Goal: Task Accomplishment & Management: Manage account settings

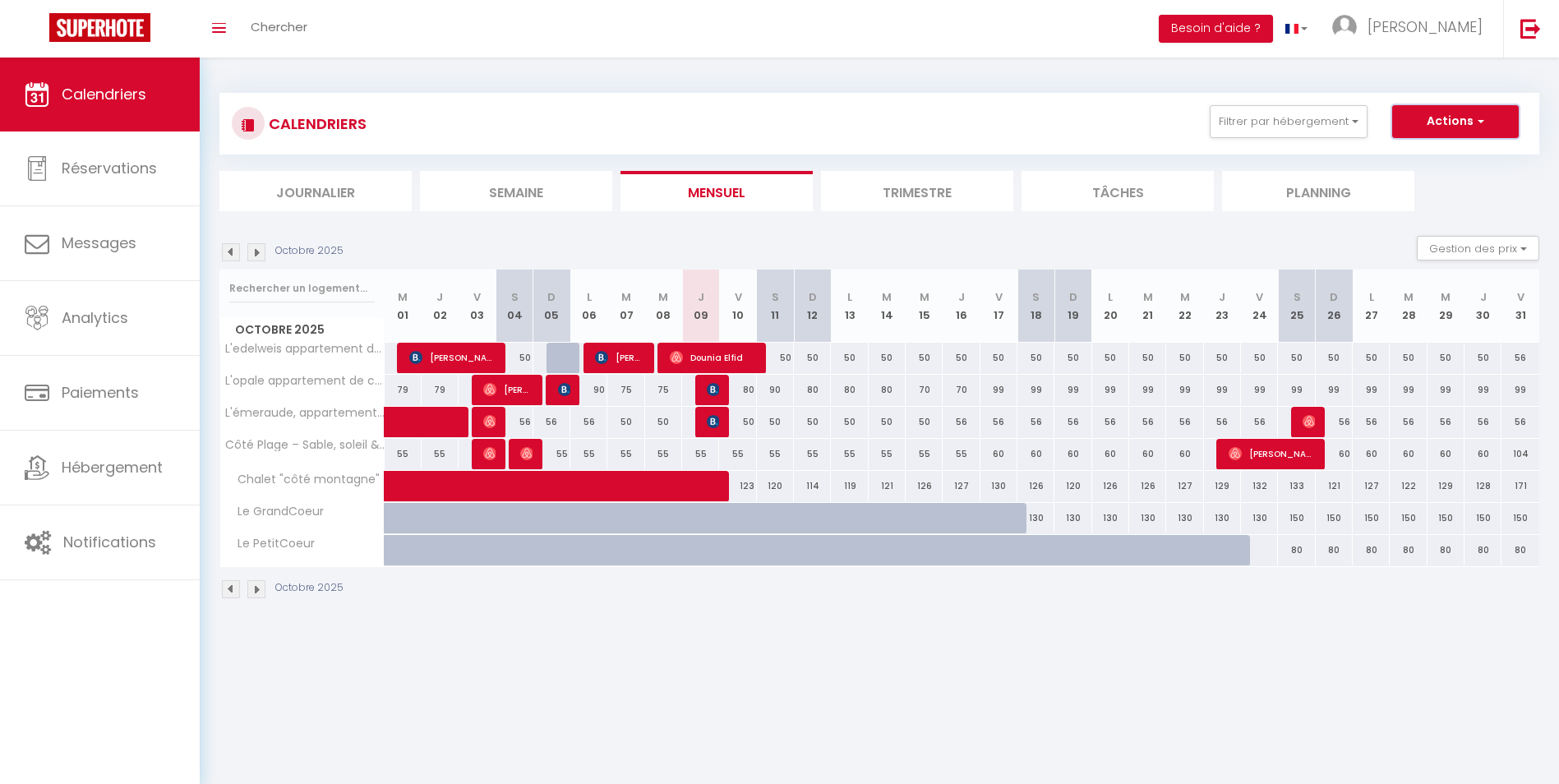
click at [1421, 120] on button "Actions" at bounding box center [1456, 121] width 126 height 33
click at [699, 480] on span at bounding box center [580, 486] width 341 height 31
select select "OK"
select select "0"
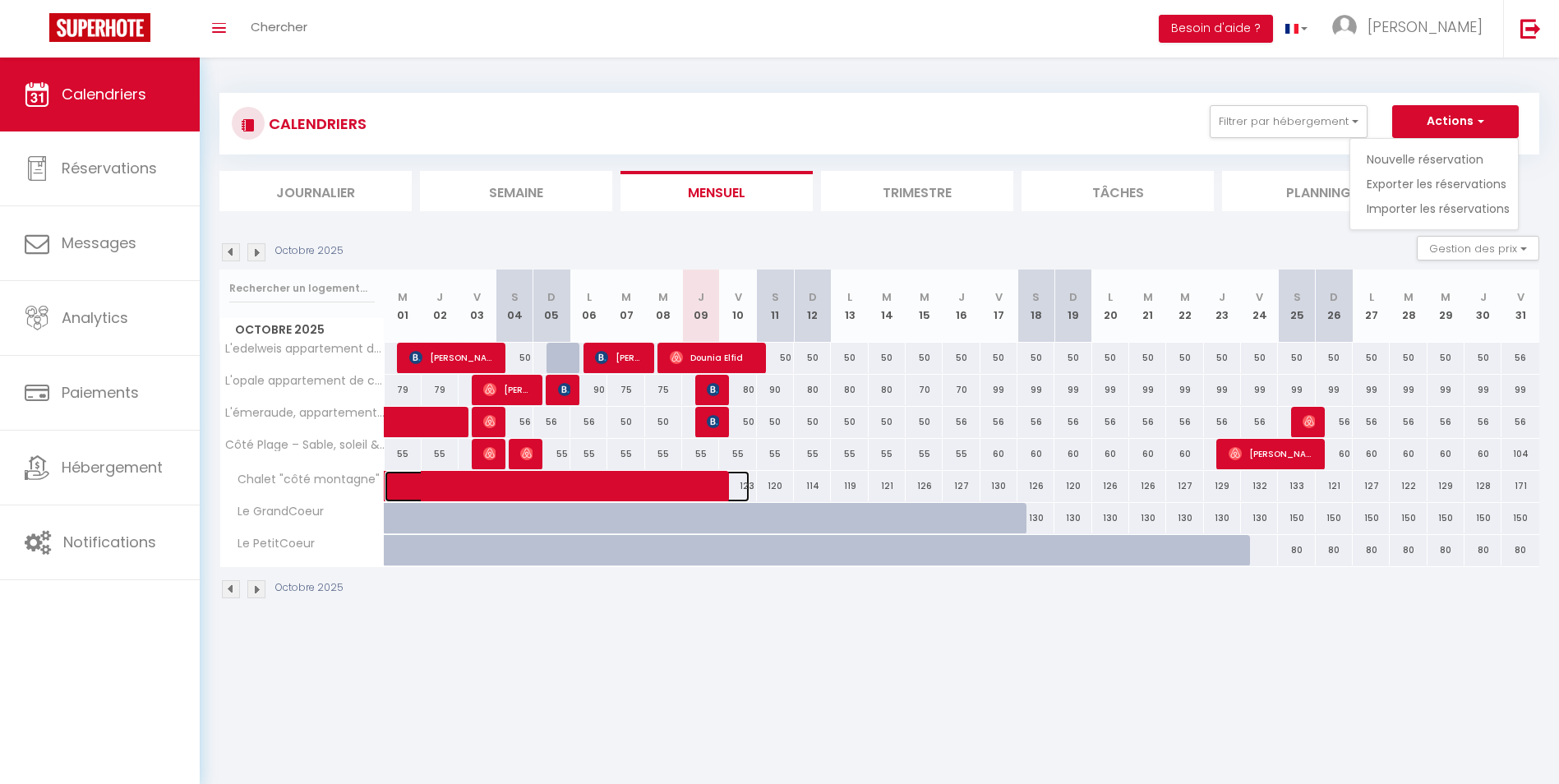
select select "0"
select select "1"
select select
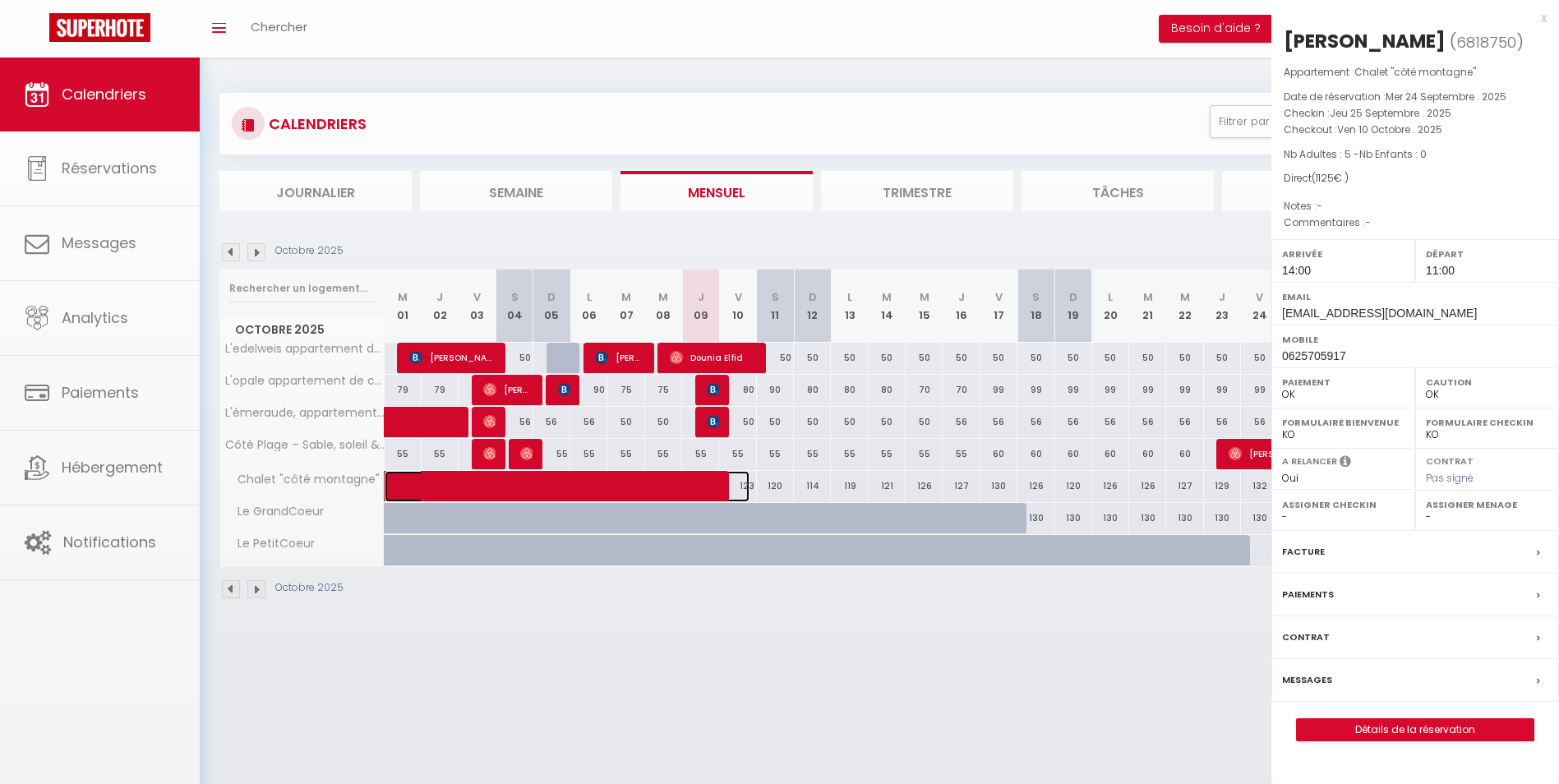
select select "45797"
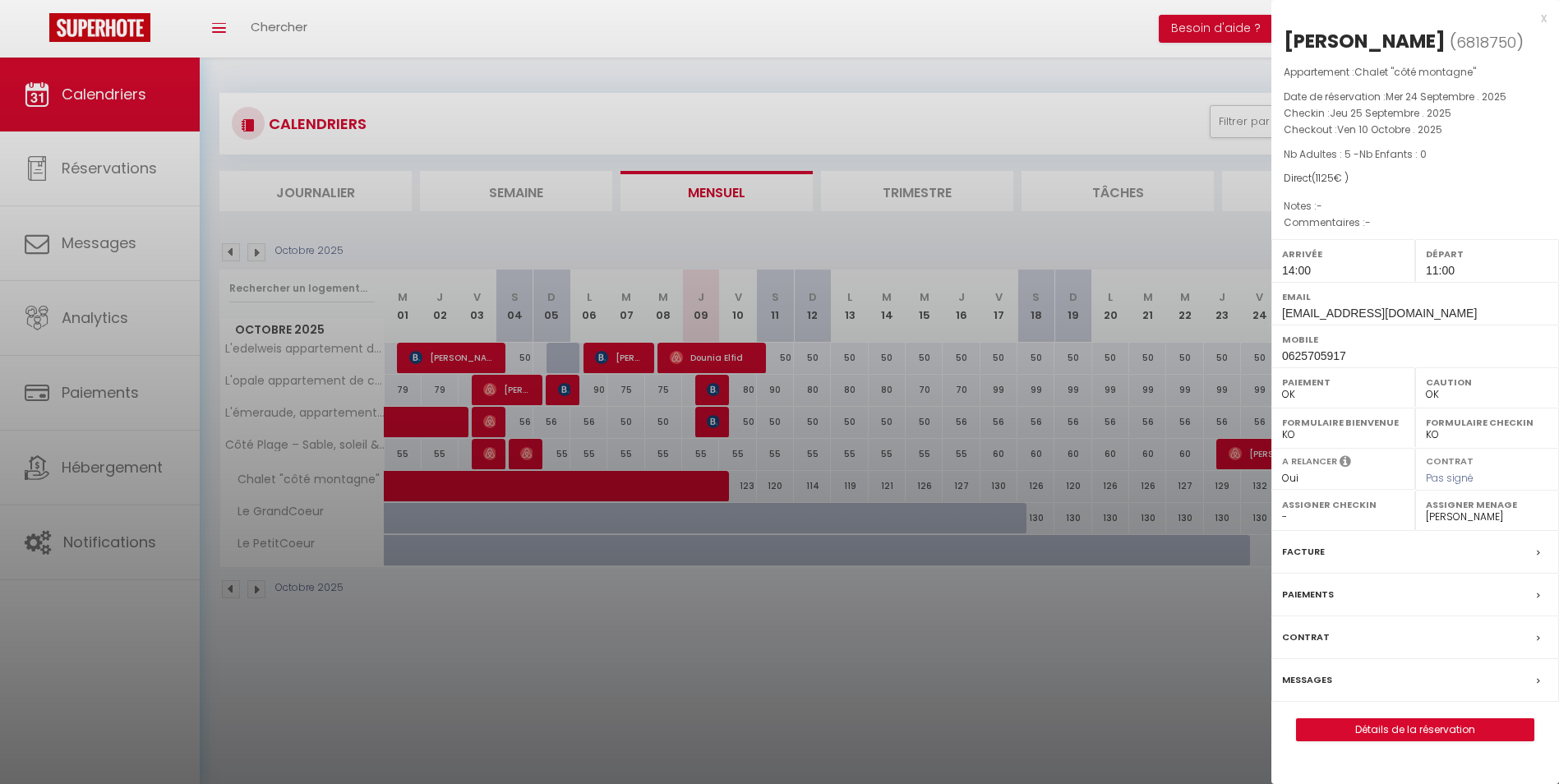
click at [1492, 593] on div "Paiements" at bounding box center [1415, 595] width 287 height 43
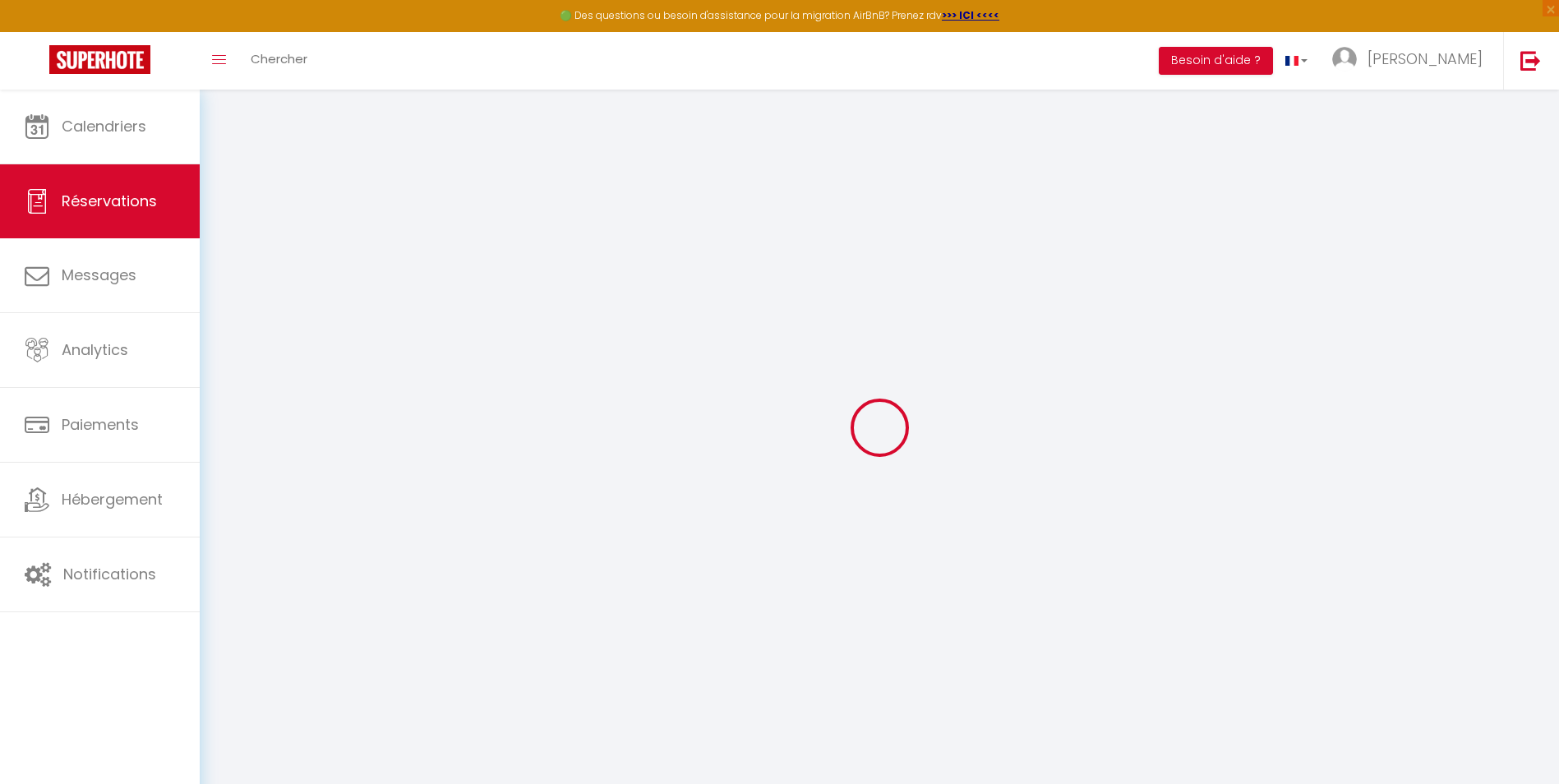
select select
checkbox input "false"
select select
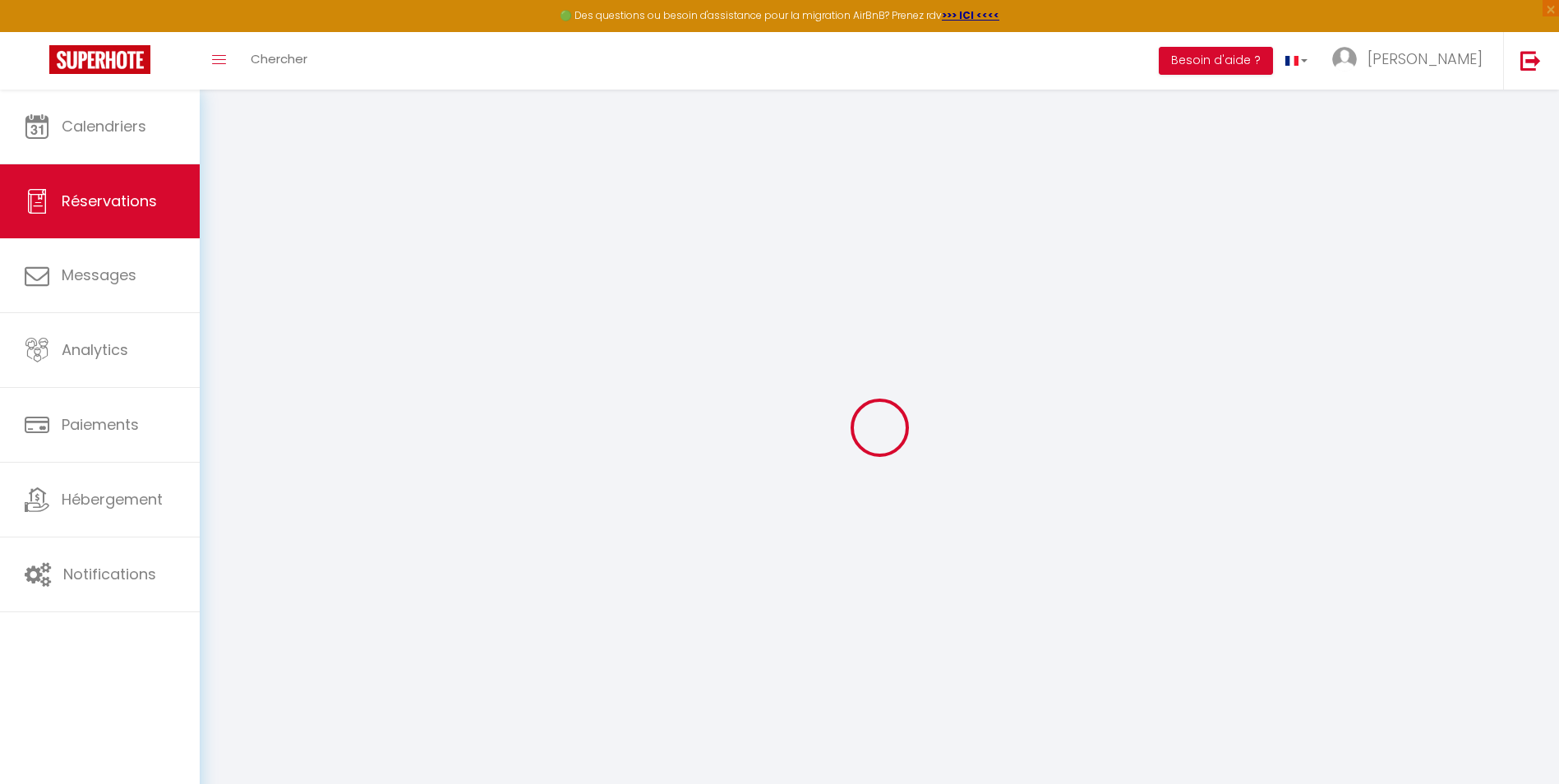
select select
checkbox input "false"
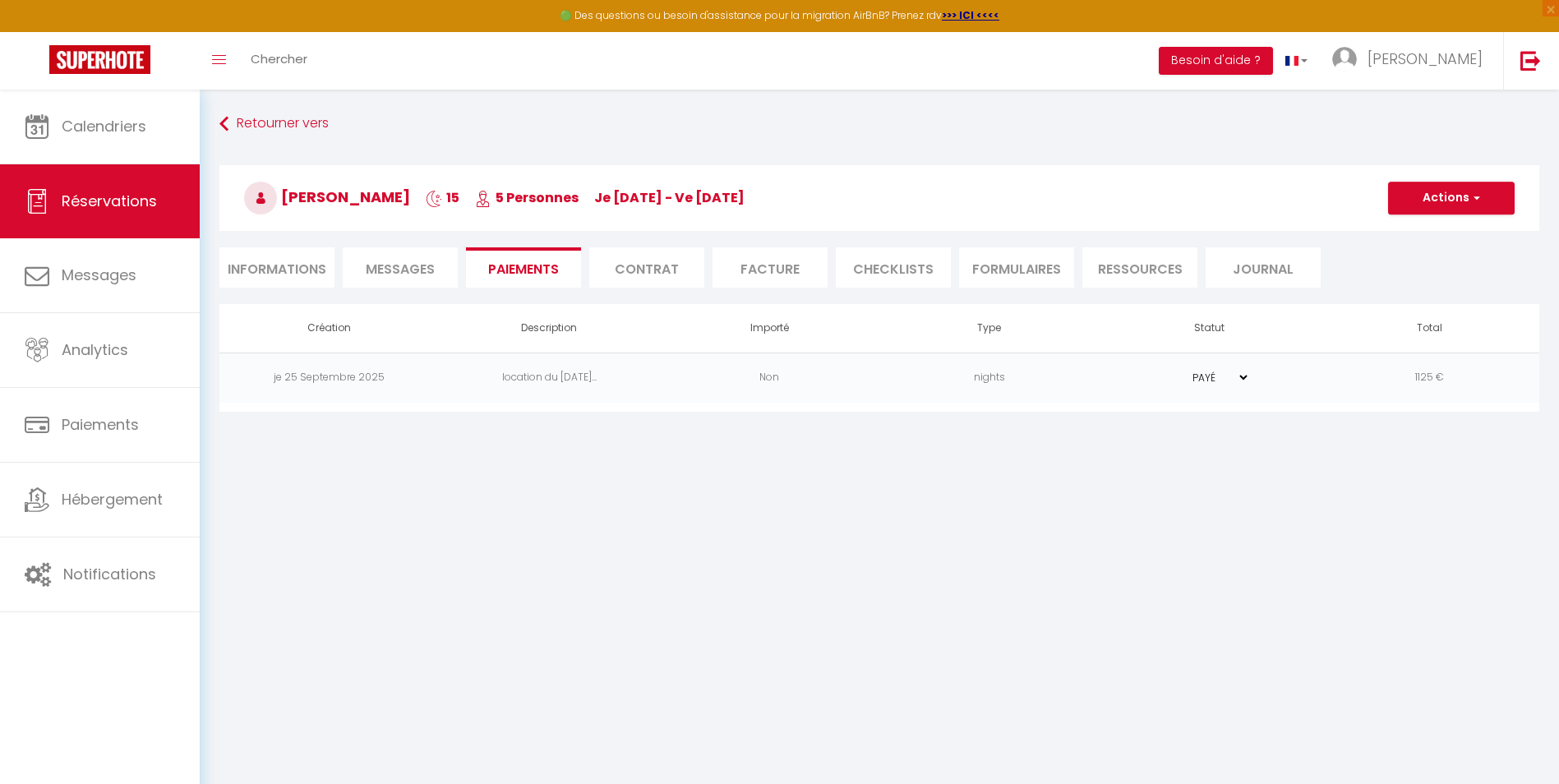
click at [593, 378] on td "location du [DATE]..." at bounding box center [549, 377] width 220 height 50
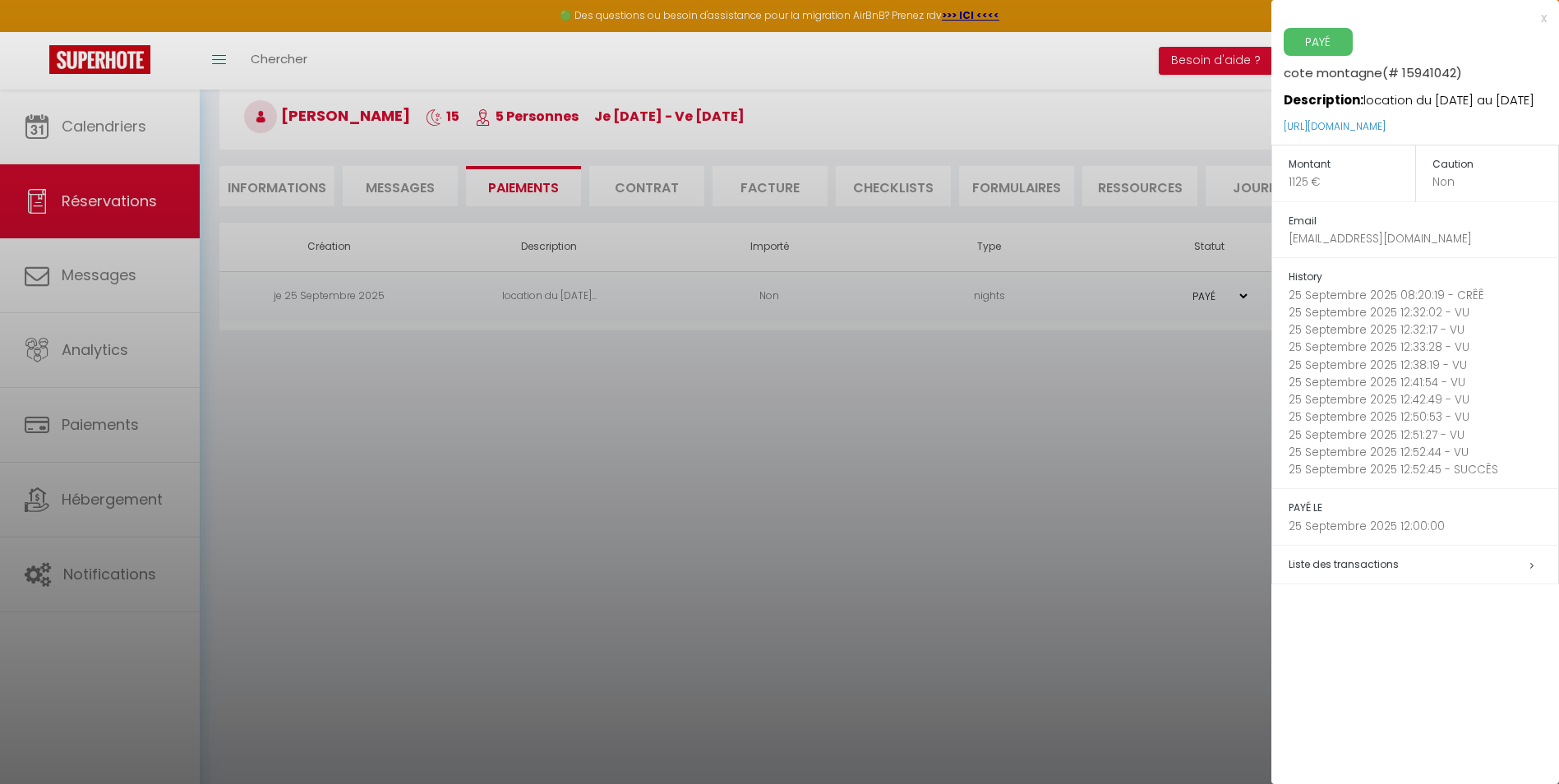
scroll to position [82, 0]
click at [1541, 18] on div "x" at bounding box center [1410, 17] width 276 height 19
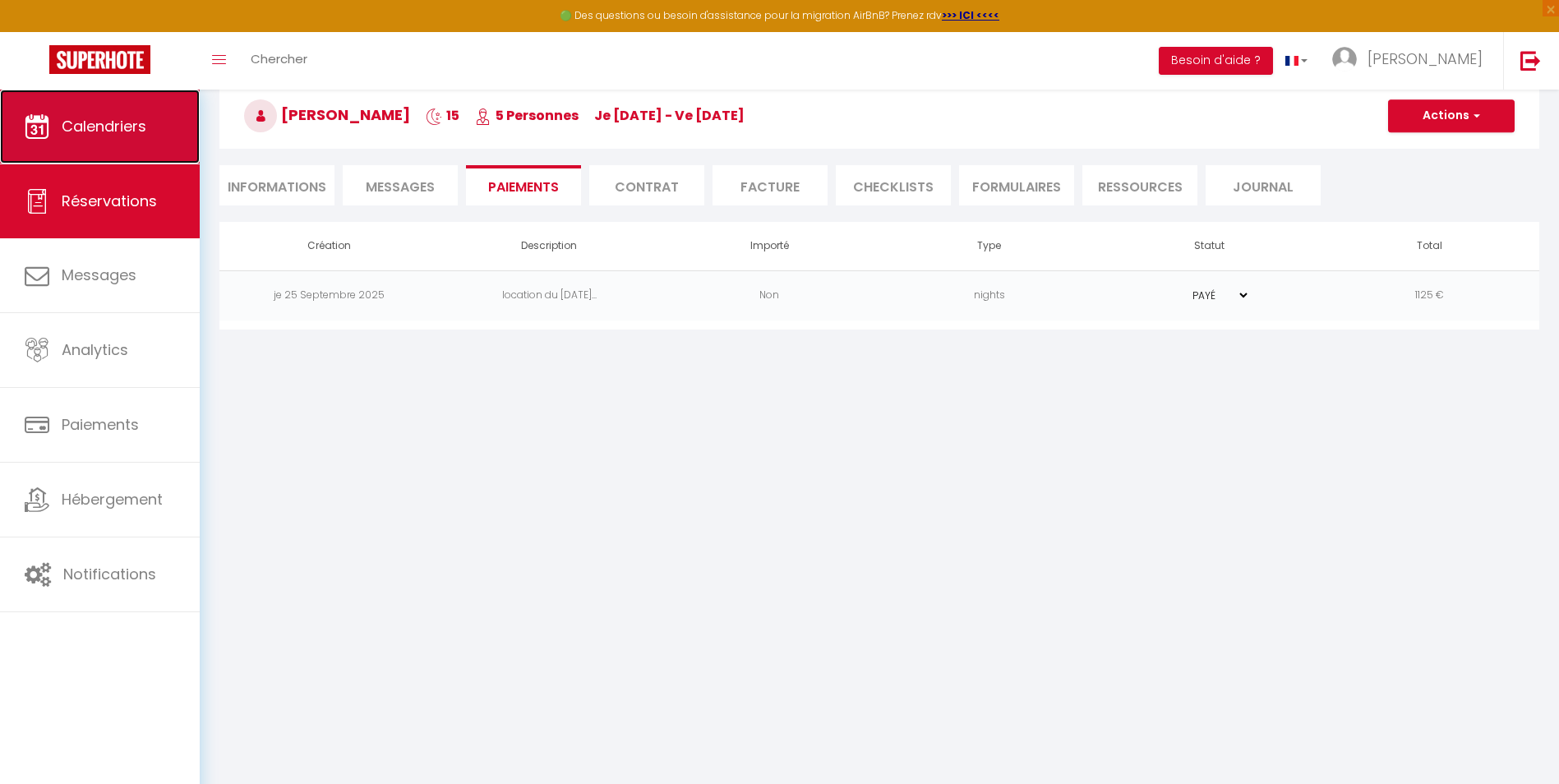
click at [119, 134] on span "Calendriers" at bounding box center [104, 125] width 84 height 20
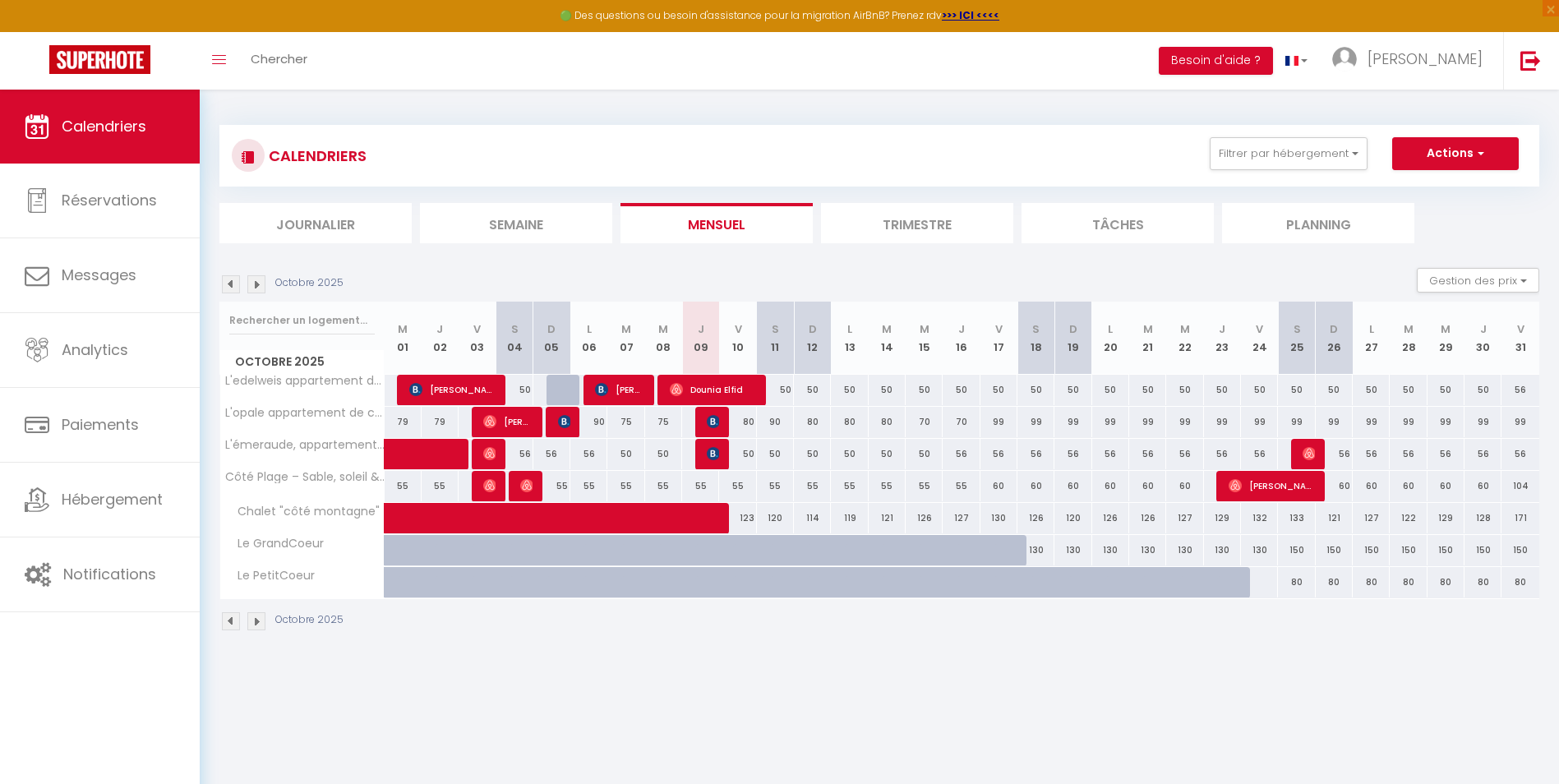
click at [233, 286] on img at bounding box center [231, 284] width 18 height 18
select select
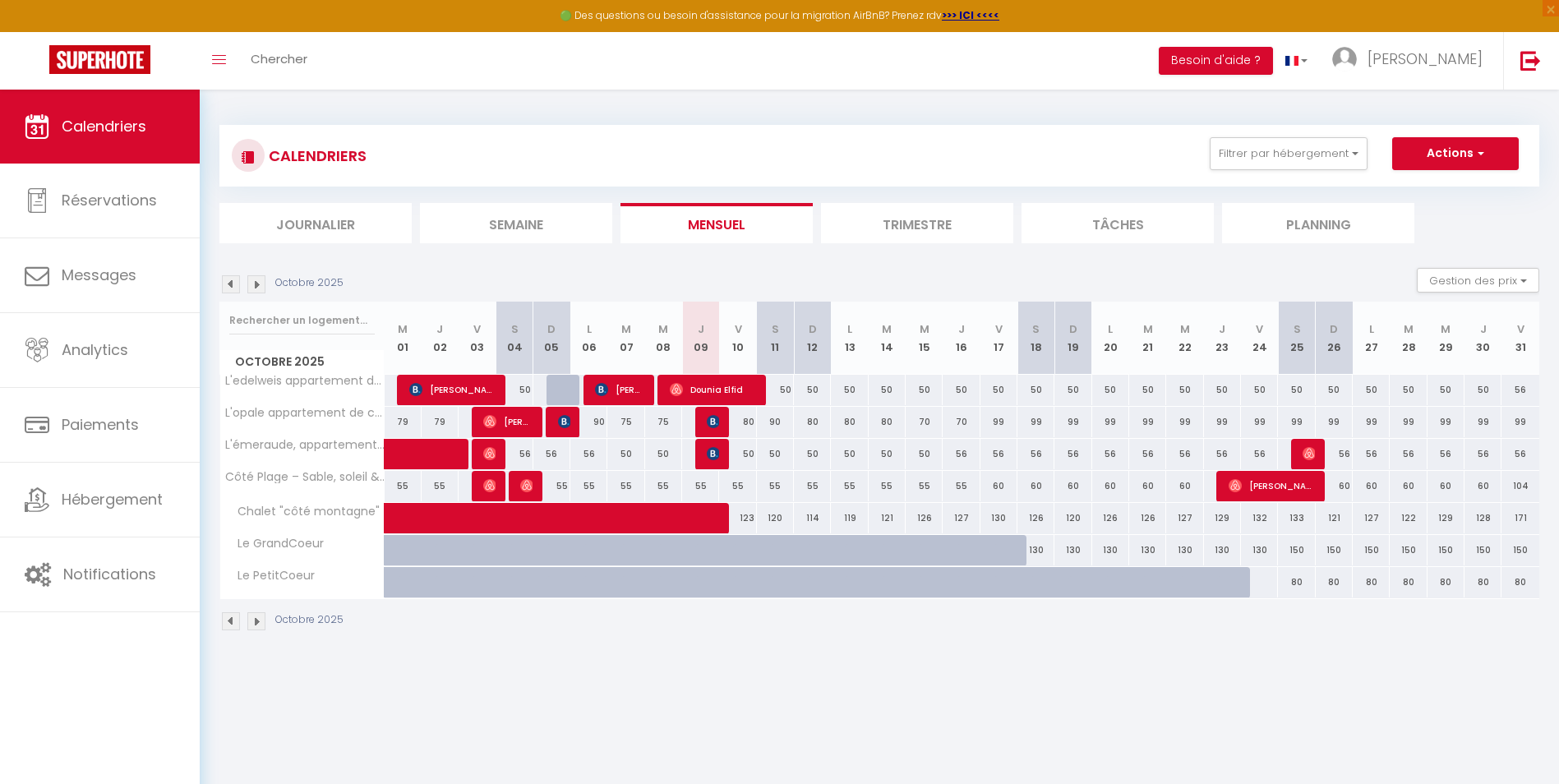
select select
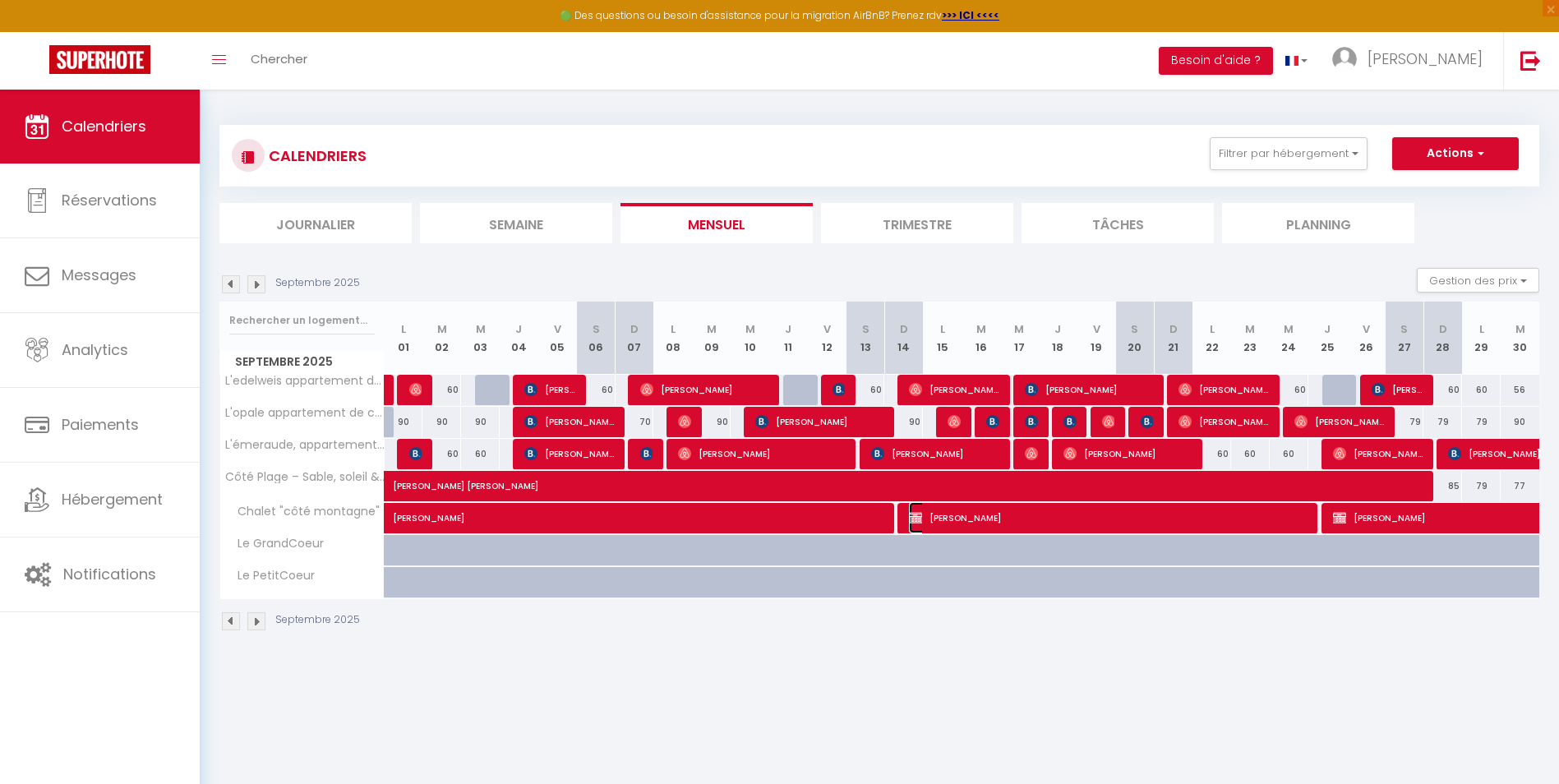
click at [970, 512] on span "[PERSON_NAME]" at bounding box center [1110, 517] width 400 height 31
select select "OK"
select select "0"
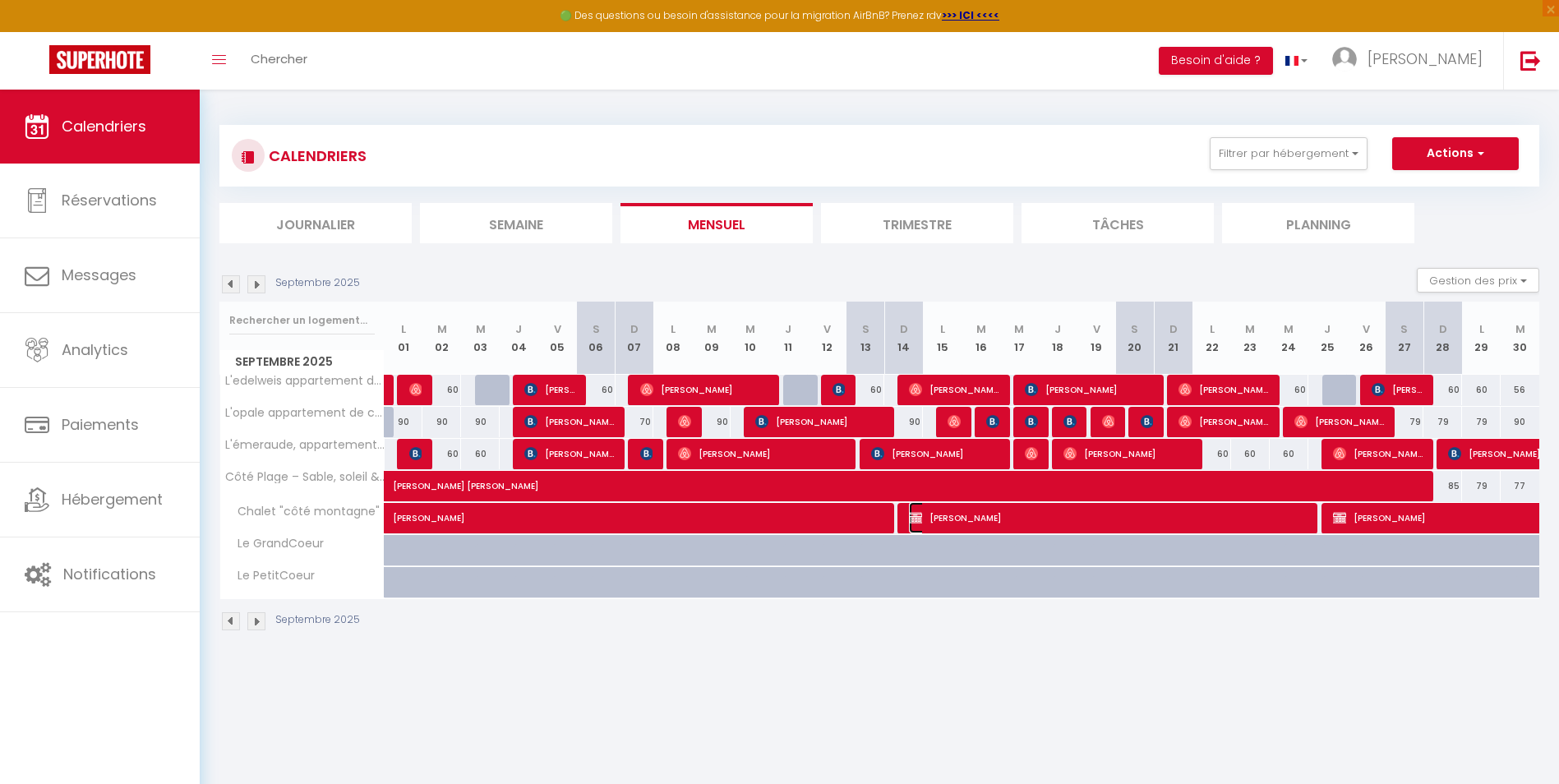
select select "1"
select select
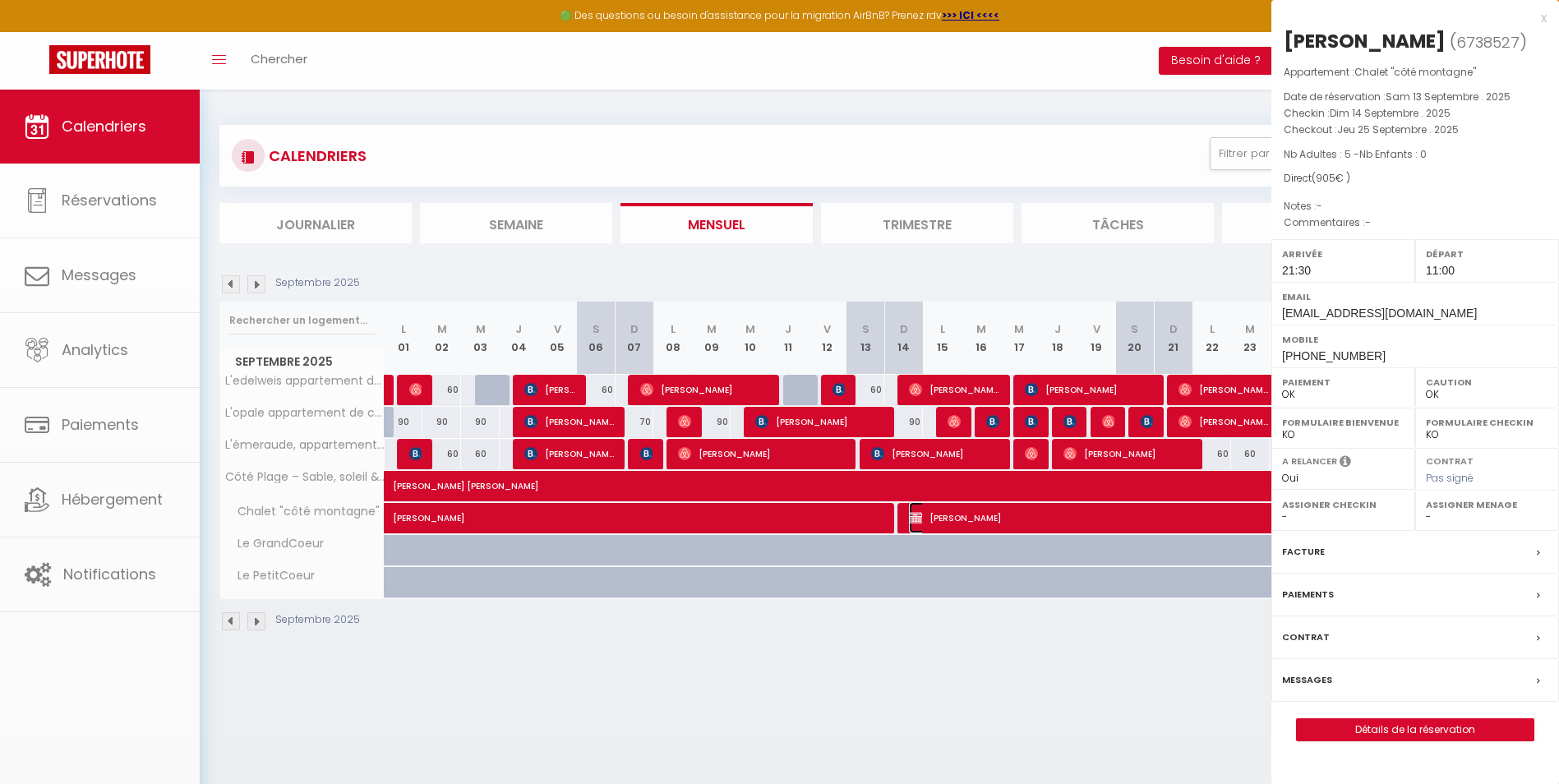
select select "45797"
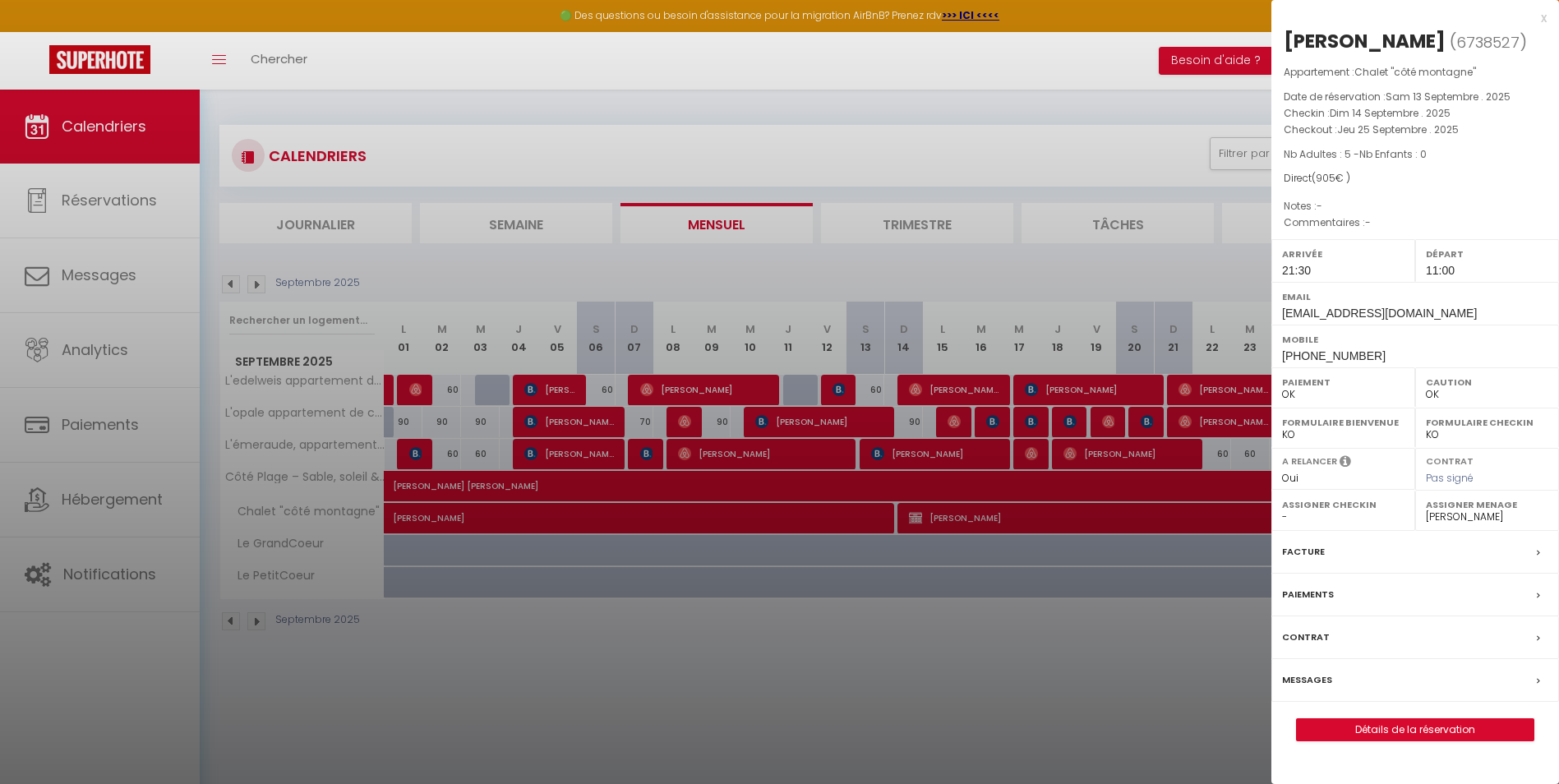
click at [1543, 19] on div "x" at bounding box center [1410, 17] width 276 height 19
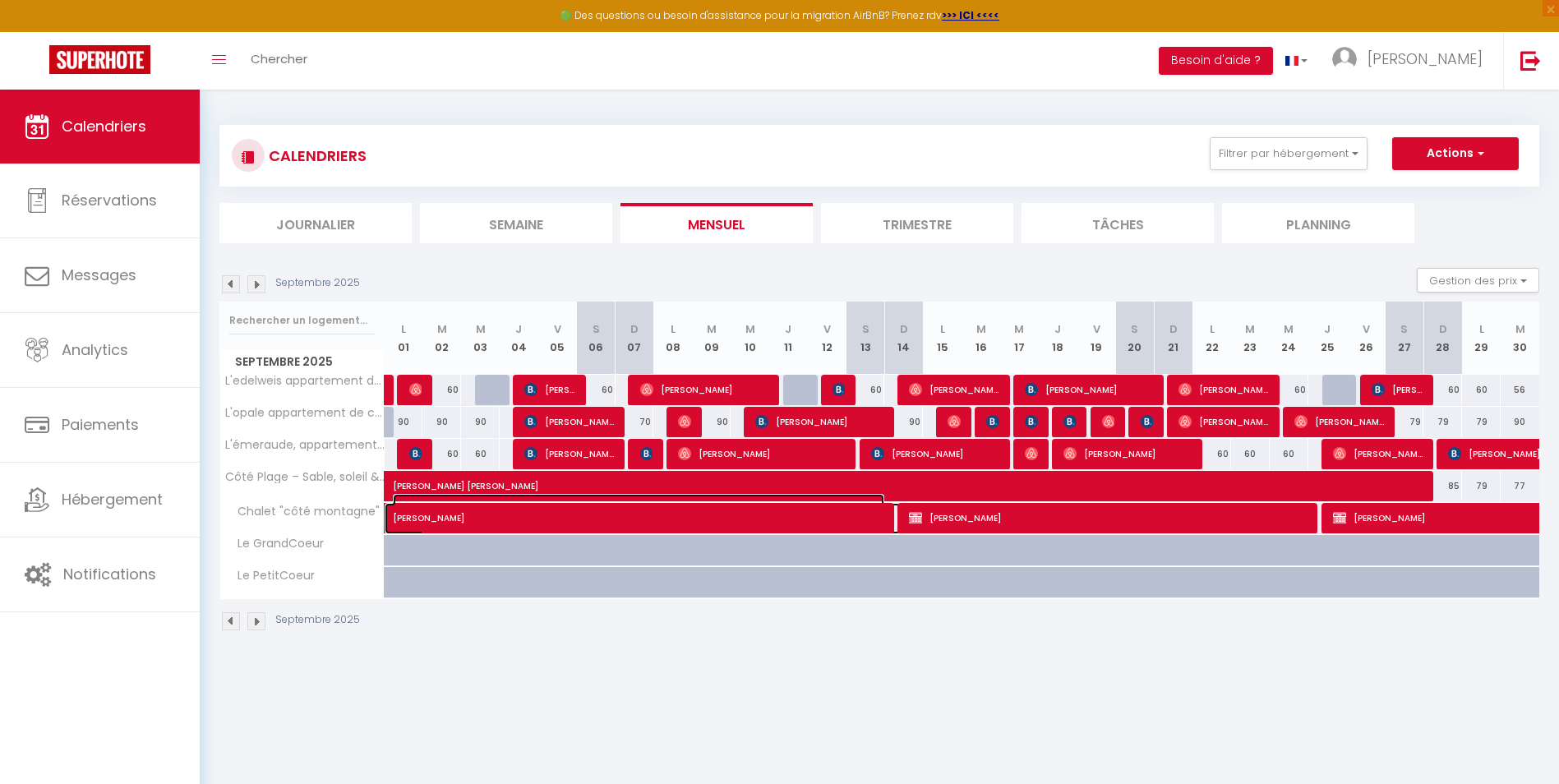
click at [604, 523] on span "[PERSON_NAME]" at bounding box center [639, 509] width 491 height 31
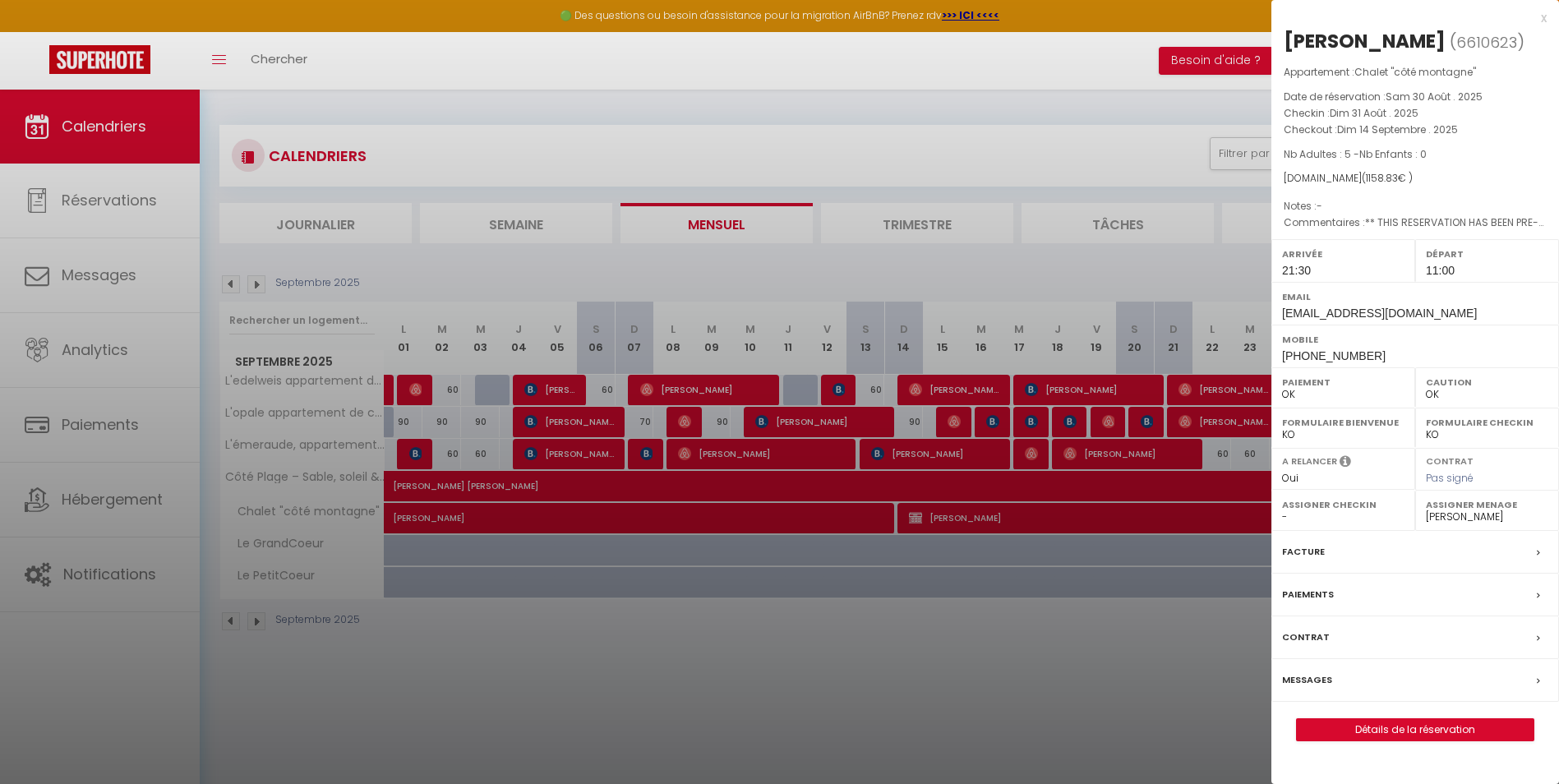
click at [1540, 18] on div "x" at bounding box center [1410, 17] width 276 height 19
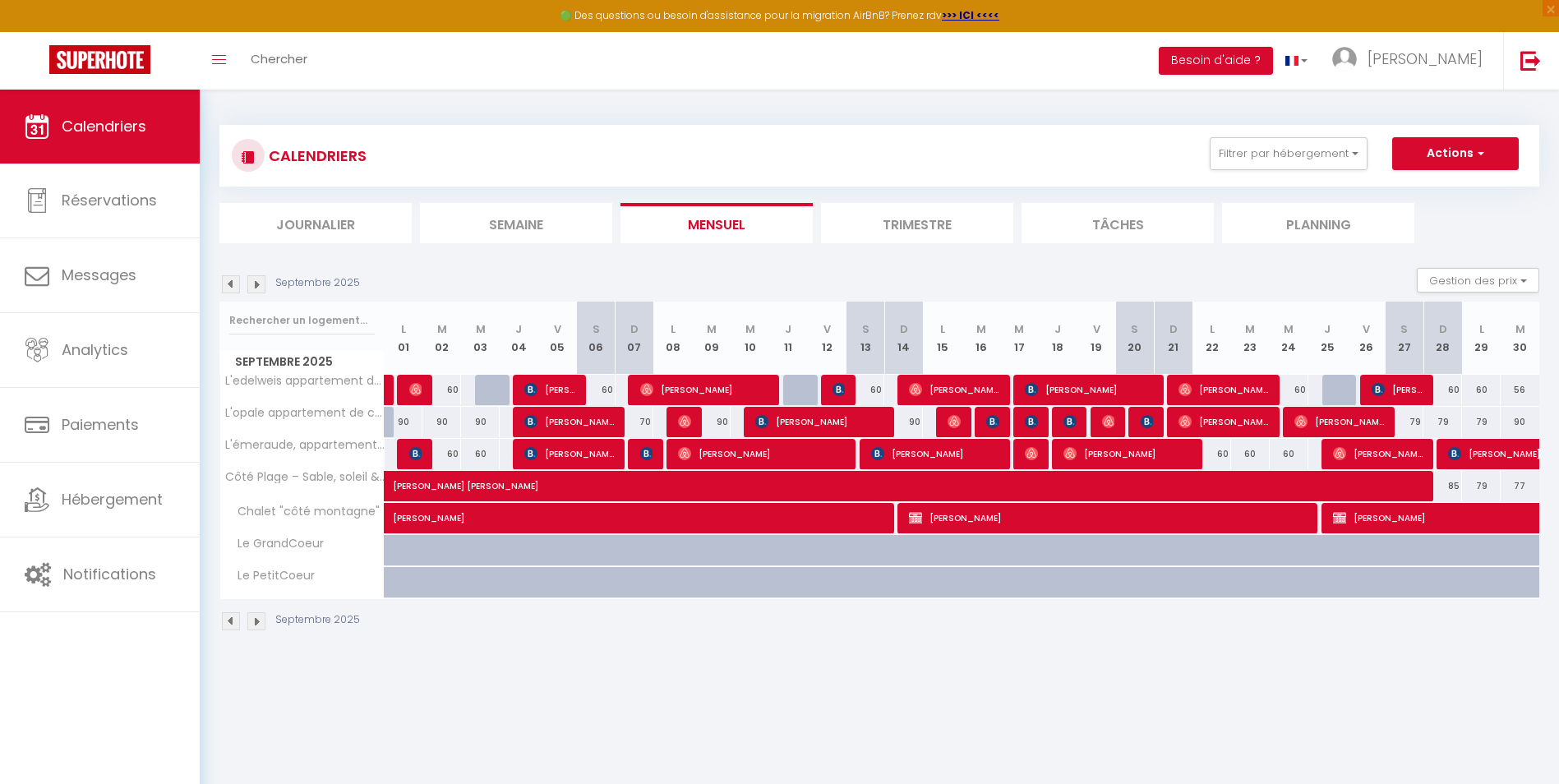
click at [259, 287] on img at bounding box center [256, 284] width 18 height 18
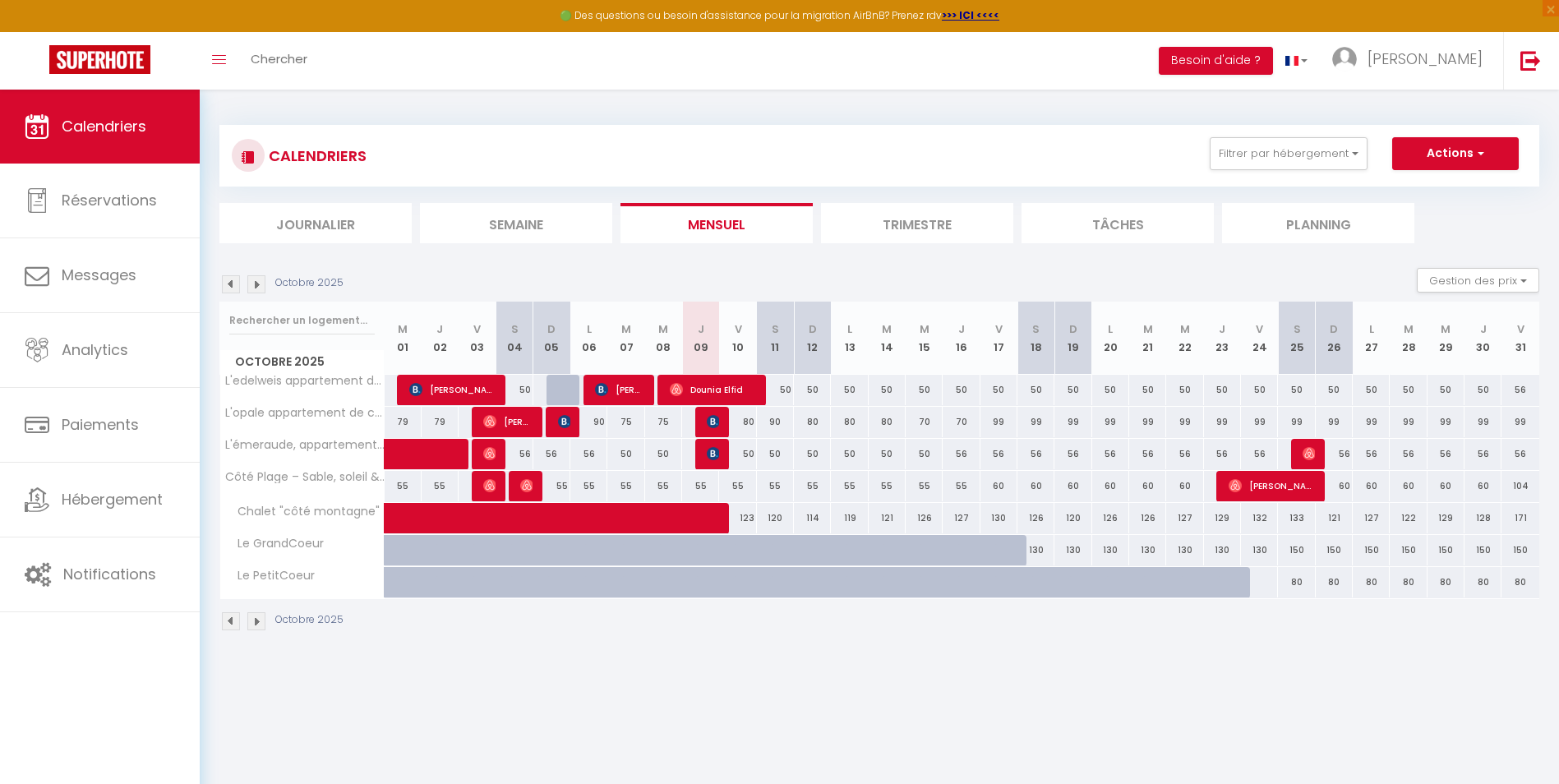
click at [230, 292] on img at bounding box center [231, 284] width 18 height 18
select select "0"
select select "45797"
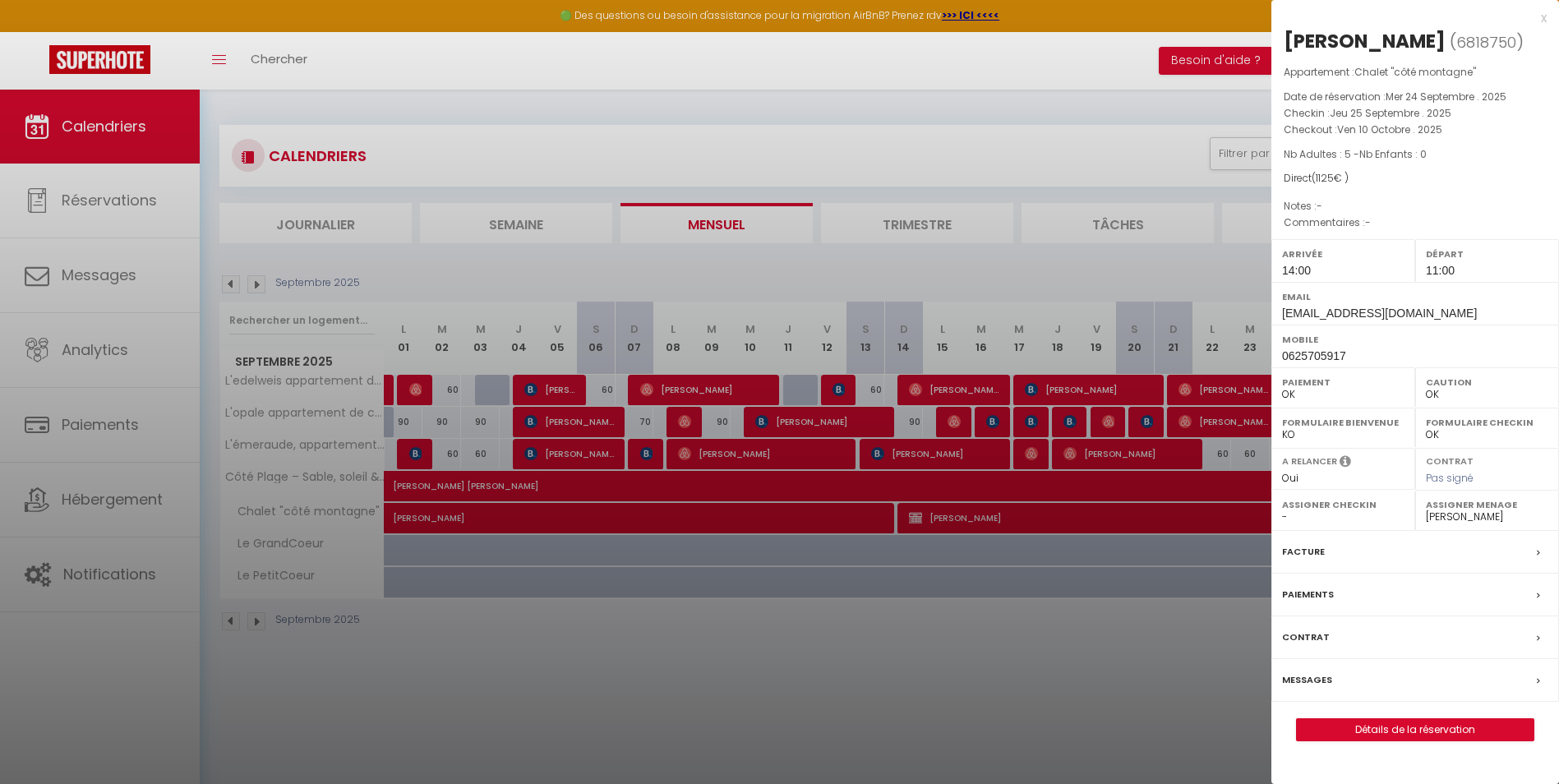
scroll to position [82, 0]
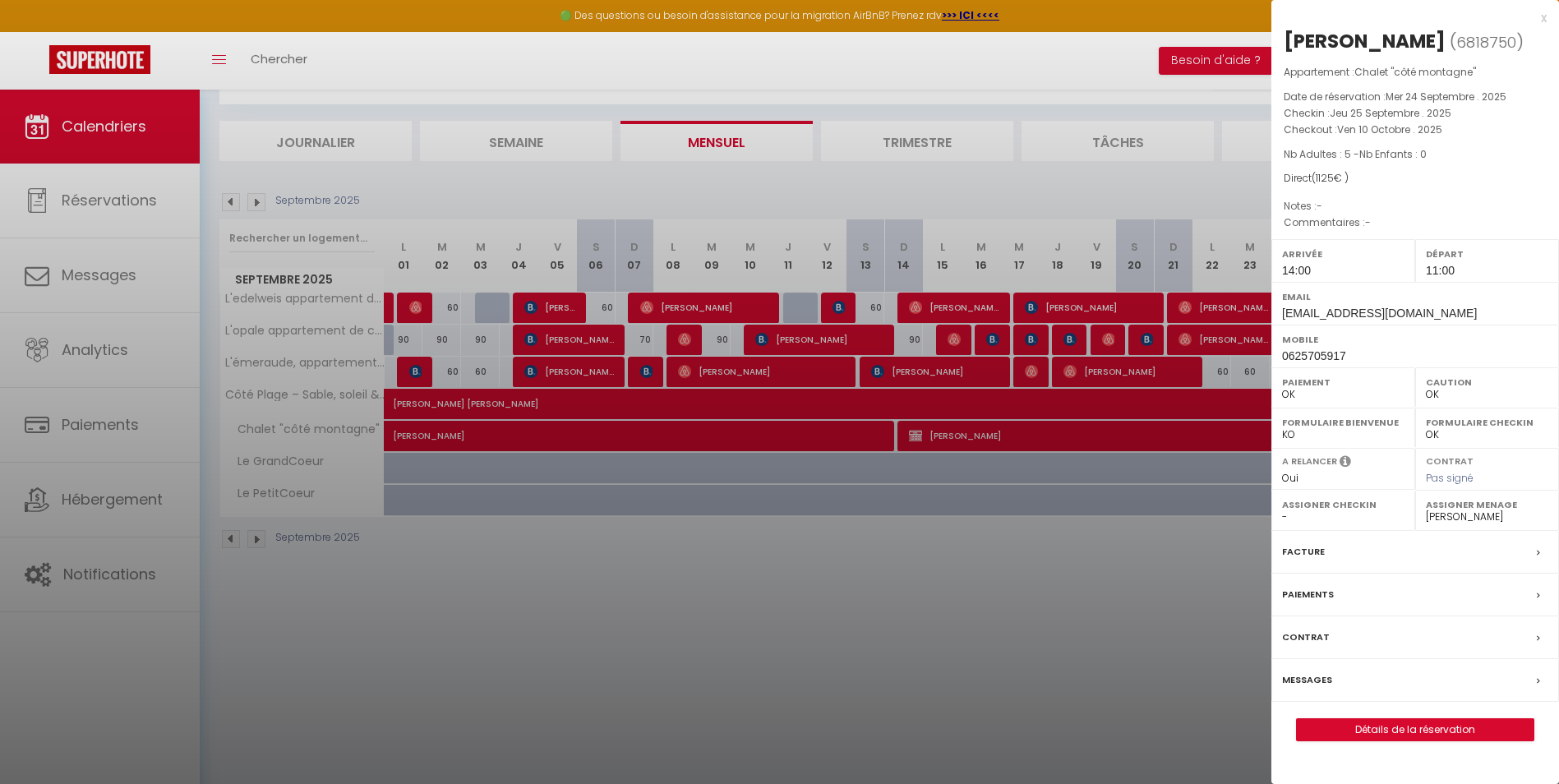
click at [1537, 640] on div "Contrat" at bounding box center [1415, 637] width 287 height 43
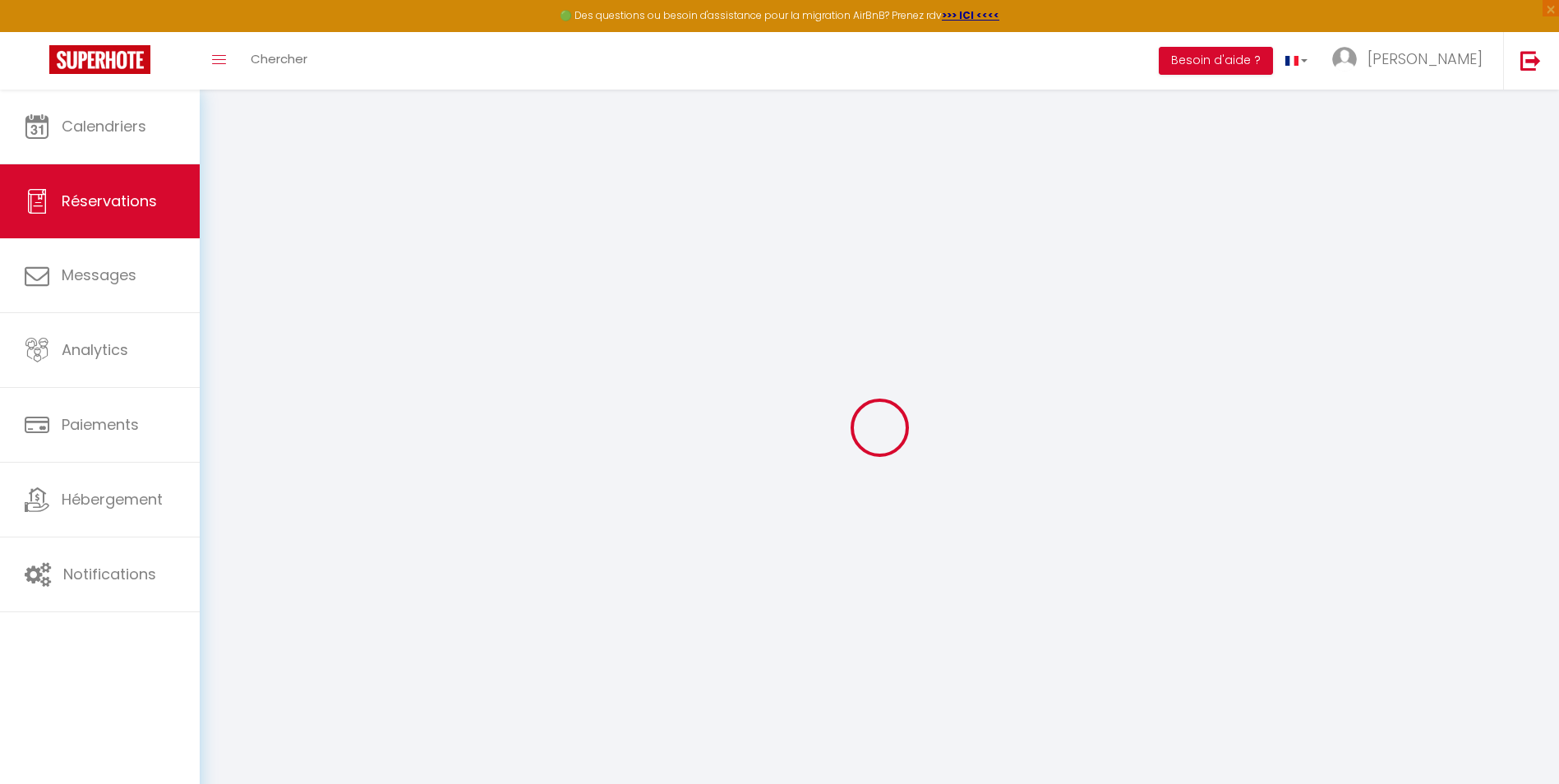
select select
checkbox input "false"
select select
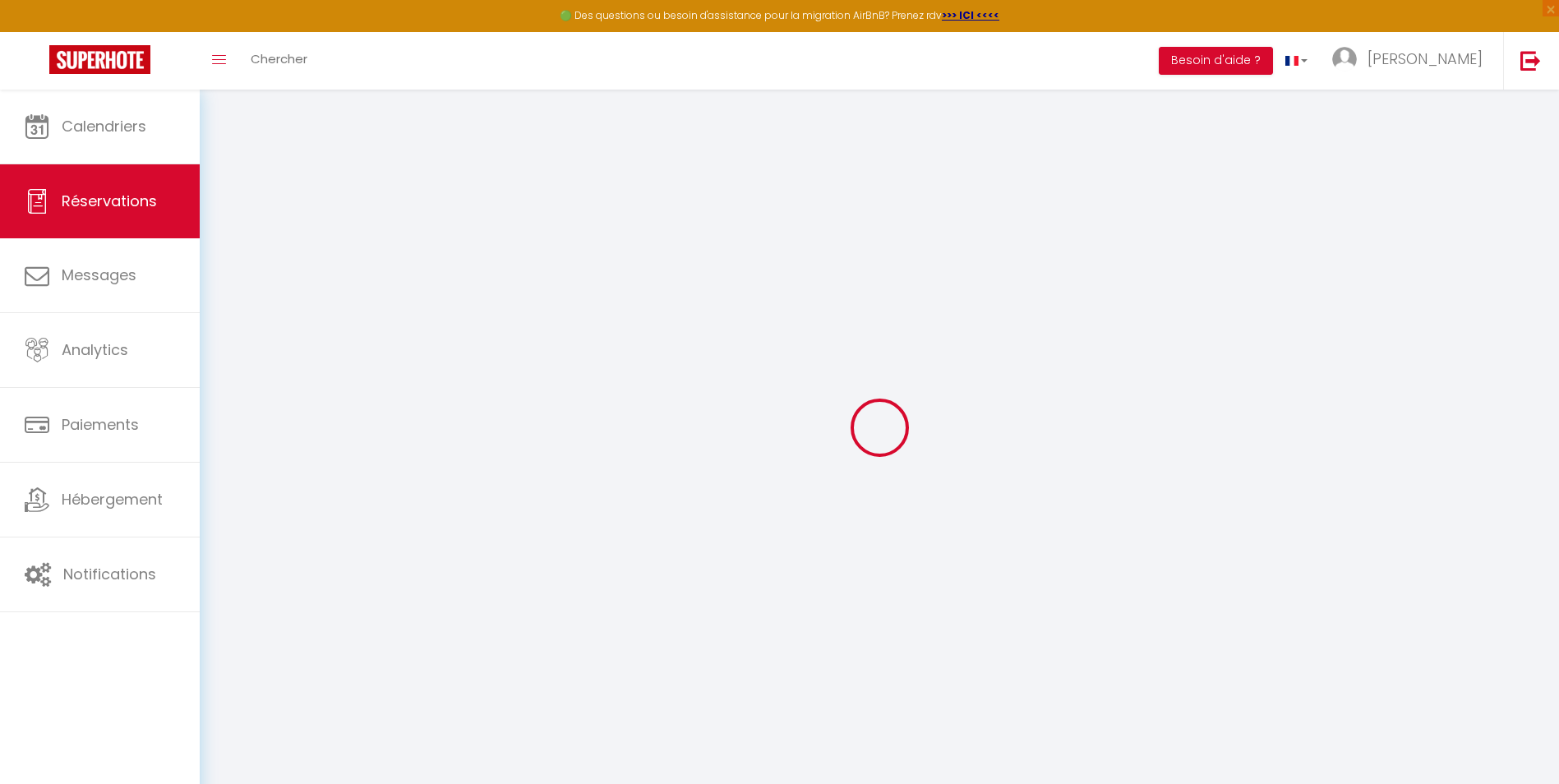
select select
checkbox input "false"
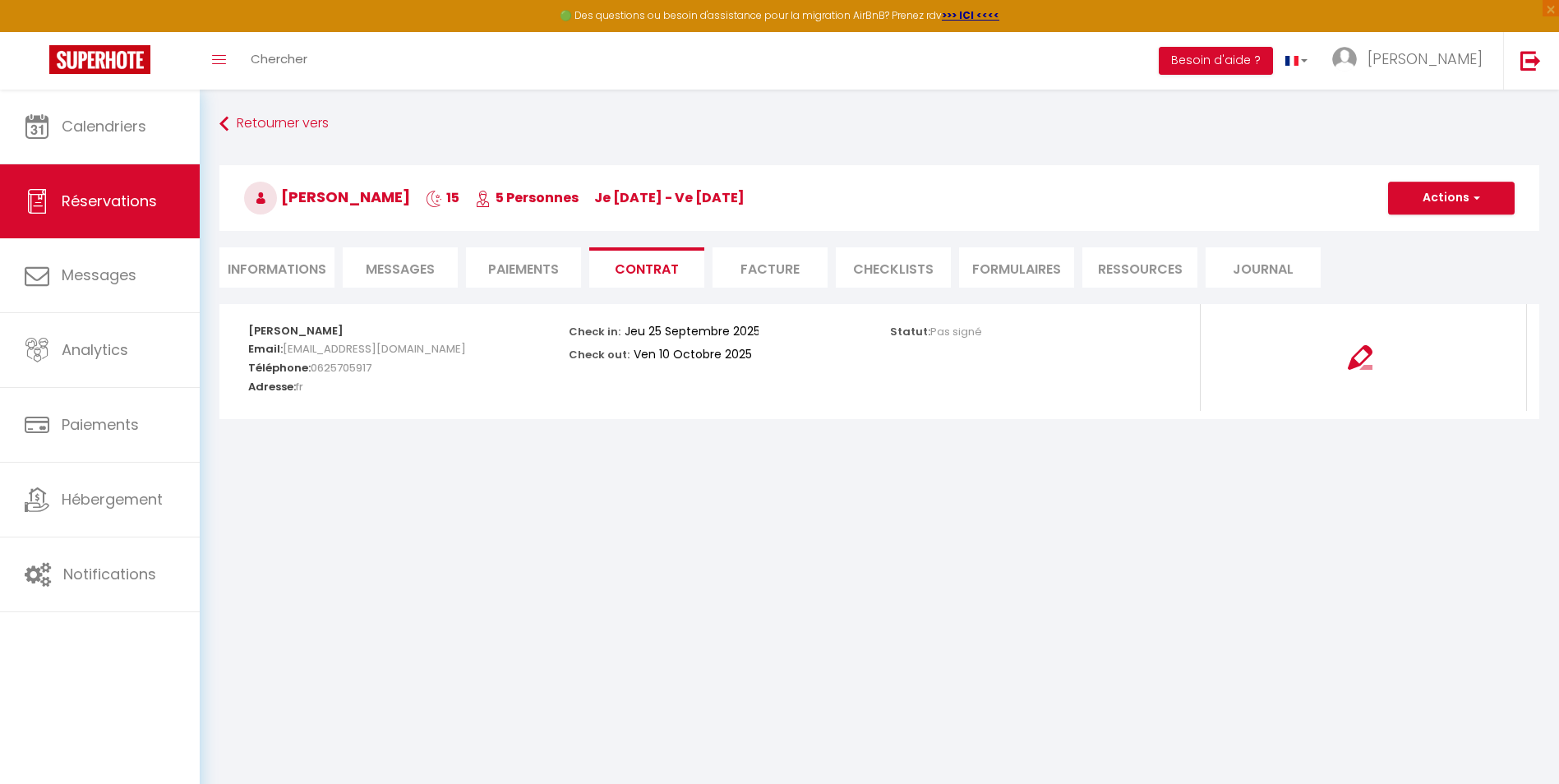
click at [769, 266] on li "Facture" at bounding box center [770, 267] width 116 height 40
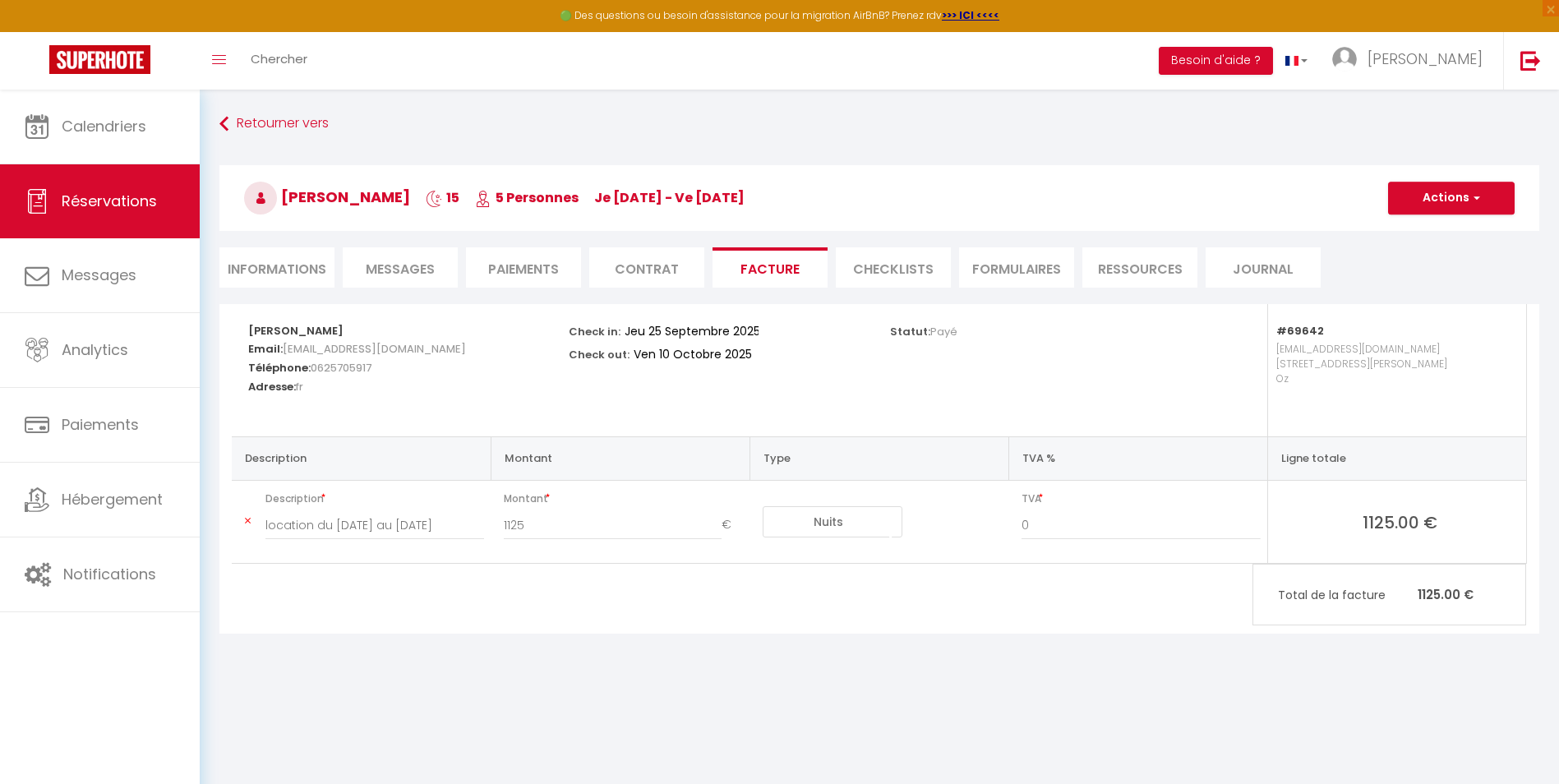
click at [394, 273] on span "Messages" at bounding box center [400, 269] width 69 height 18
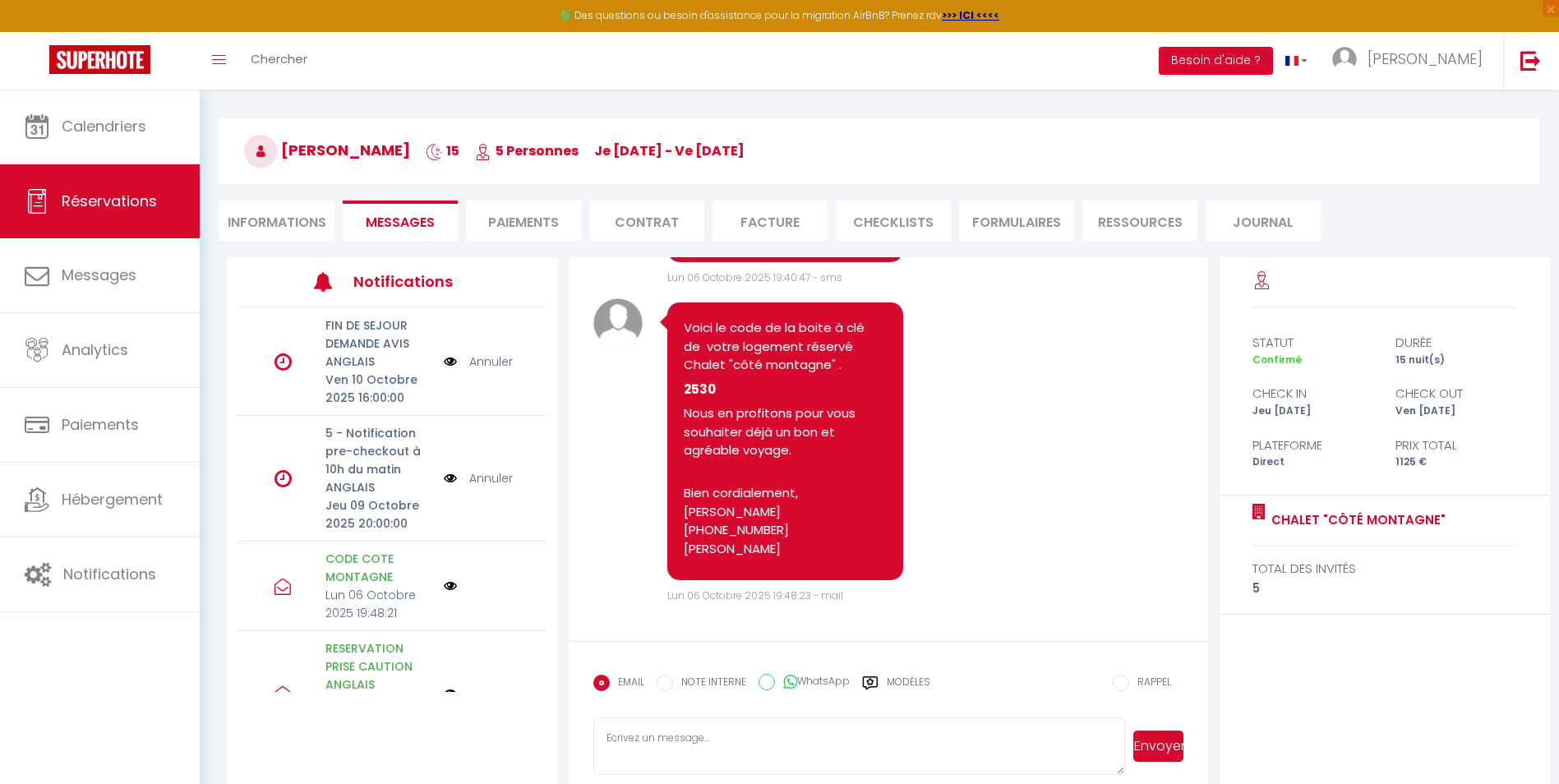
scroll to position [89, 0]
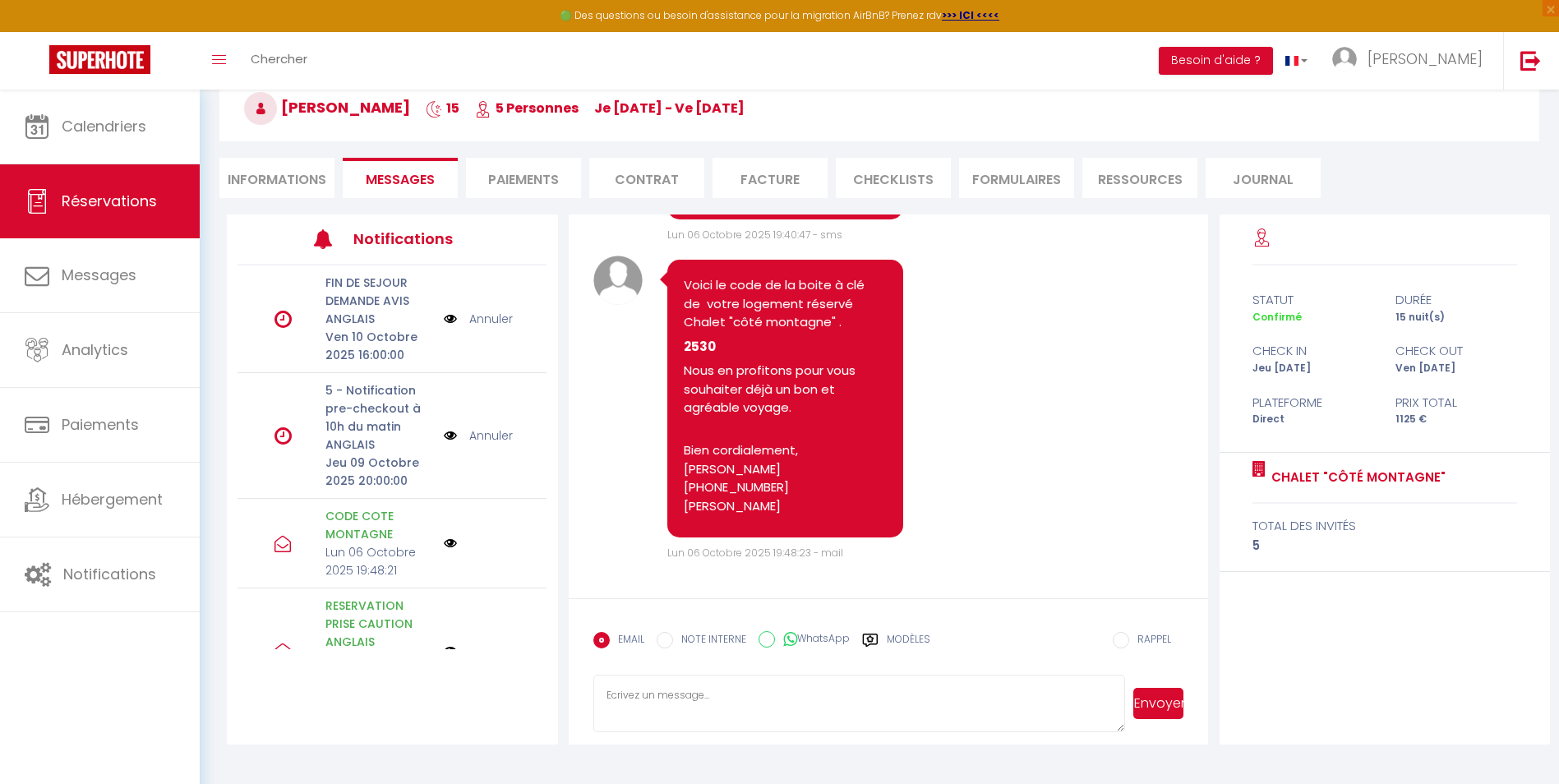
click at [268, 175] on li "Informations" at bounding box center [277, 178] width 116 height 40
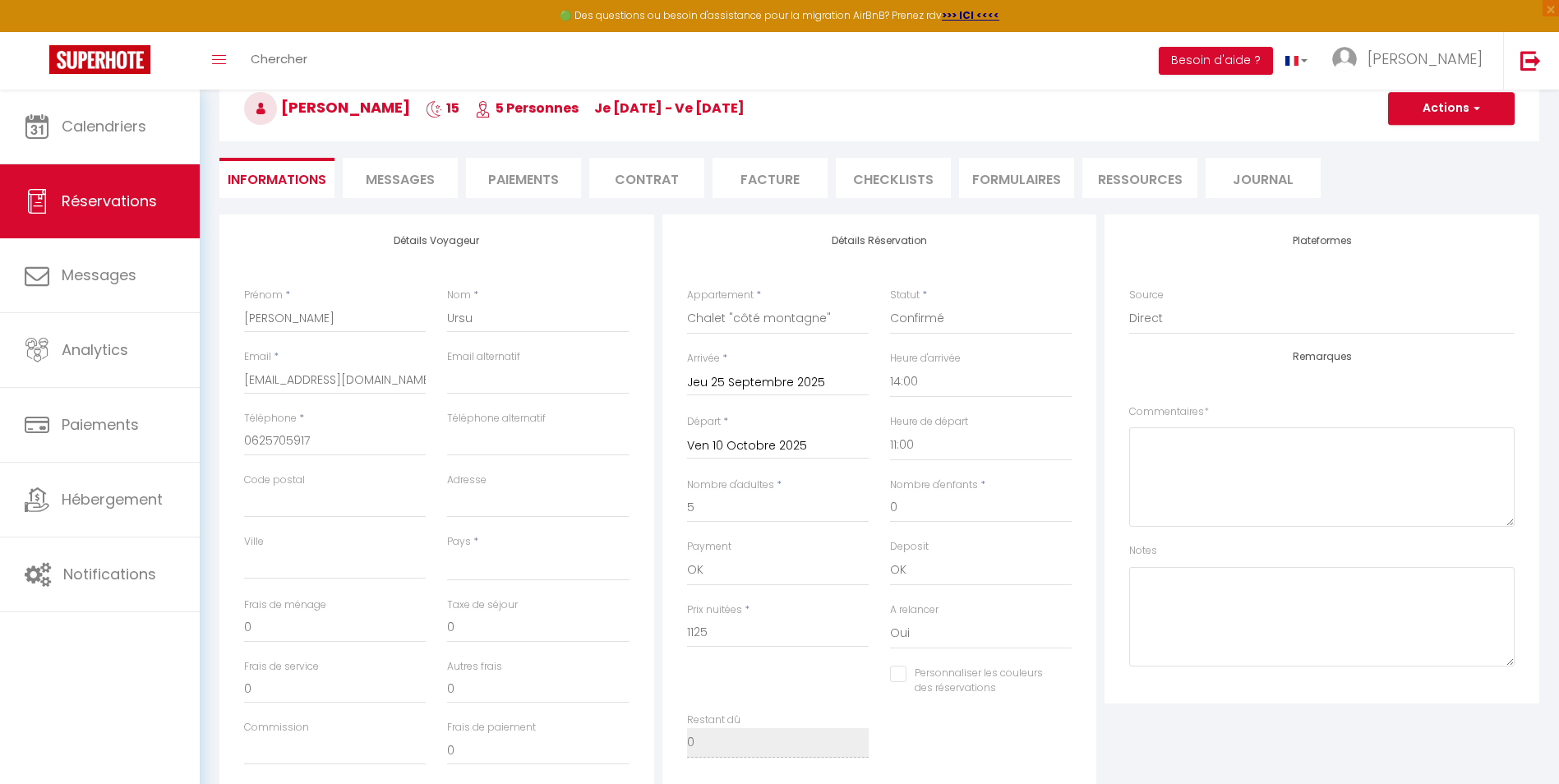
select select
checkbox input "false"
select select
checkbox input "false"
select select
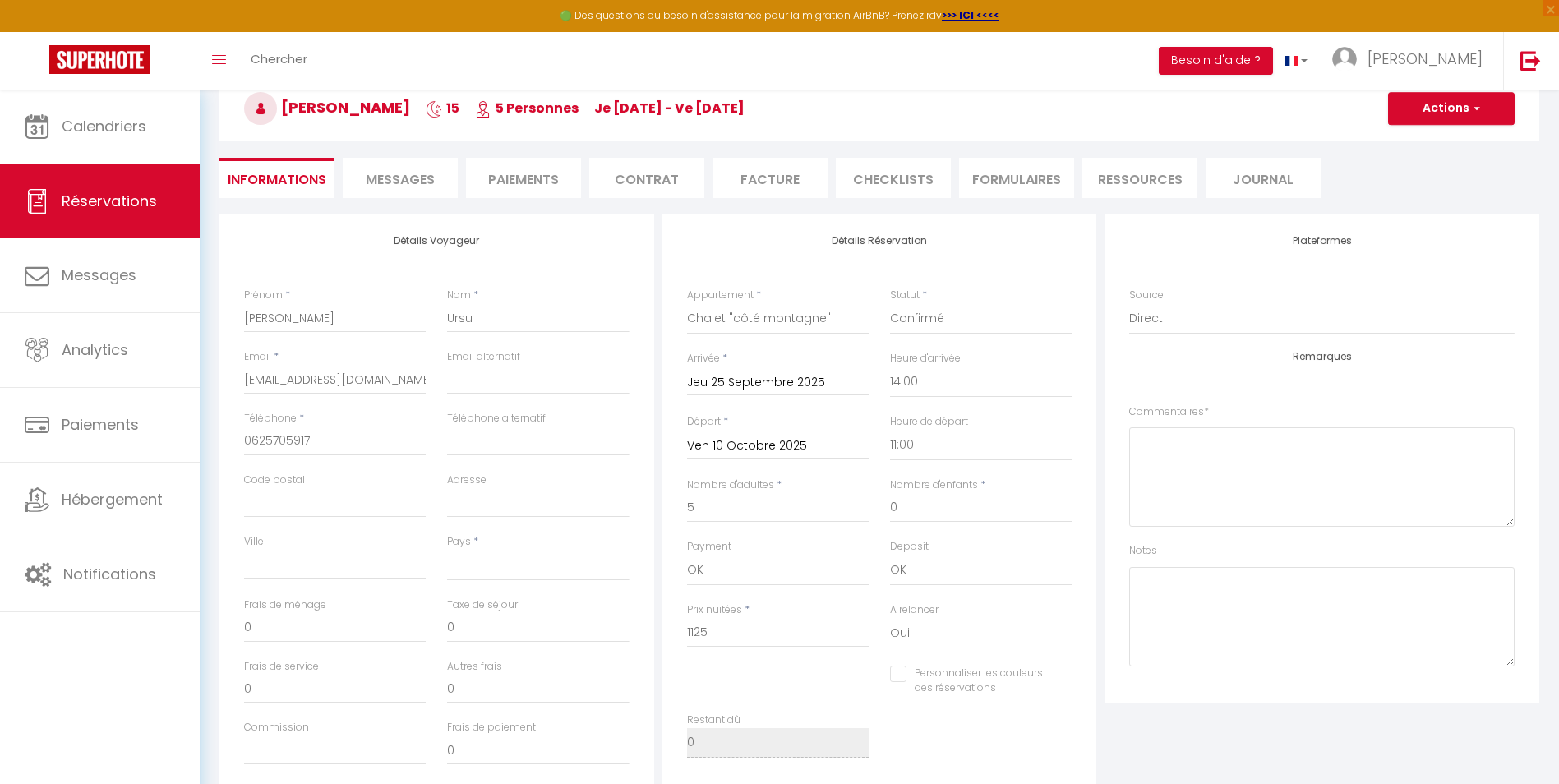
checkbox input "false"
select select
checkbox input "false"
click at [268, 175] on li "Informations" at bounding box center [277, 178] width 116 height 40
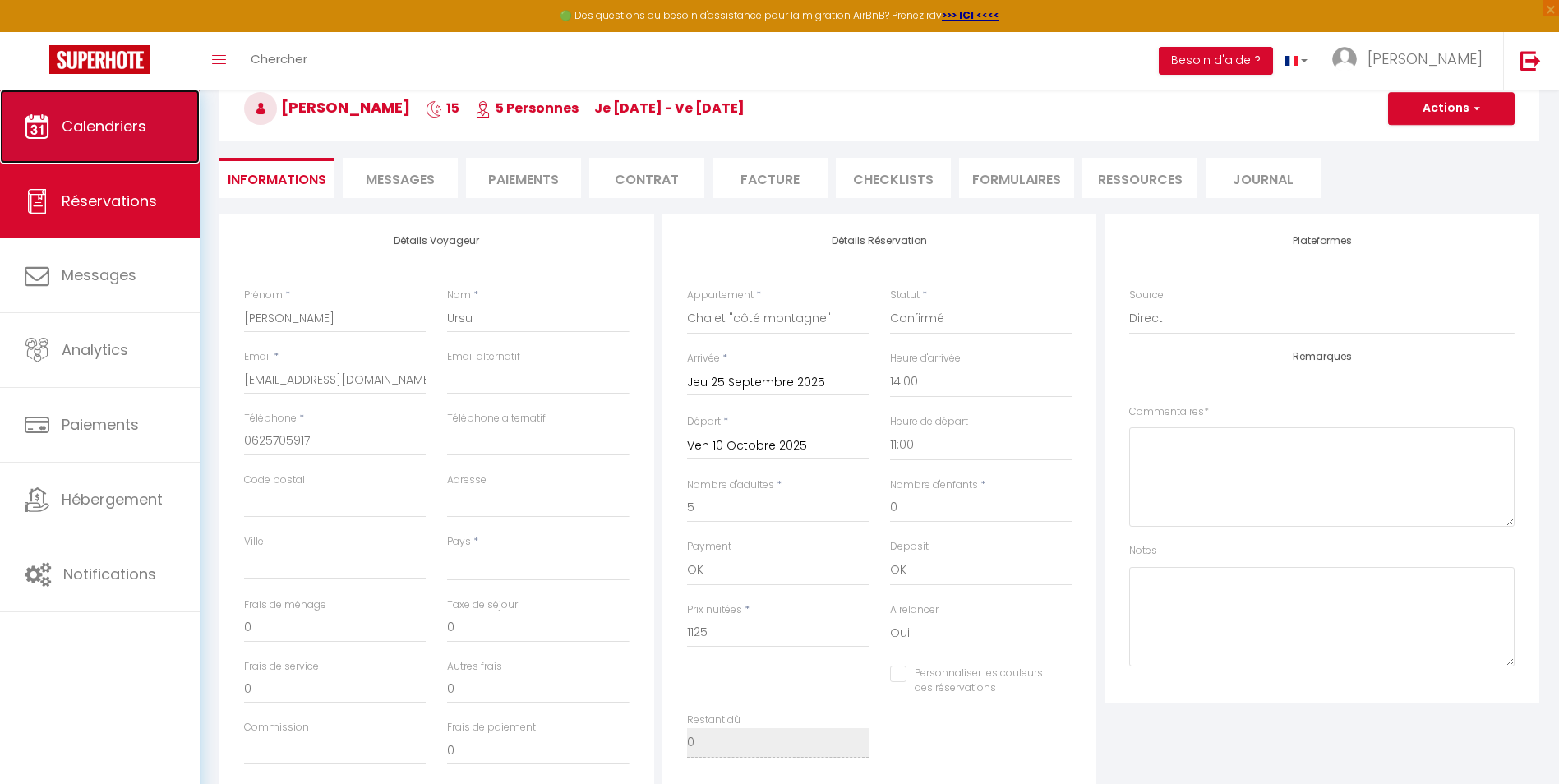
click at [153, 120] on link "Calendriers" at bounding box center [100, 126] width 200 height 74
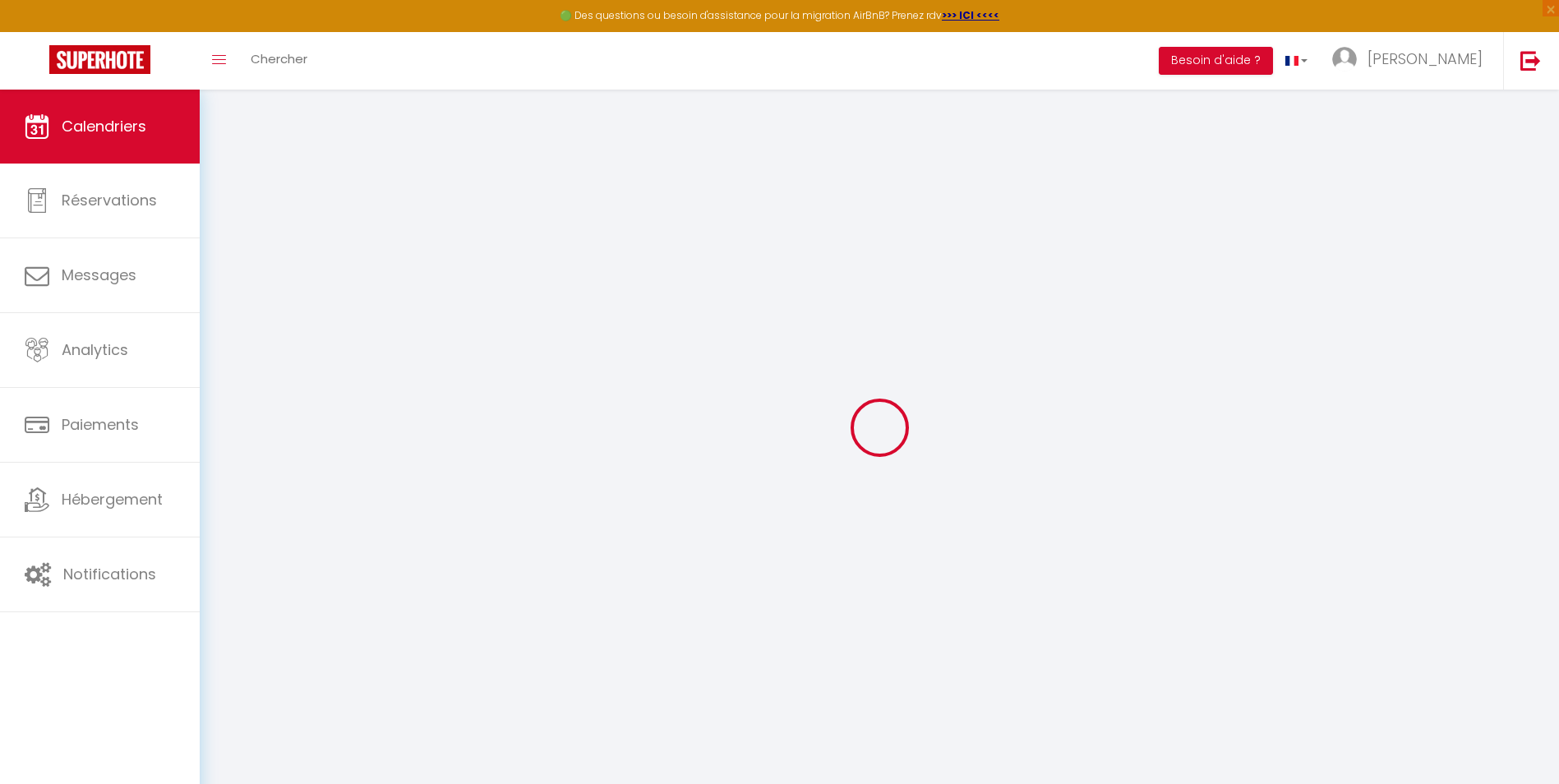
select select
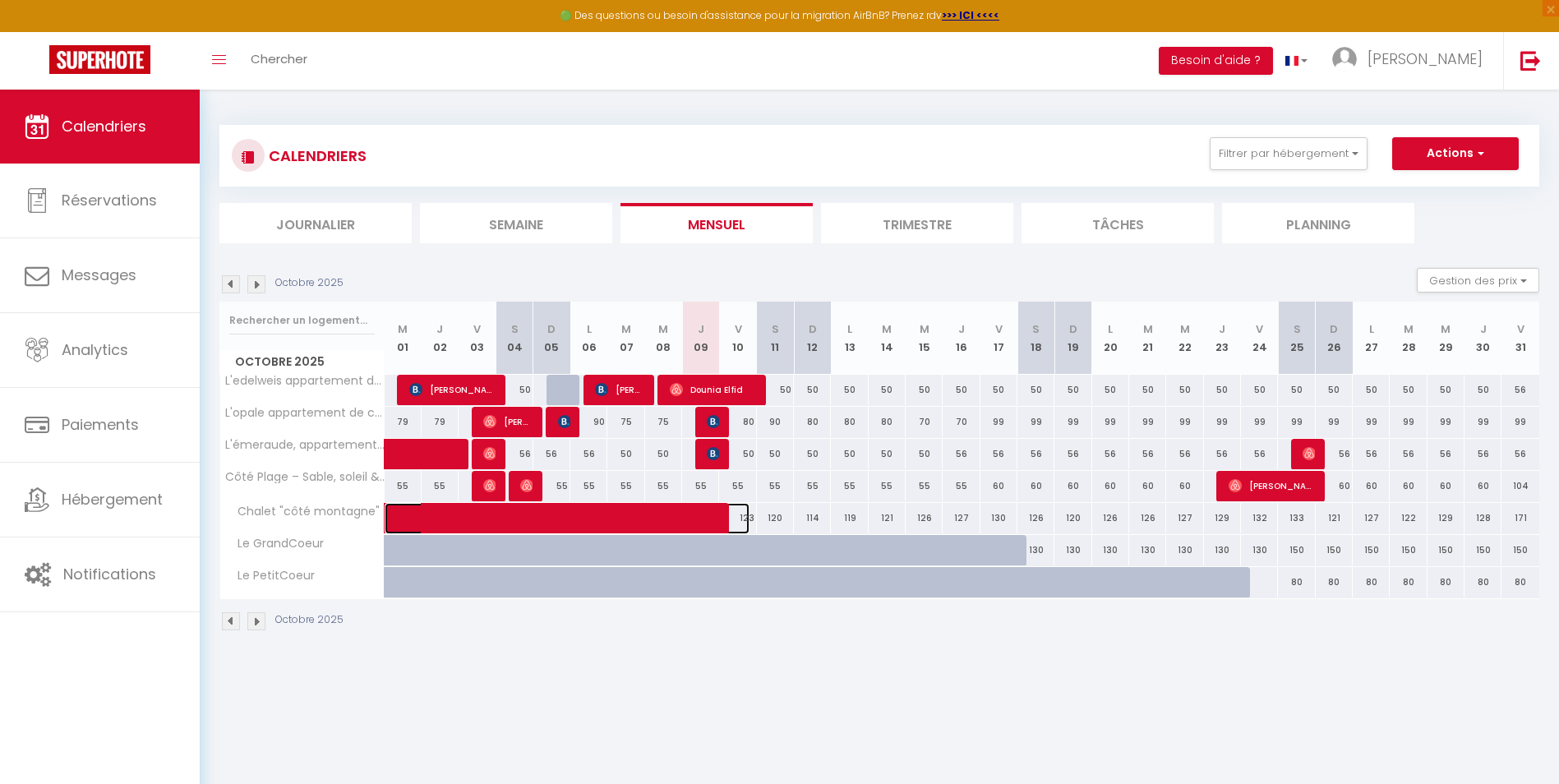
click at [620, 512] on span at bounding box center [580, 518] width 341 height 31
select select "OK"
select select "0"
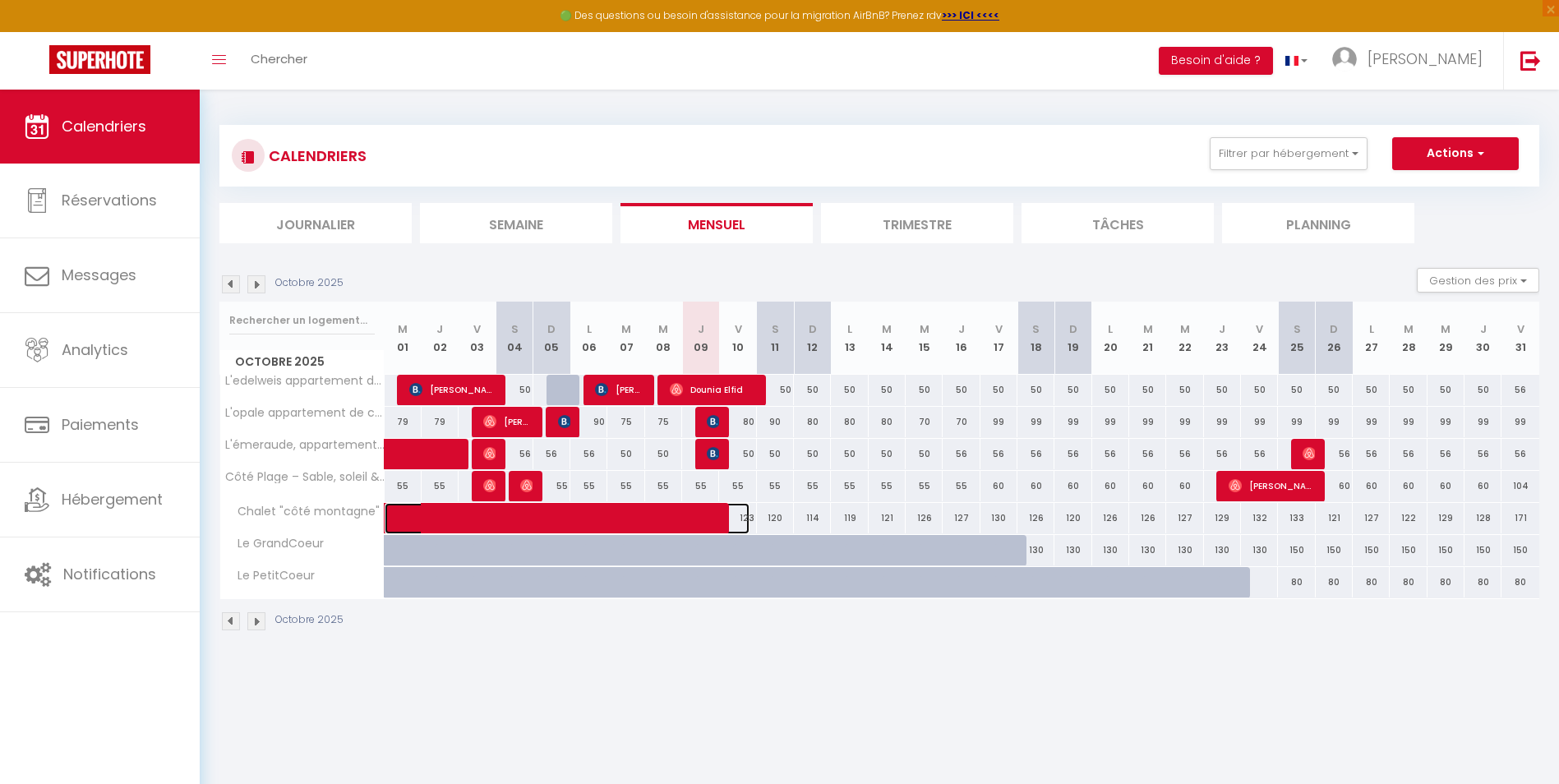
select select "1"
select select
select select "45797"
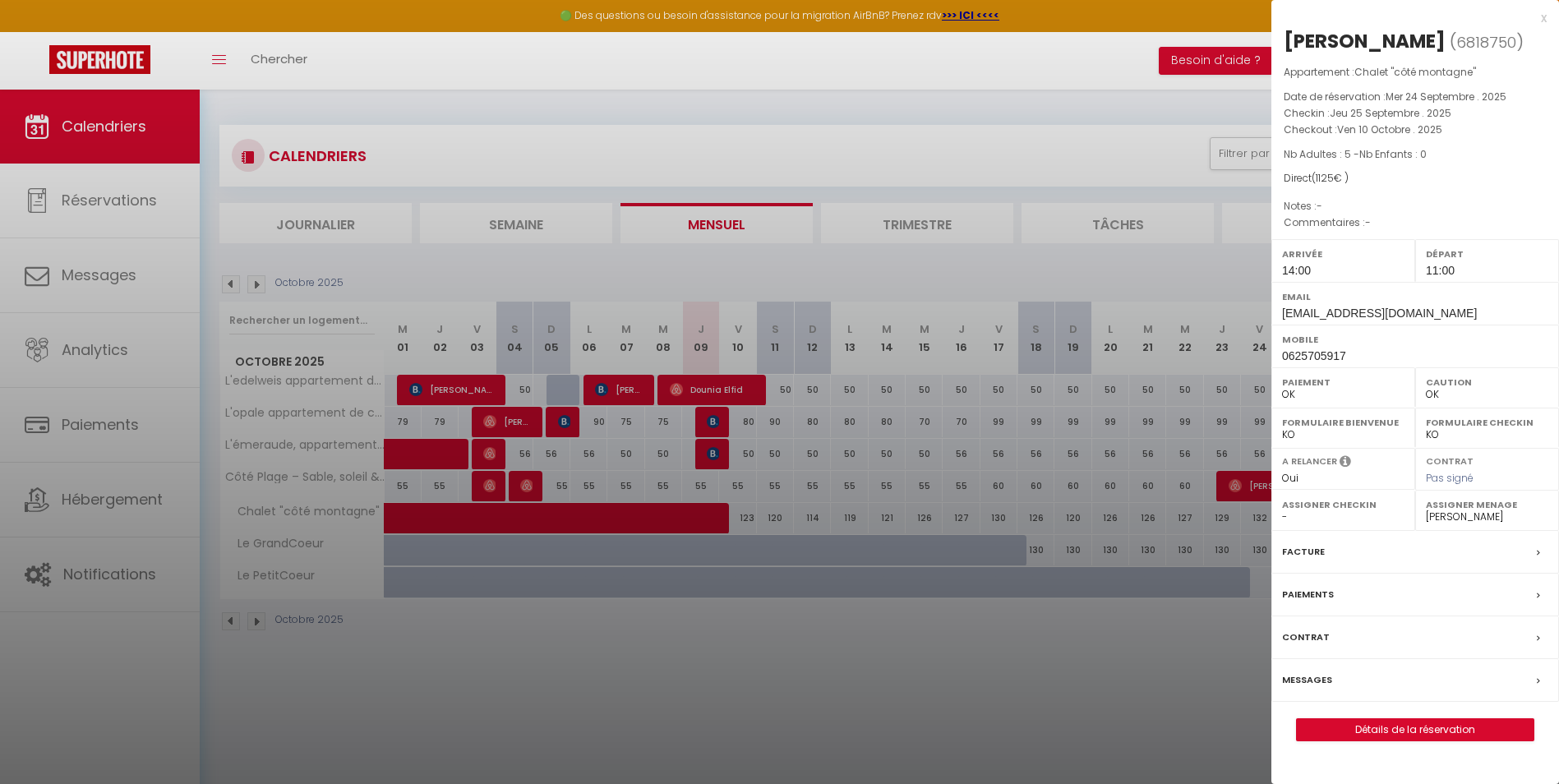
click at [1543, 18] on div "x" at bounding box center [1410, 17] width 276 height 19
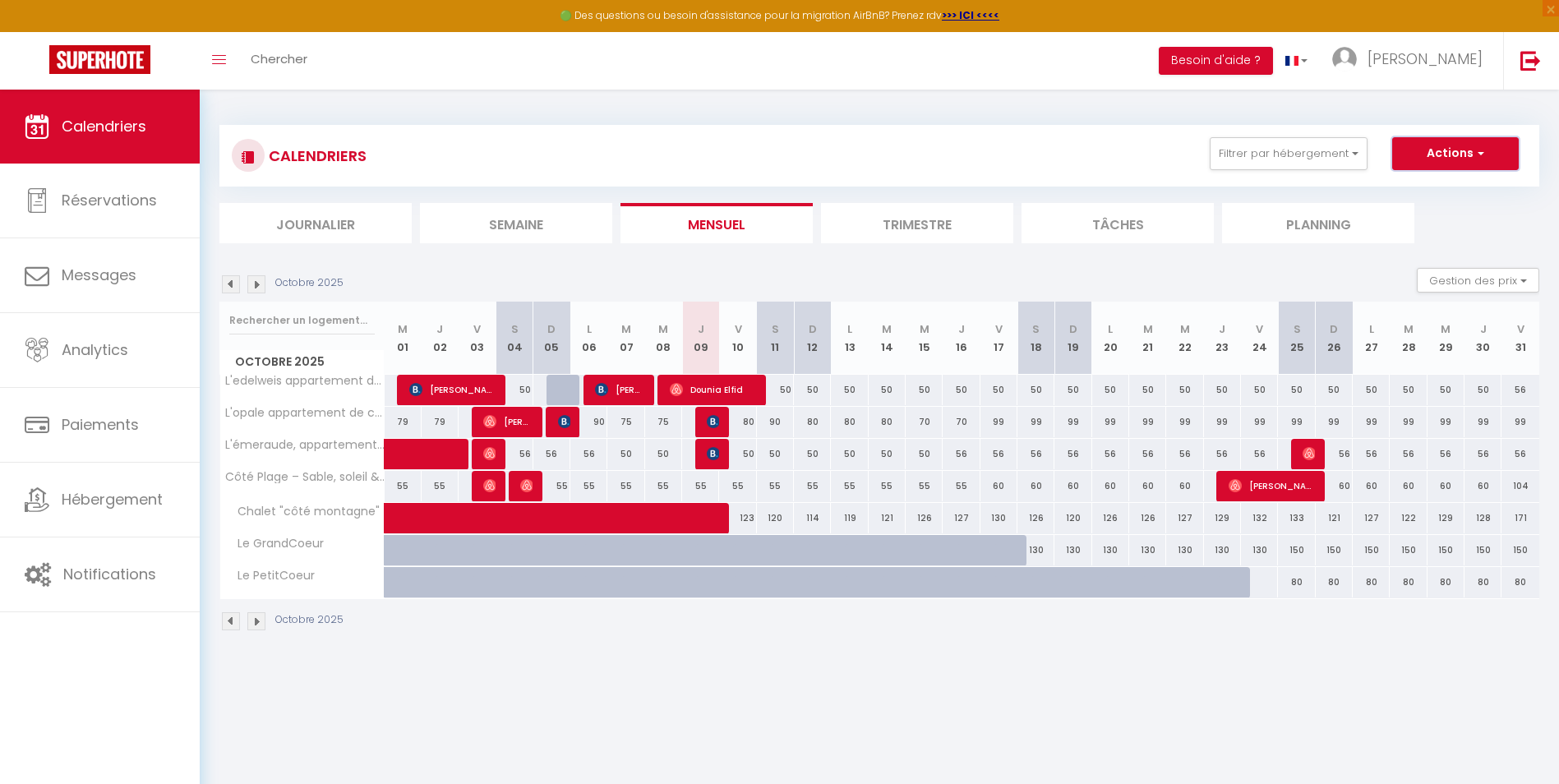
click at [1473, 140] on button "Actions" at bounding box center [1456, 153] width 126 height 33
click at [1449, 188] on link "Nouvelle réservation" at bounding box center [1438, 191] width 143 height 24
select select
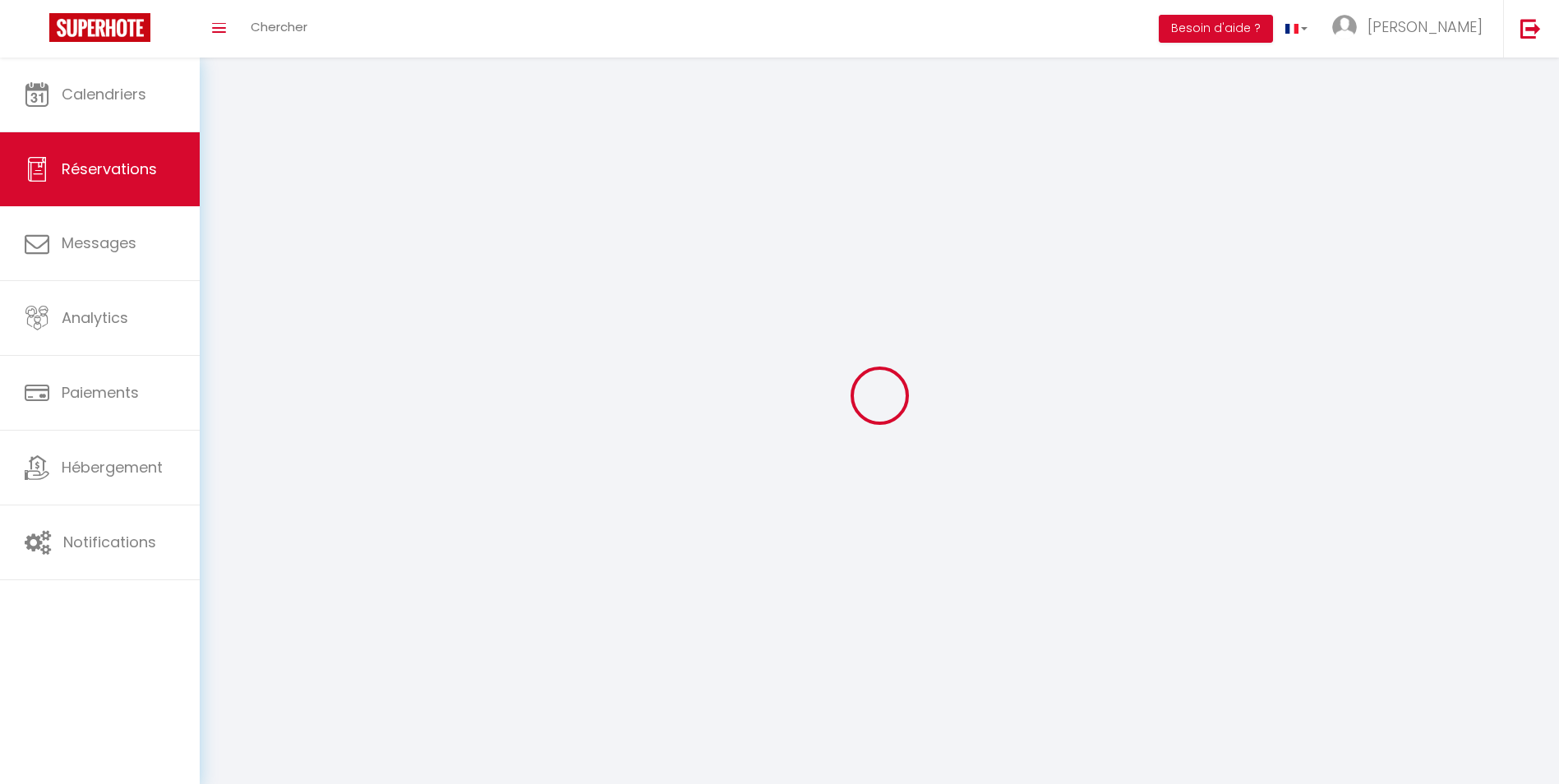
select select
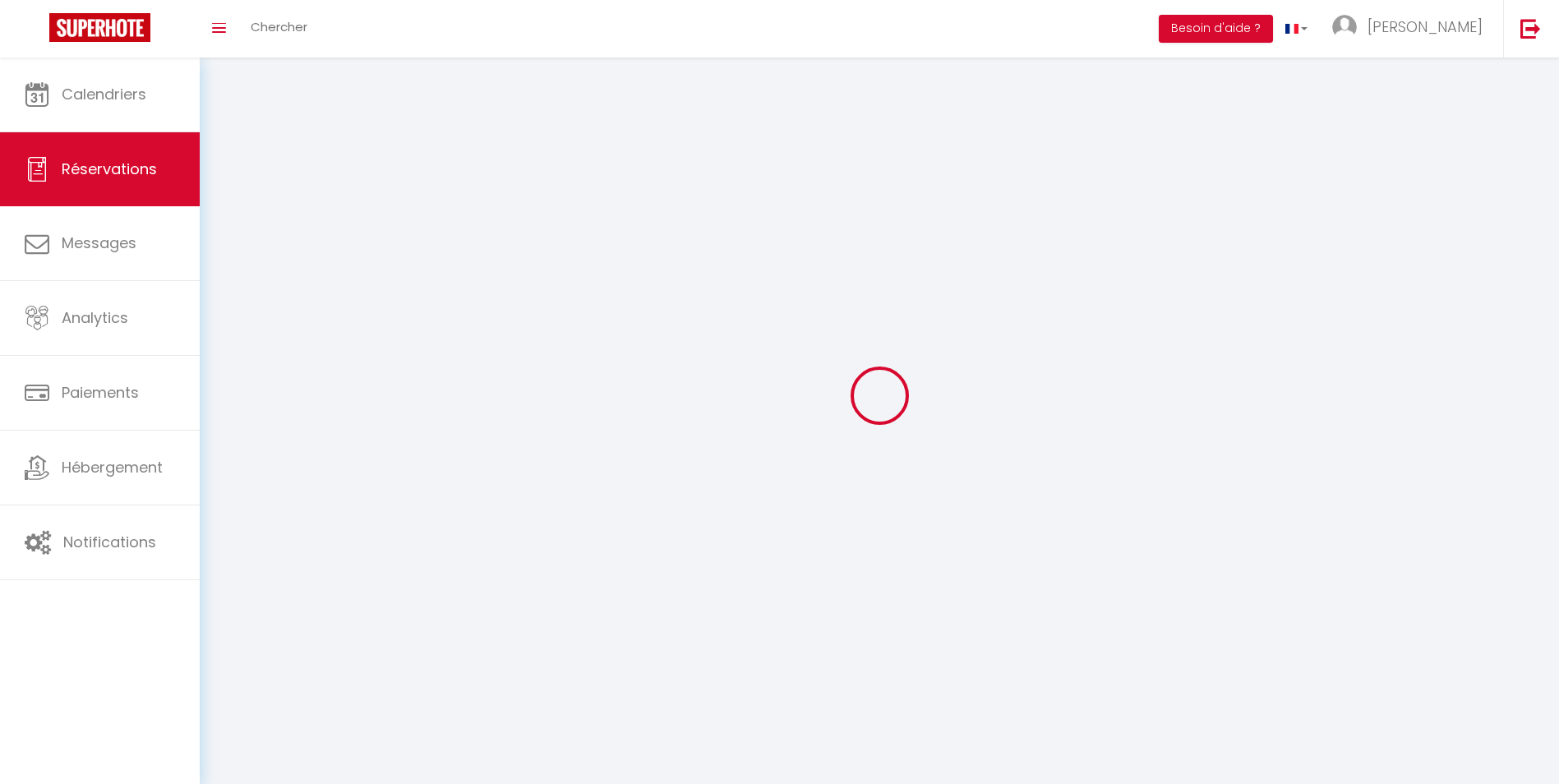
select select
checkbox input "false"
select select
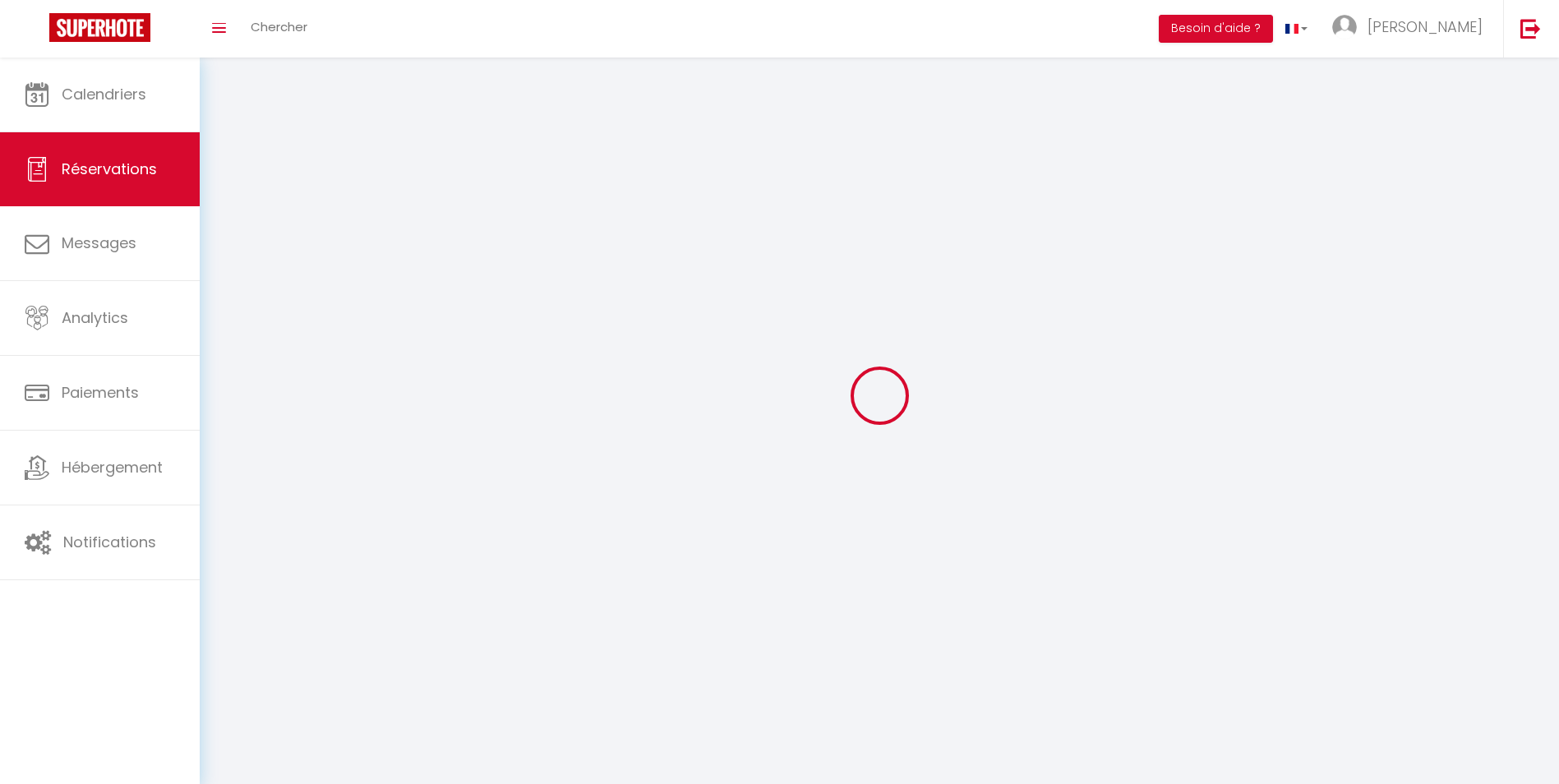
select select
checkbox input "false"
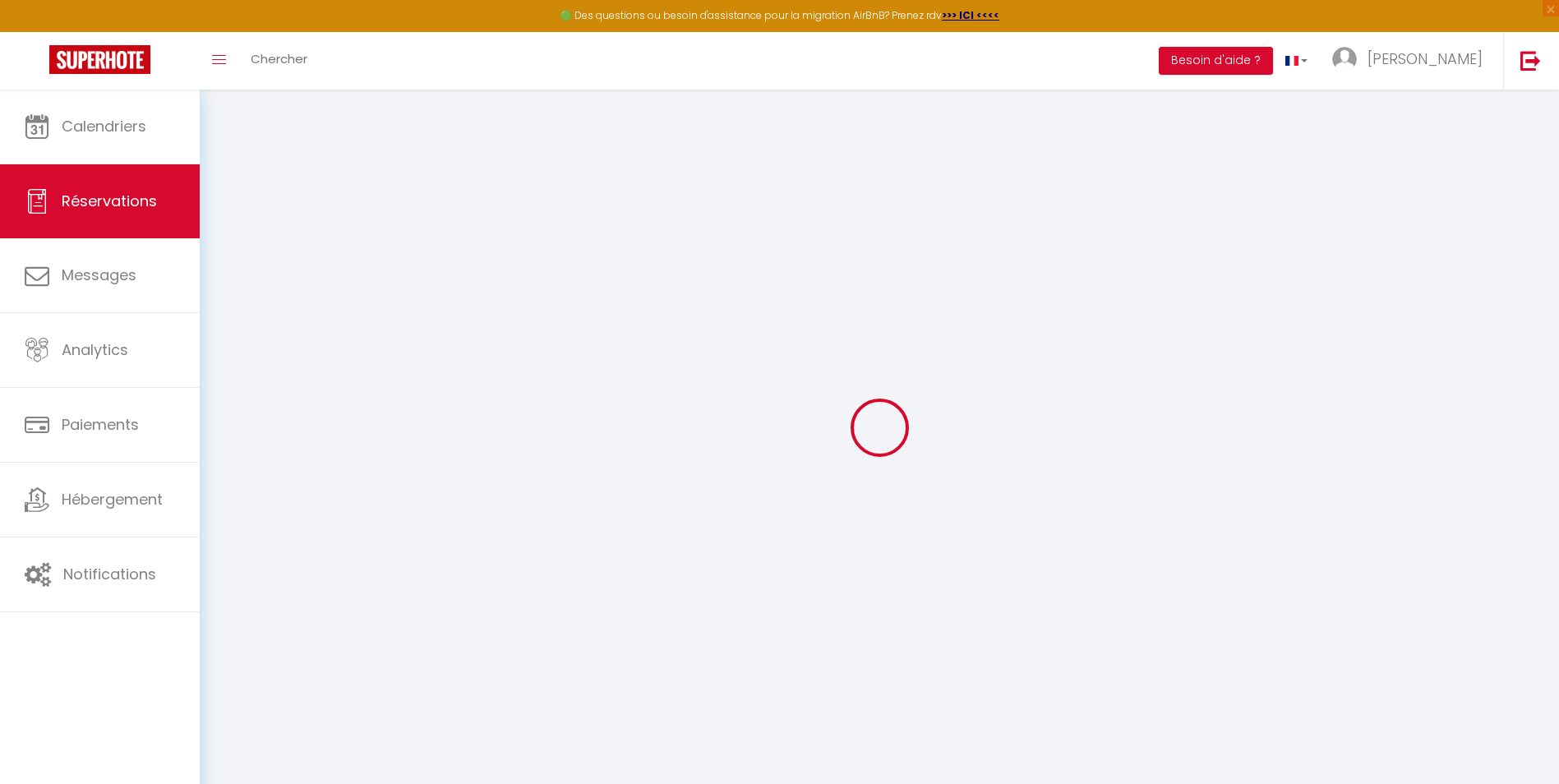
select select
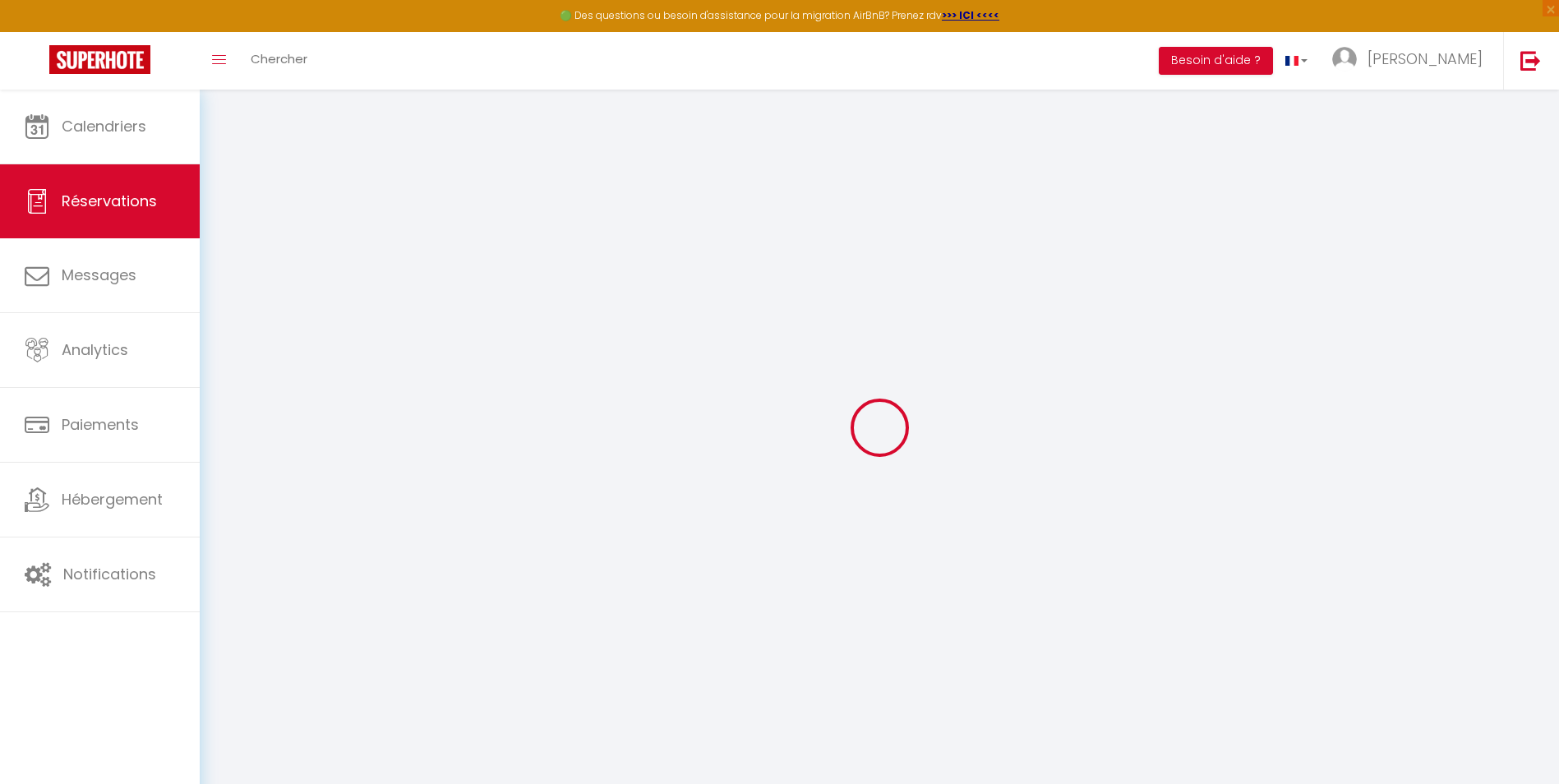
select select
checkbox input "false"
select select
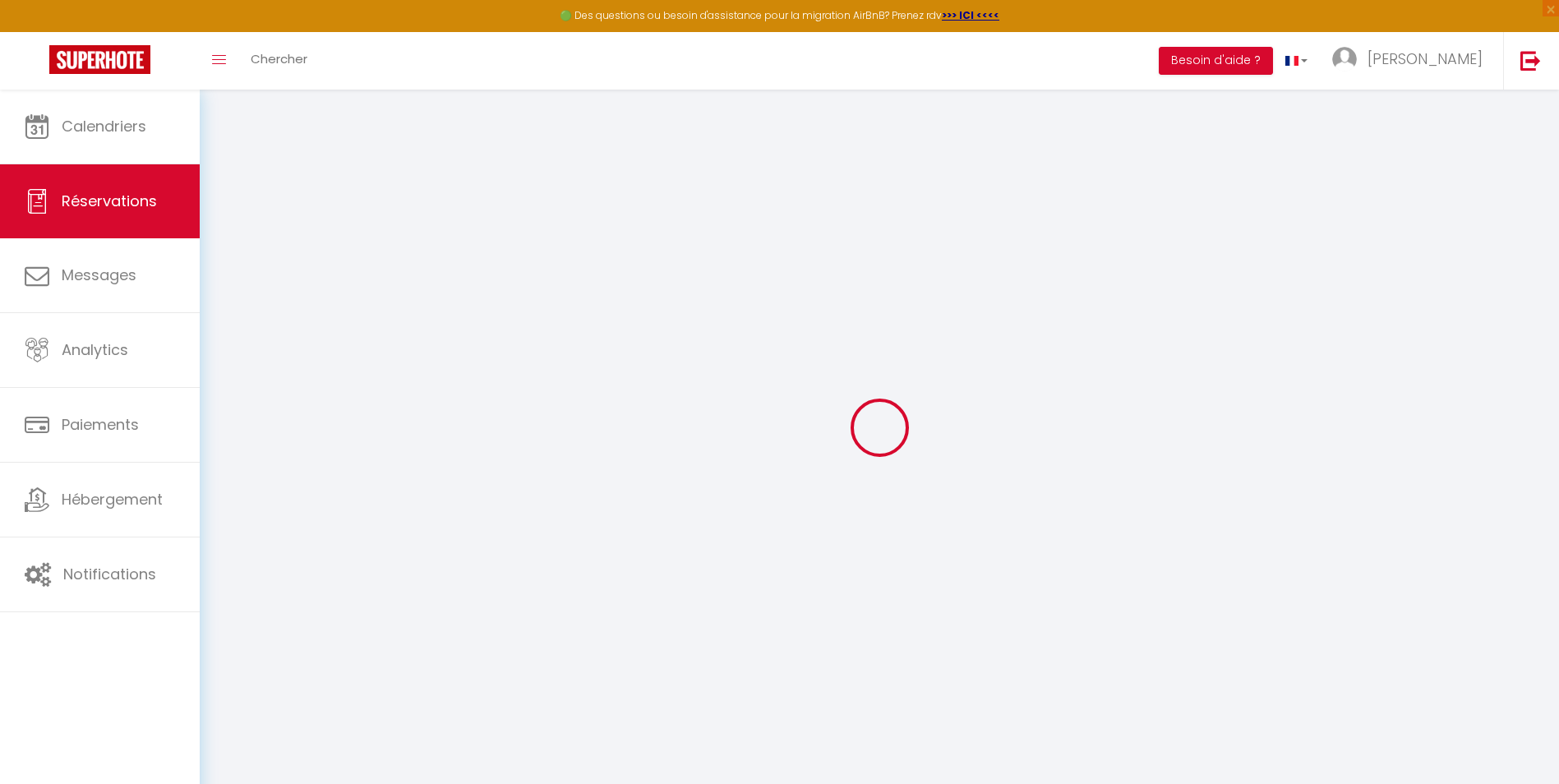
select select
checkbox input "false"
select select
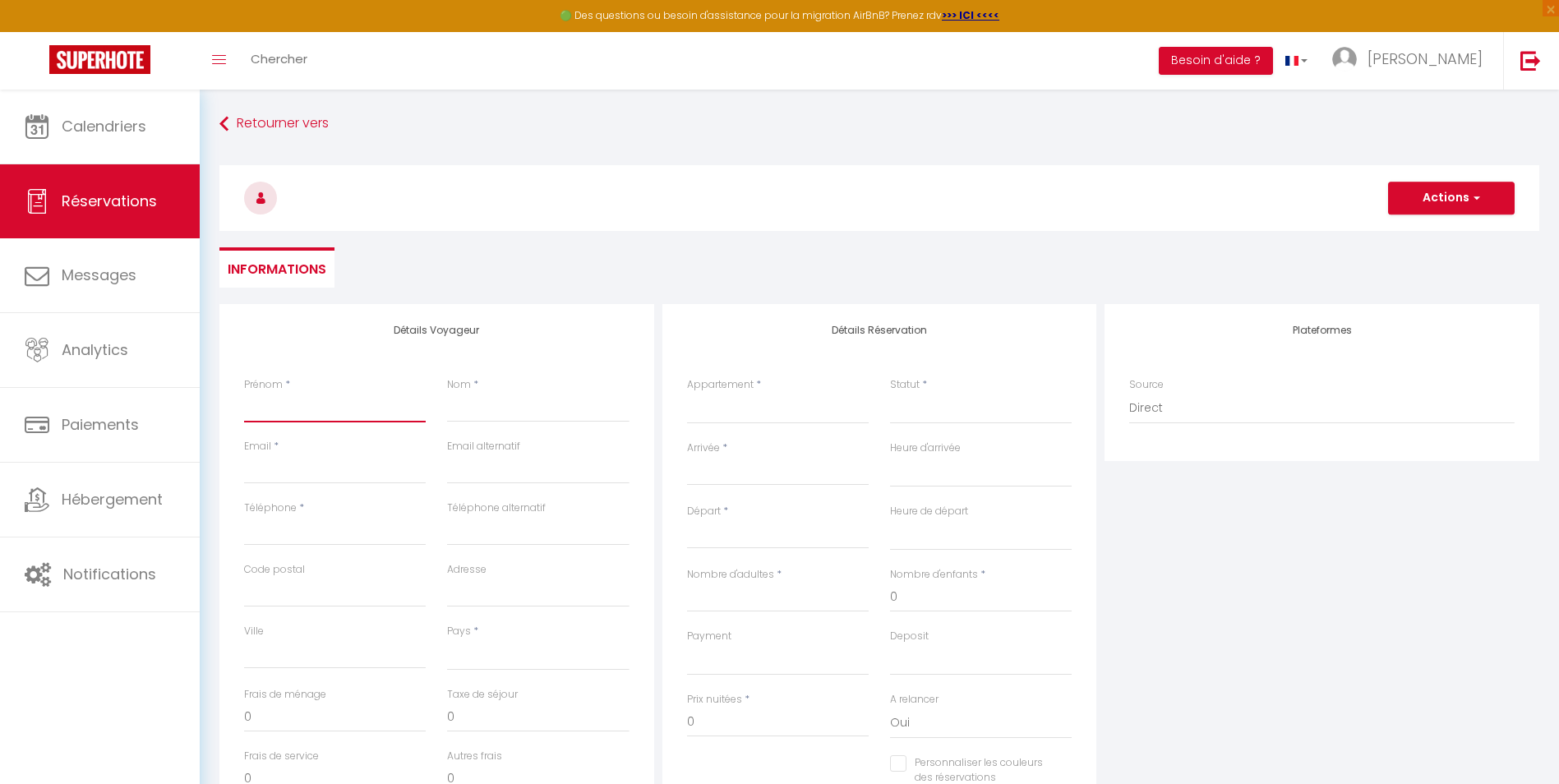
click at [295, 398] on input "Prénom" at bounding box center [335, 408] width 182 height 29
type input "I"
select select
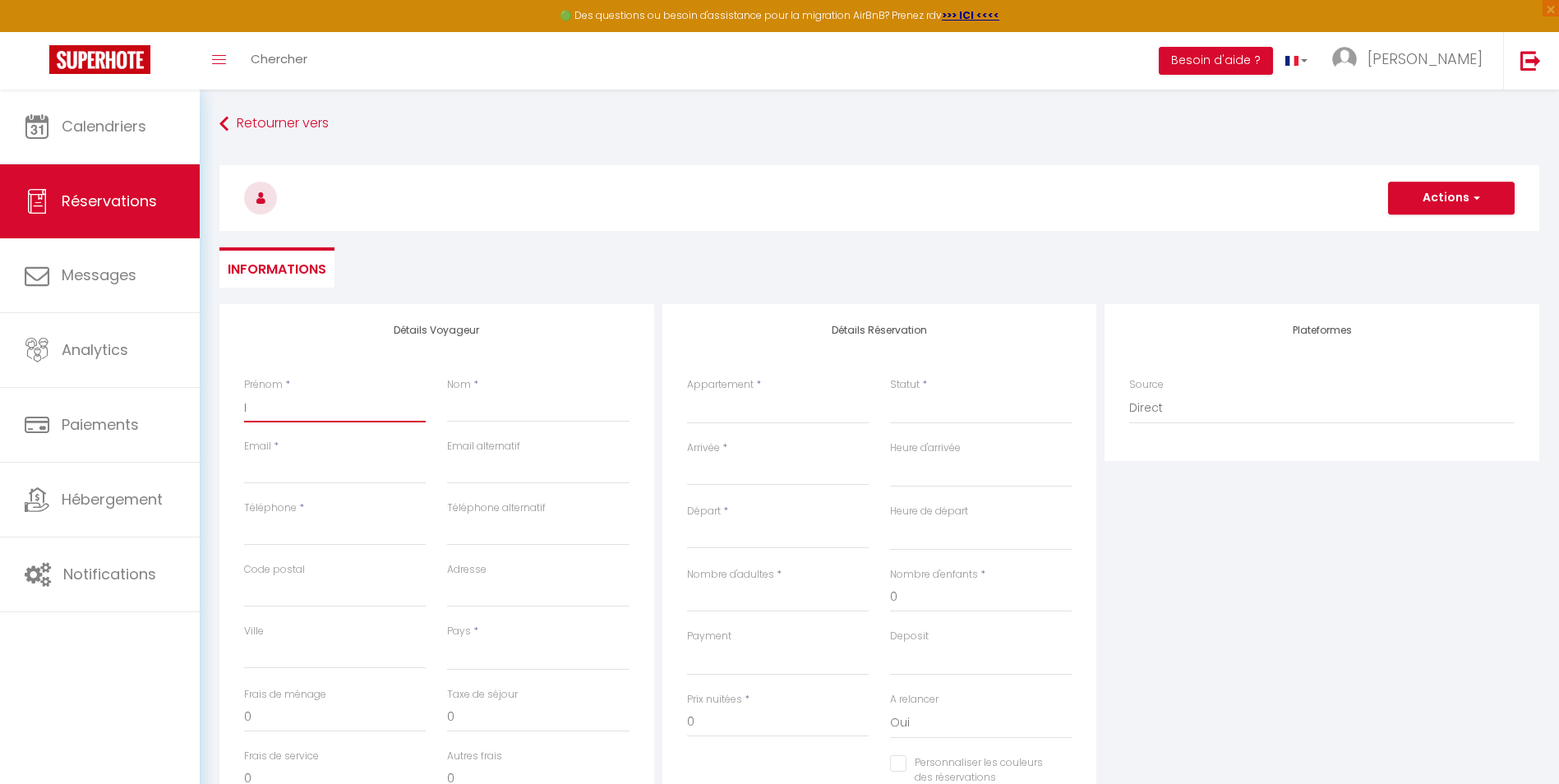
select select
checkbox input "false"
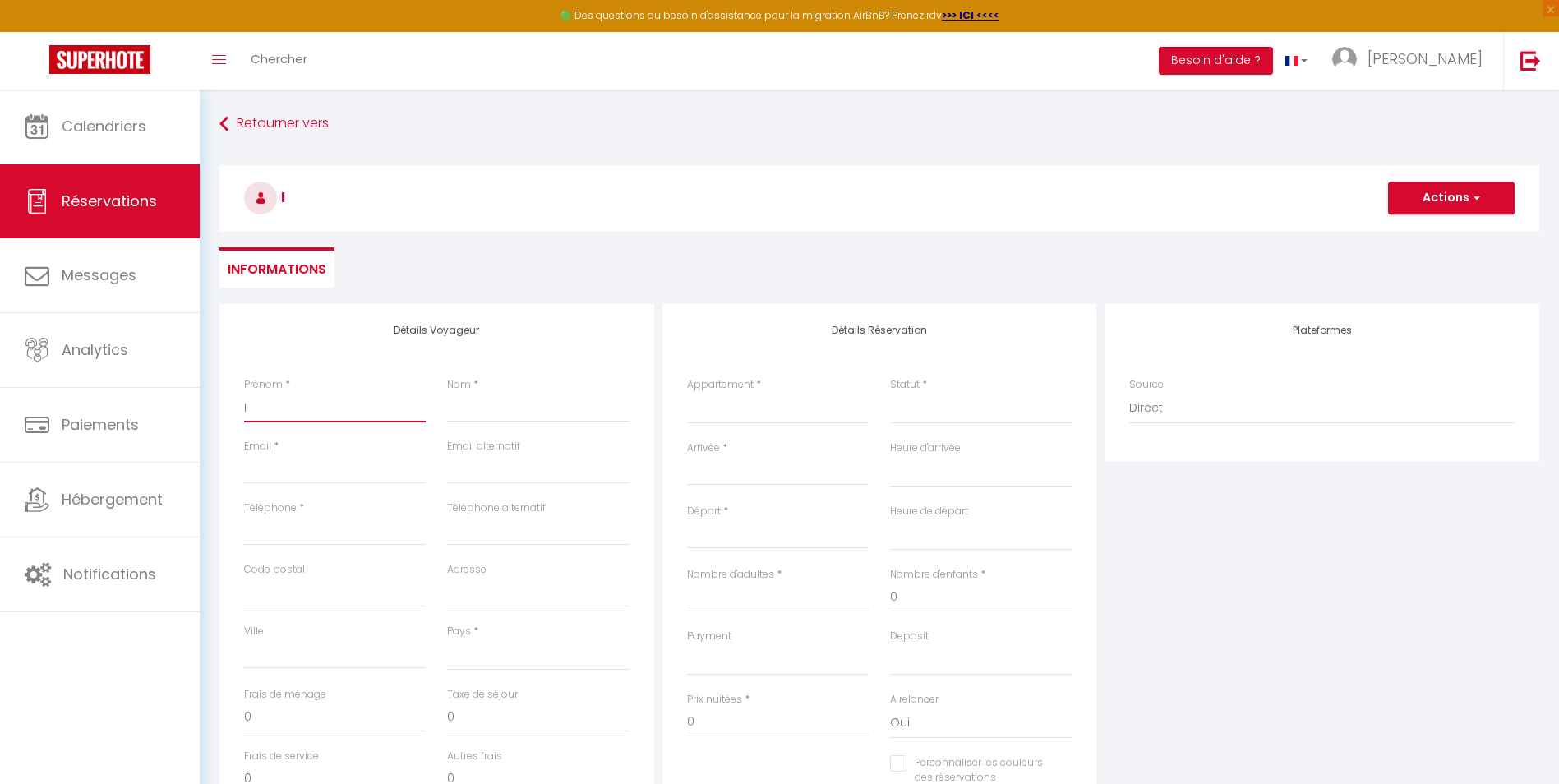
type input "IG"
select select
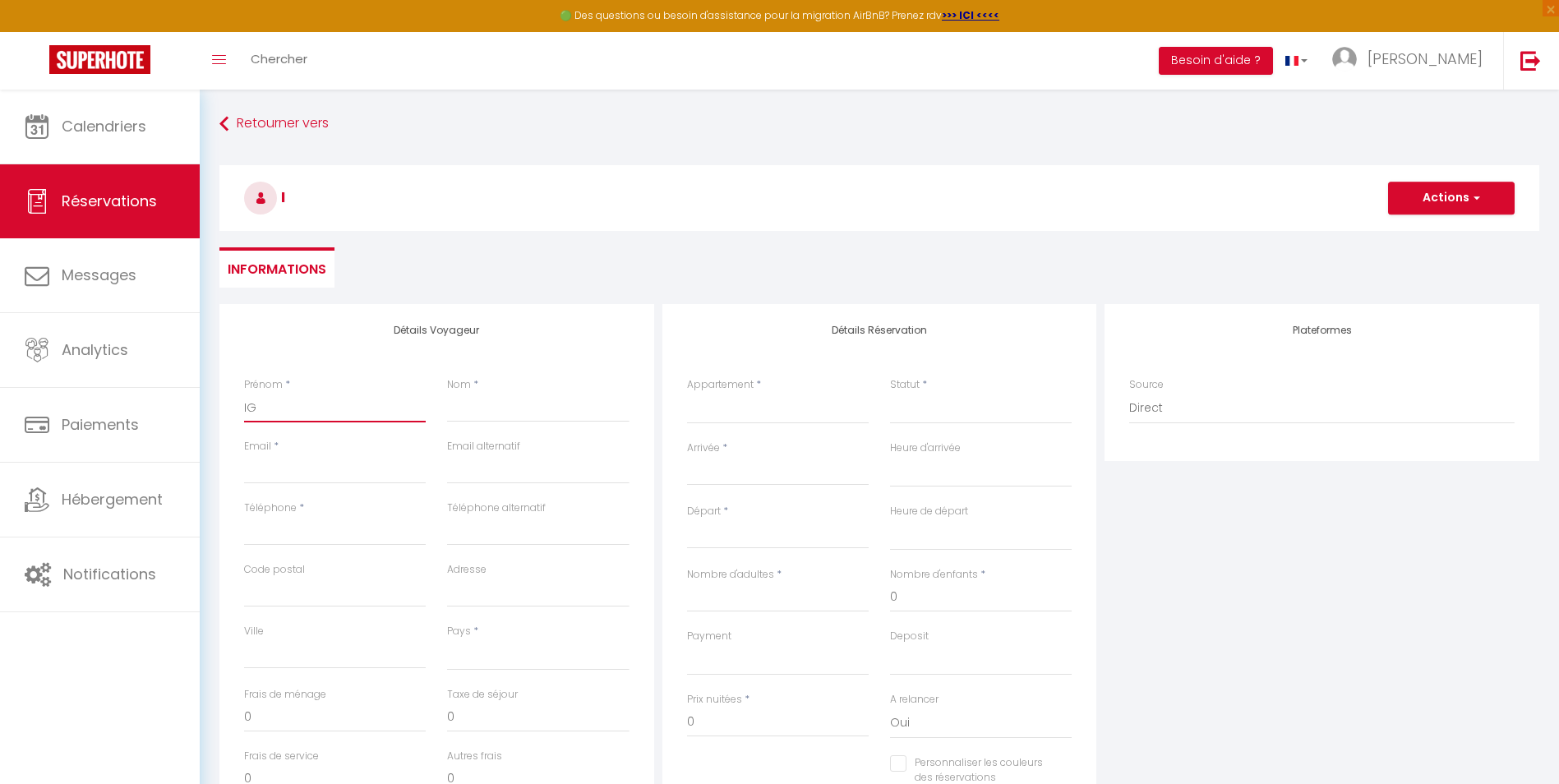
select select
checkbox input "false"
type input "IGO"
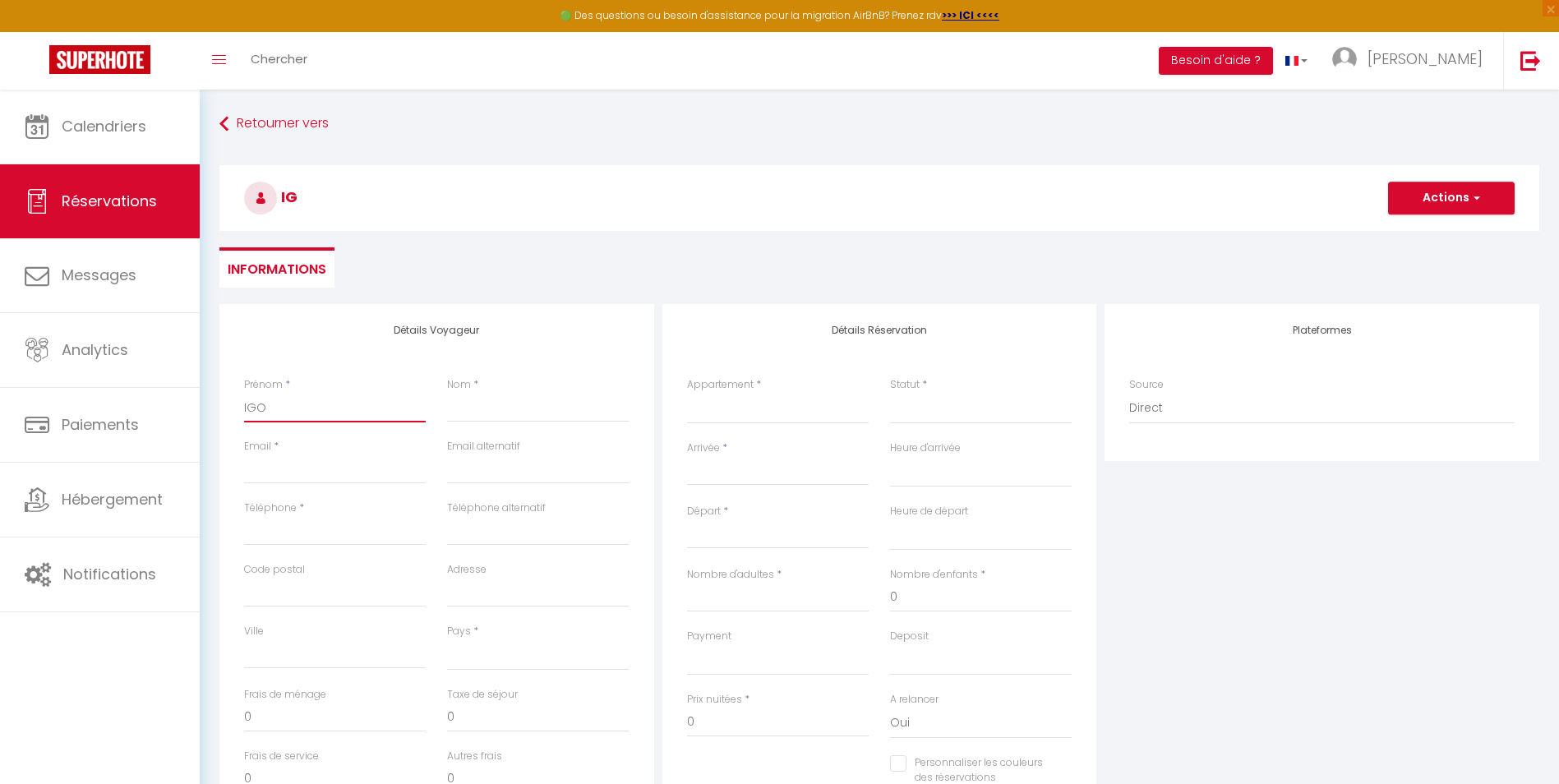
select select
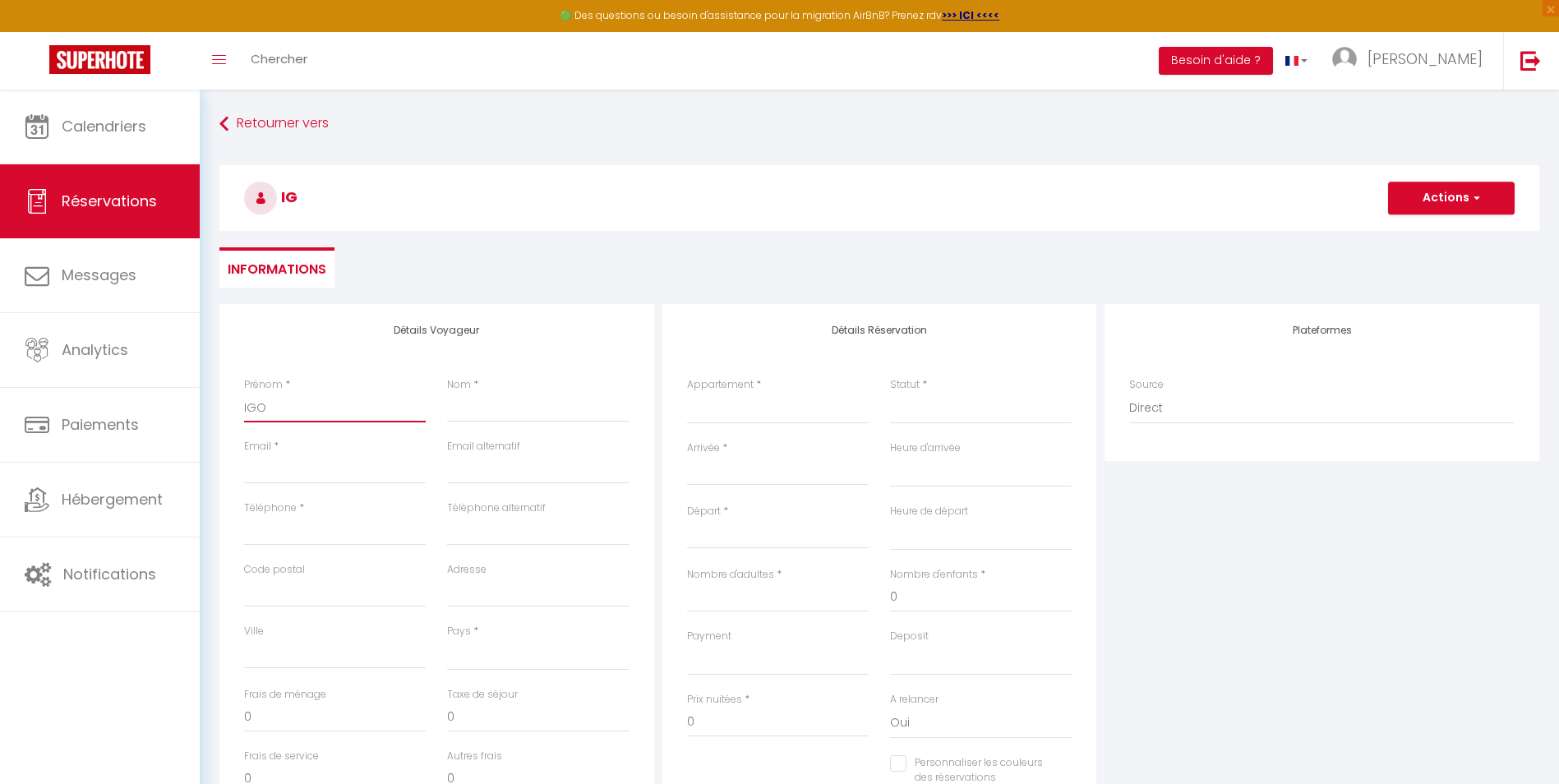
select select
checkbox input "false"
type input "[PERSON_NAME]"
select select
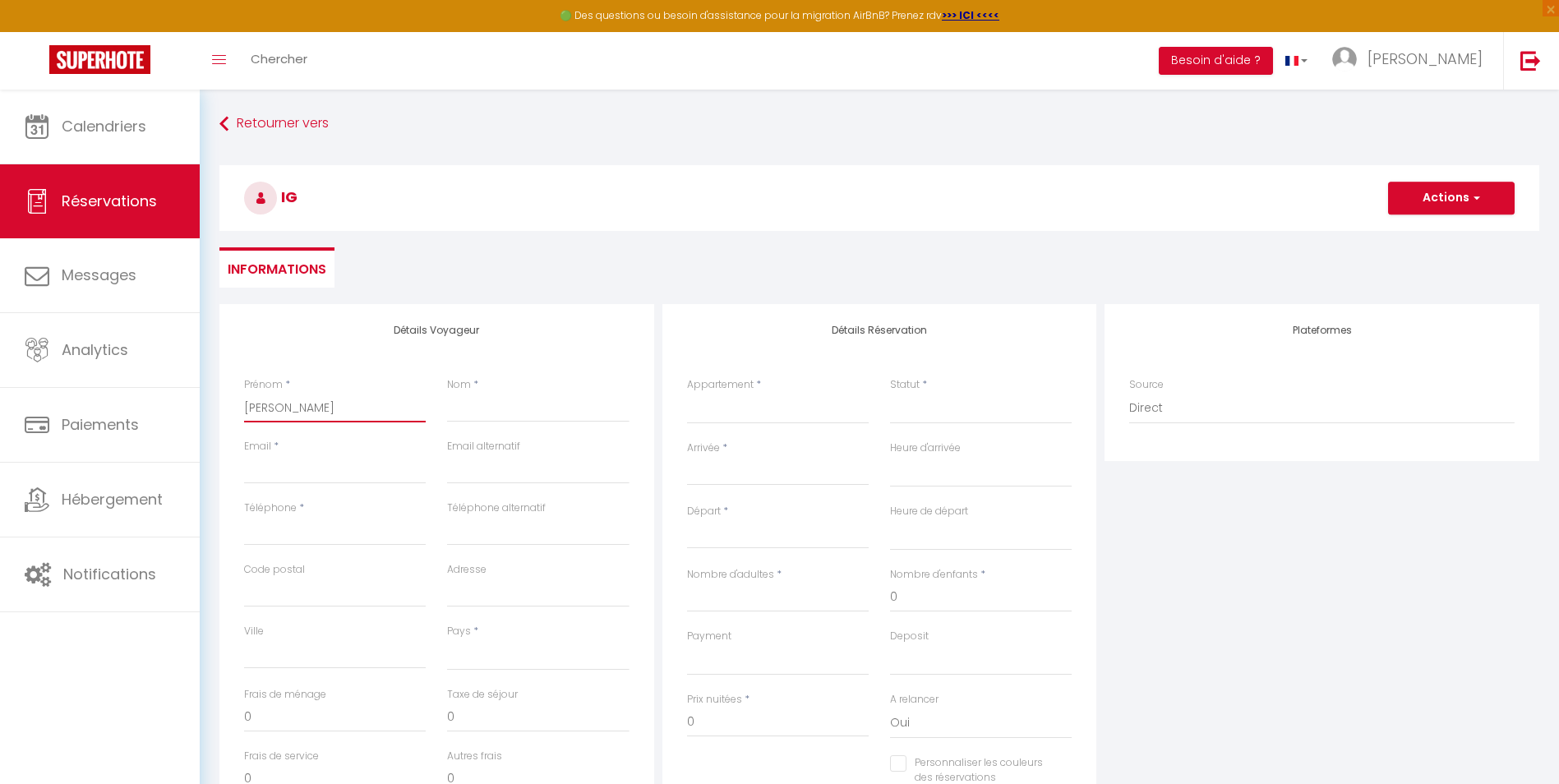
select select
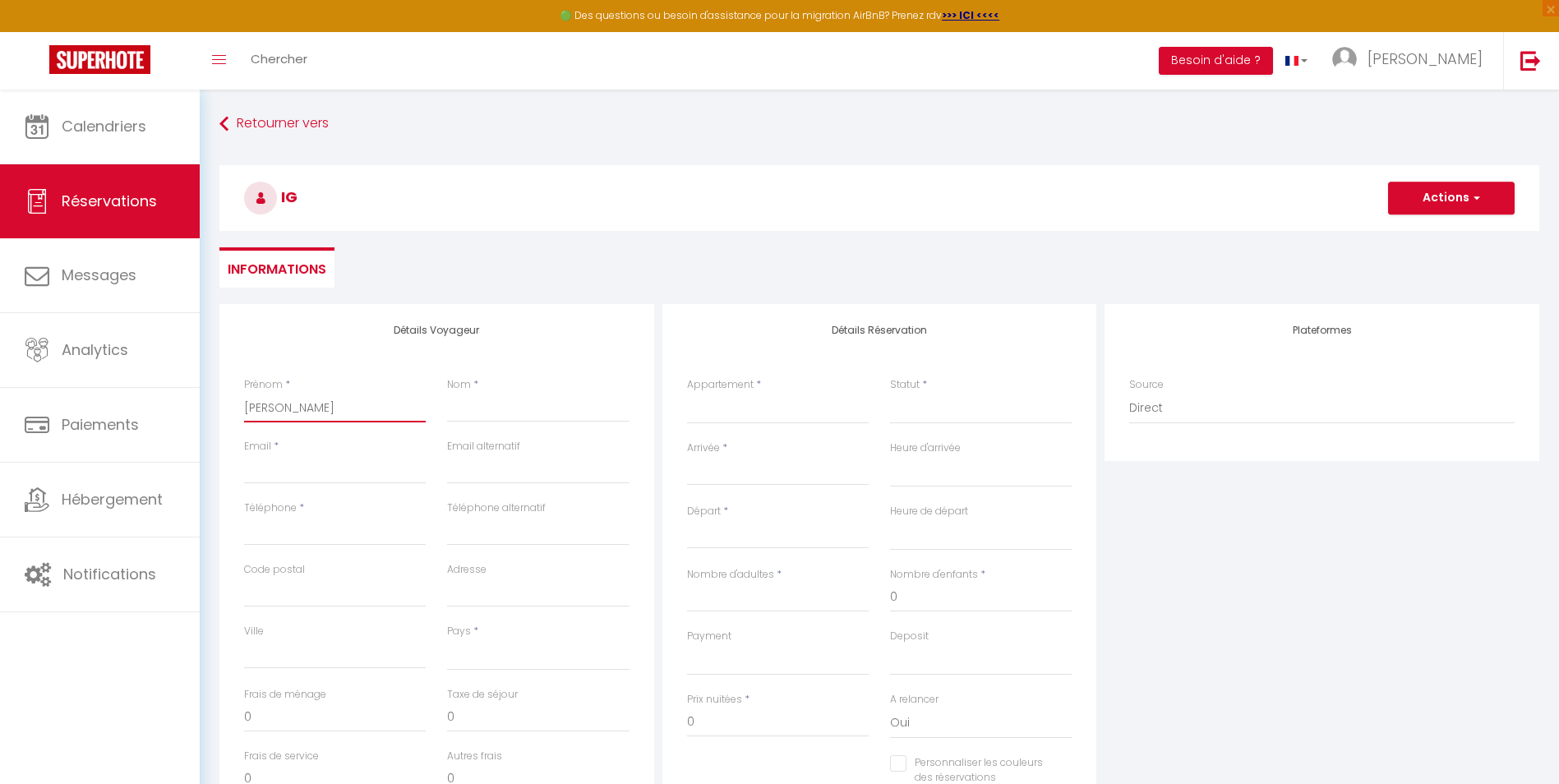
select select
checkbox input "false"
type input "[PERSON_NAME]"
type input "U"
select select
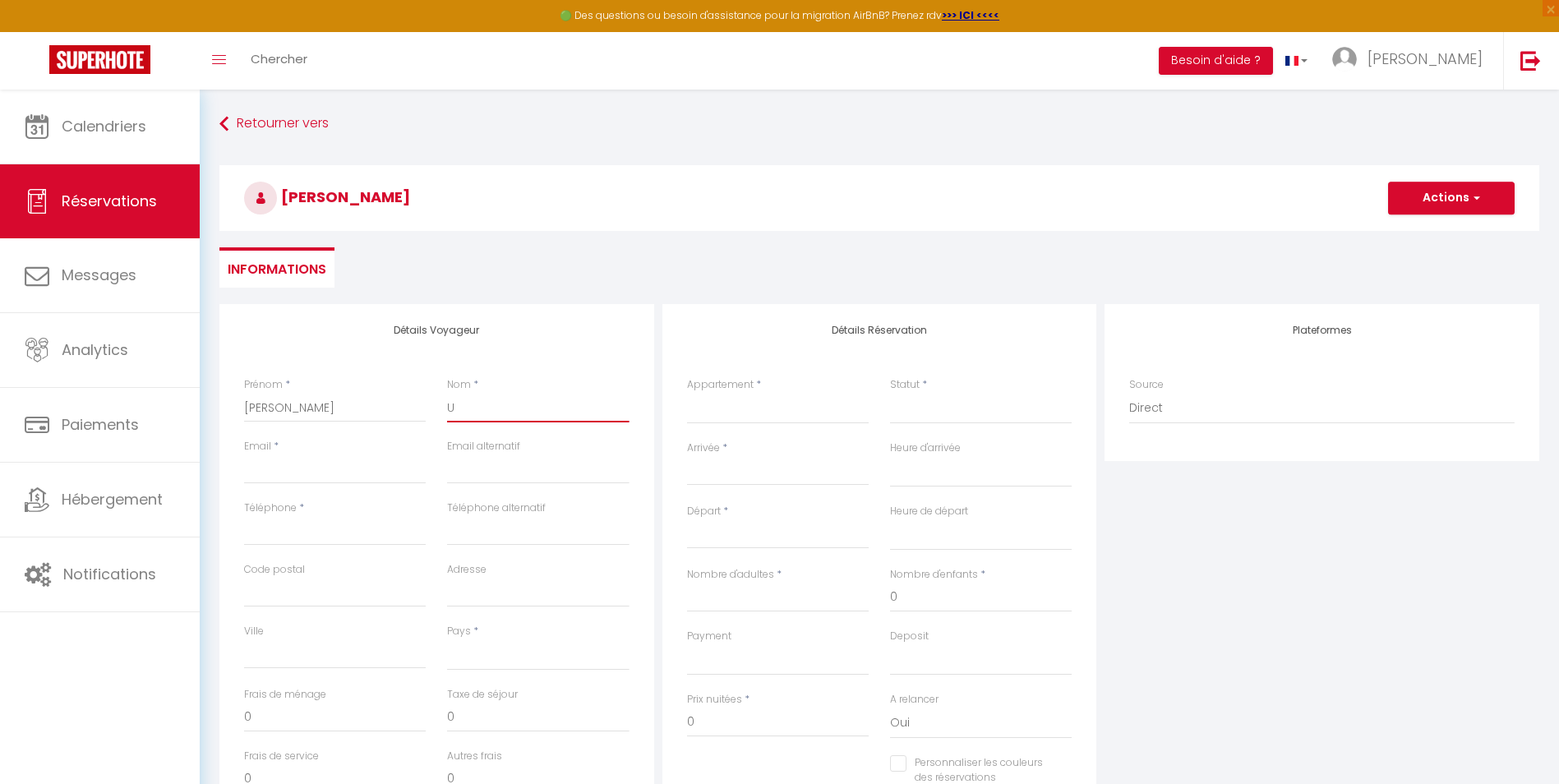
select select
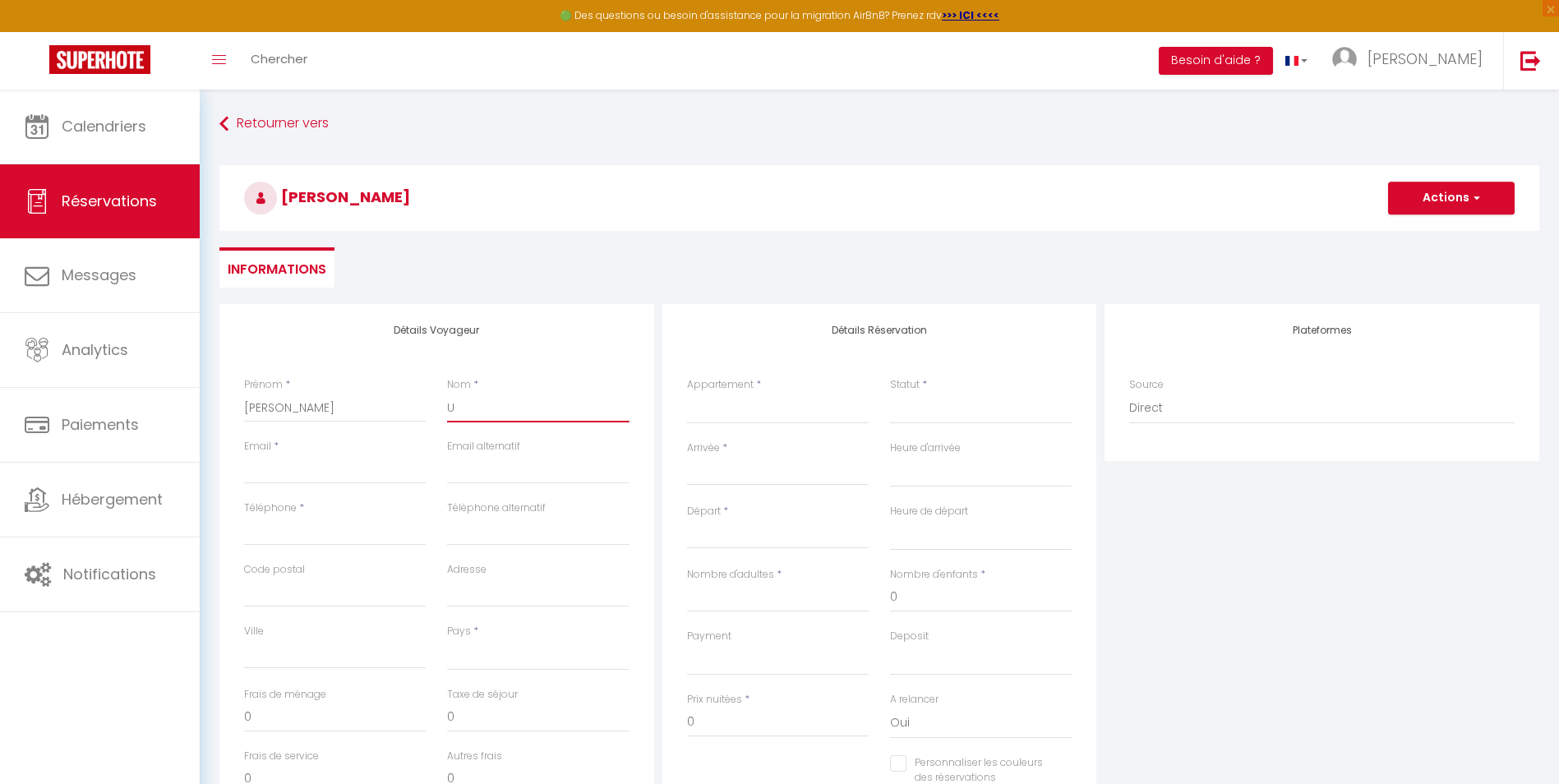
select select
checkbox input "false"
type input "UR"
select select
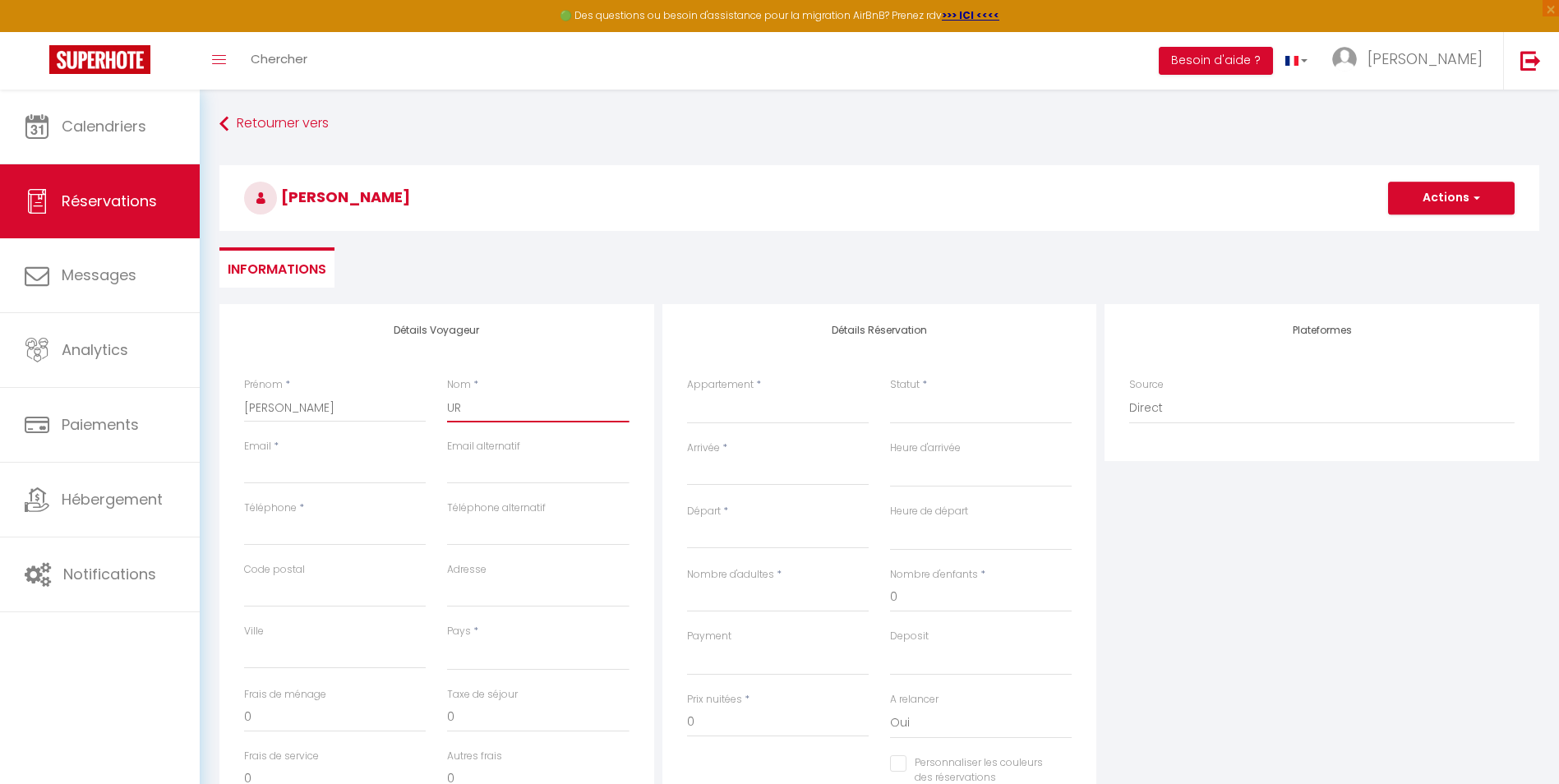
select select
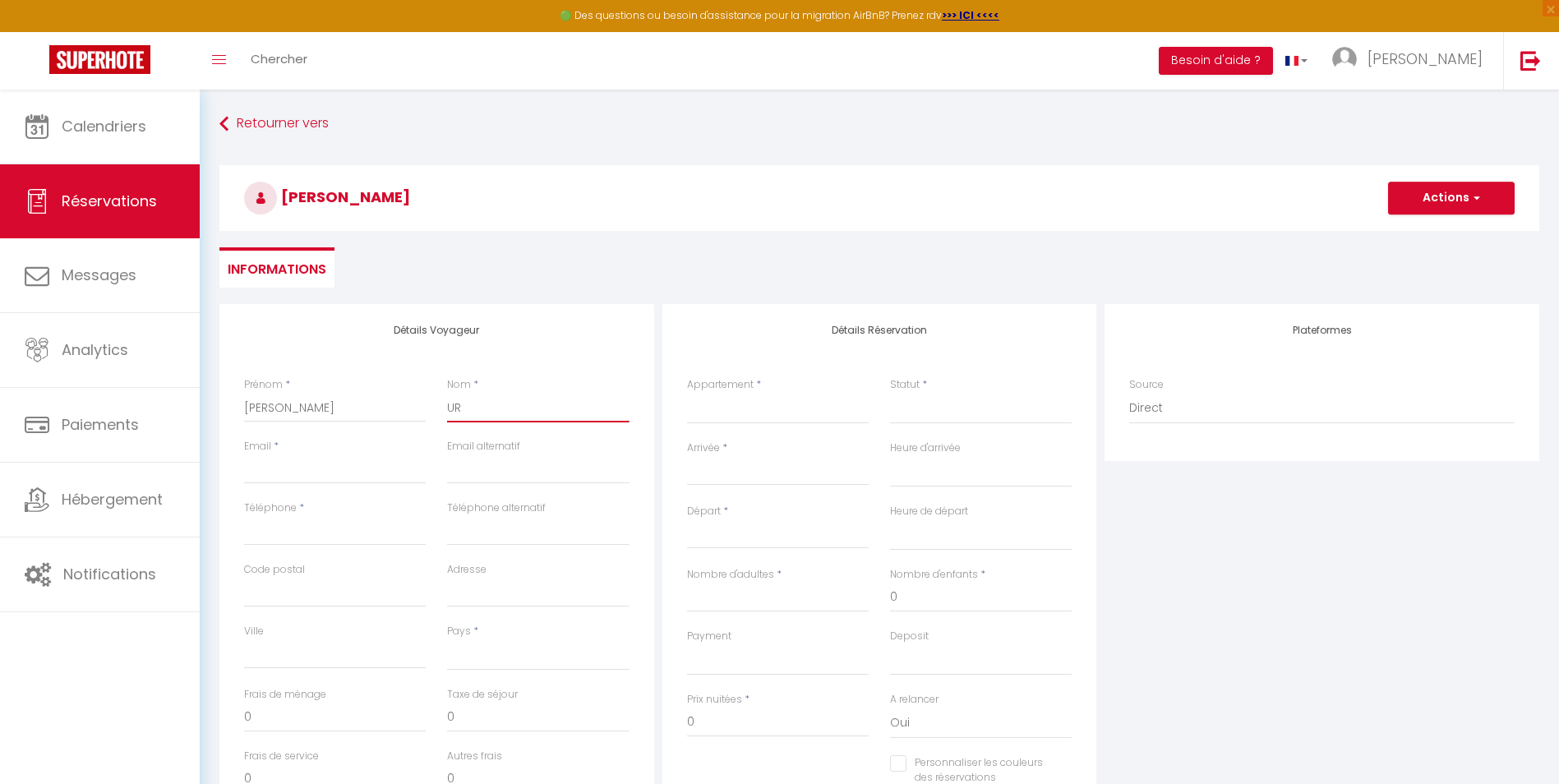
checkbox input "false"
type input "URS"
select select
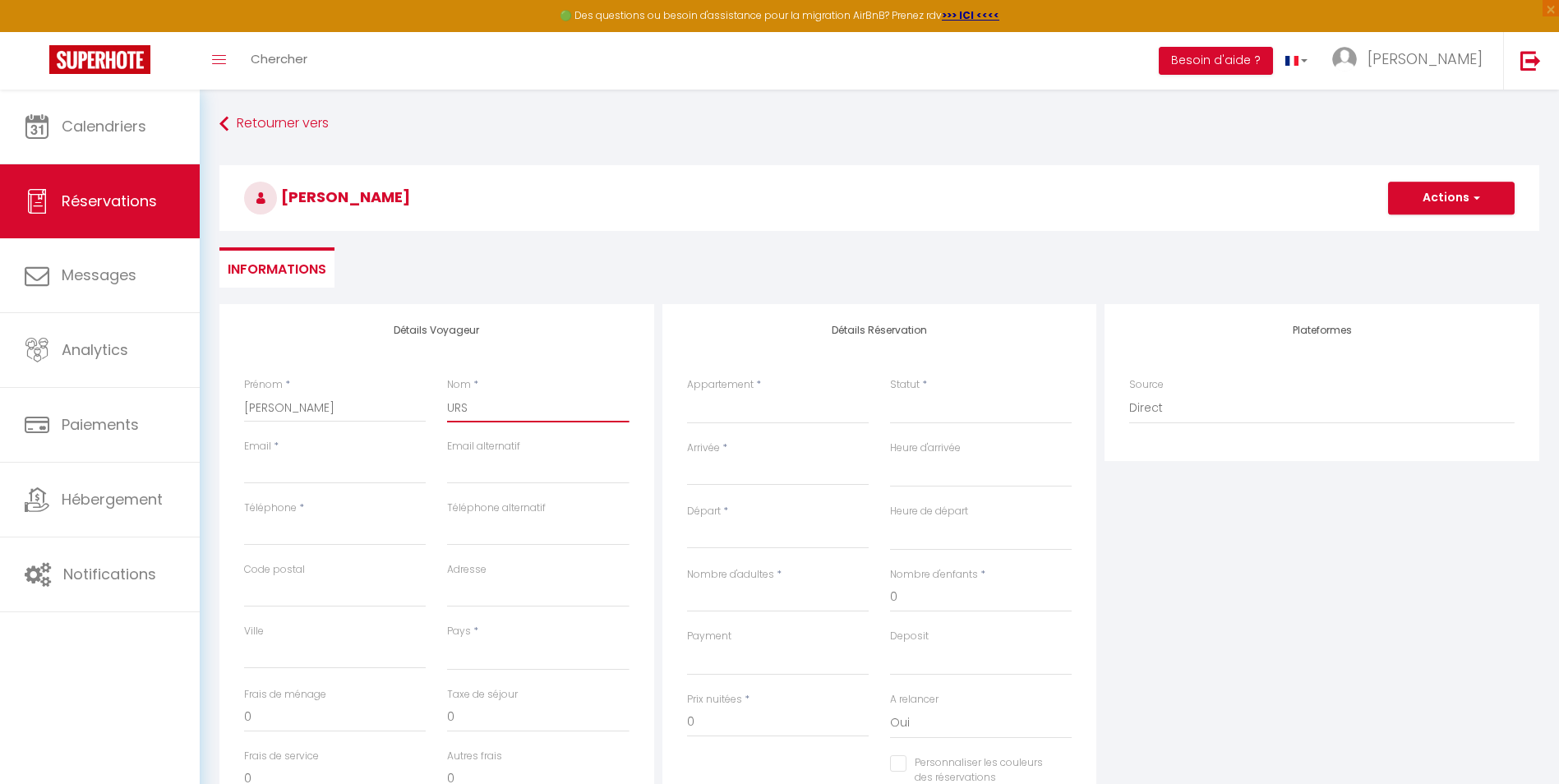
select select
checkbox input "false"
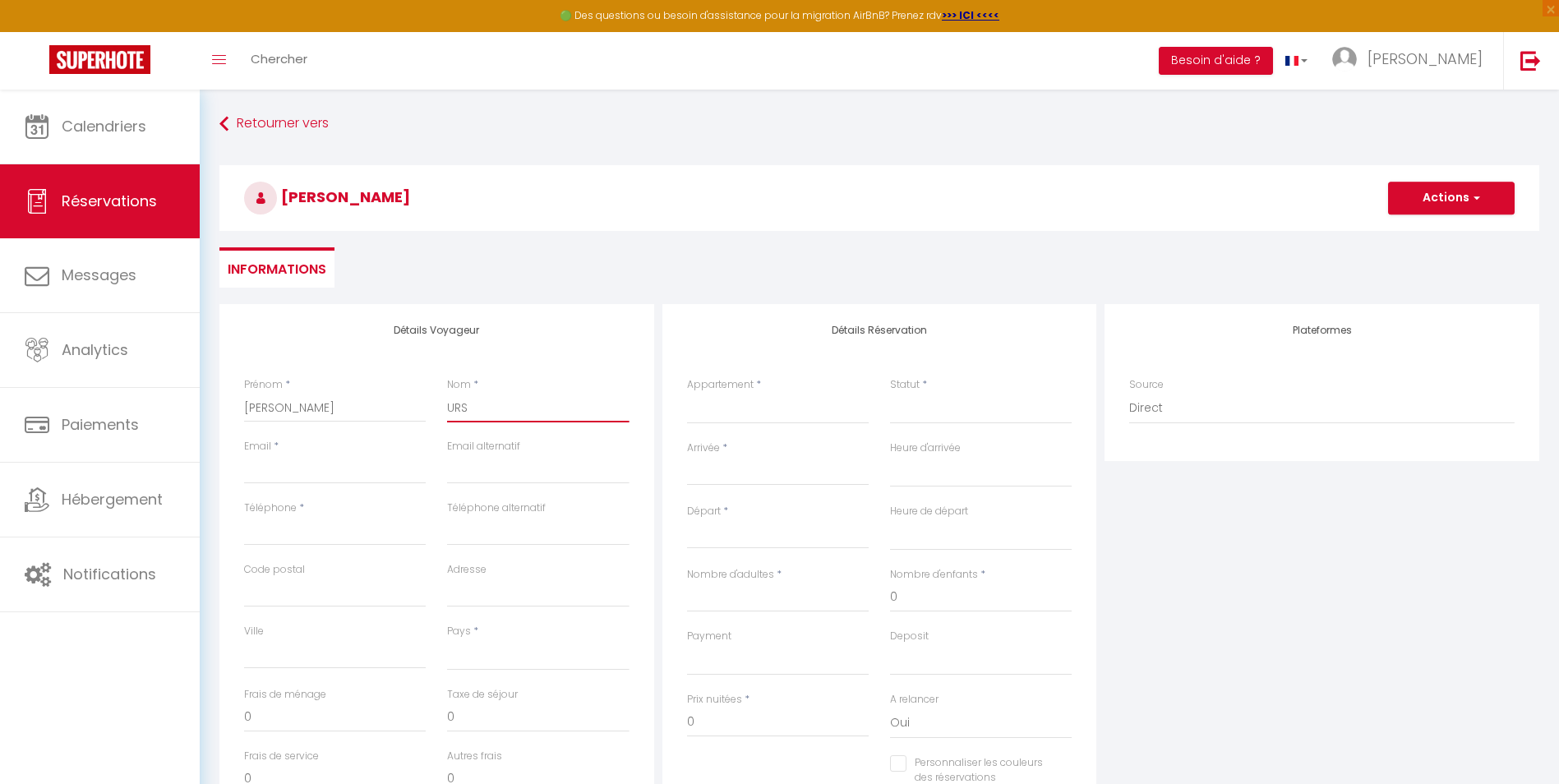
type input "URSU"
select select
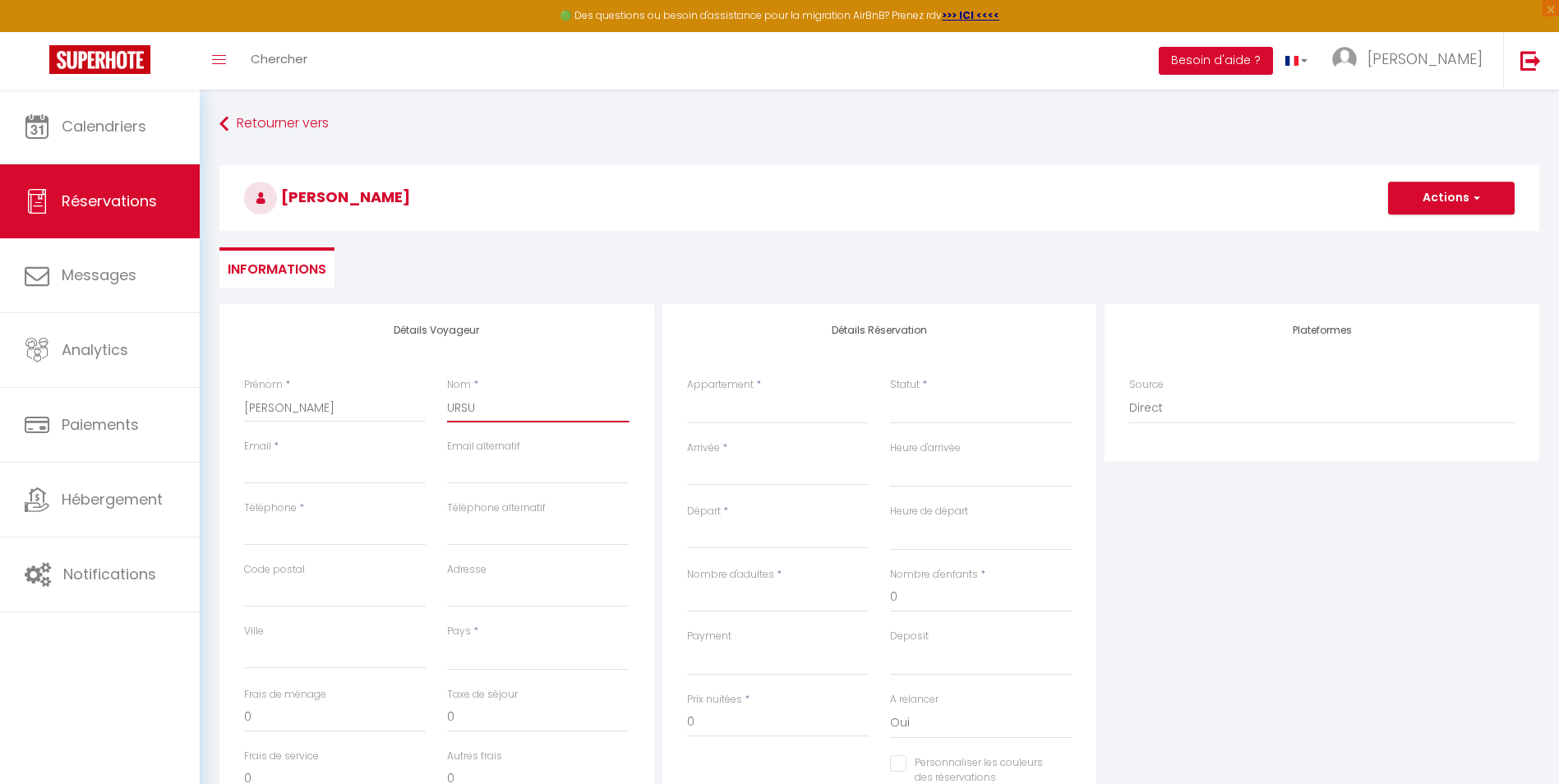
select select
checkbox input "false"
type input "URSU"
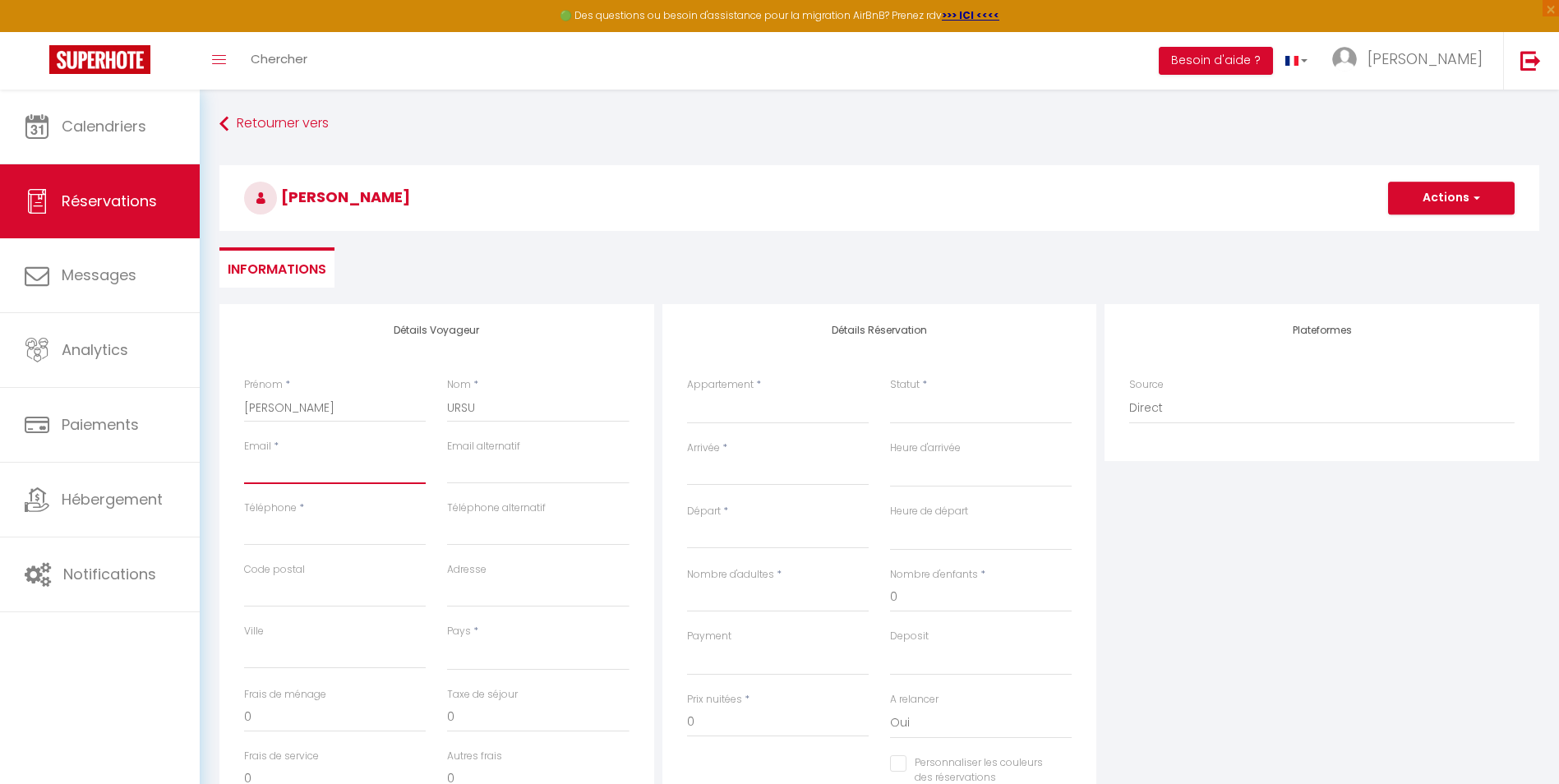
type input "i"
select select
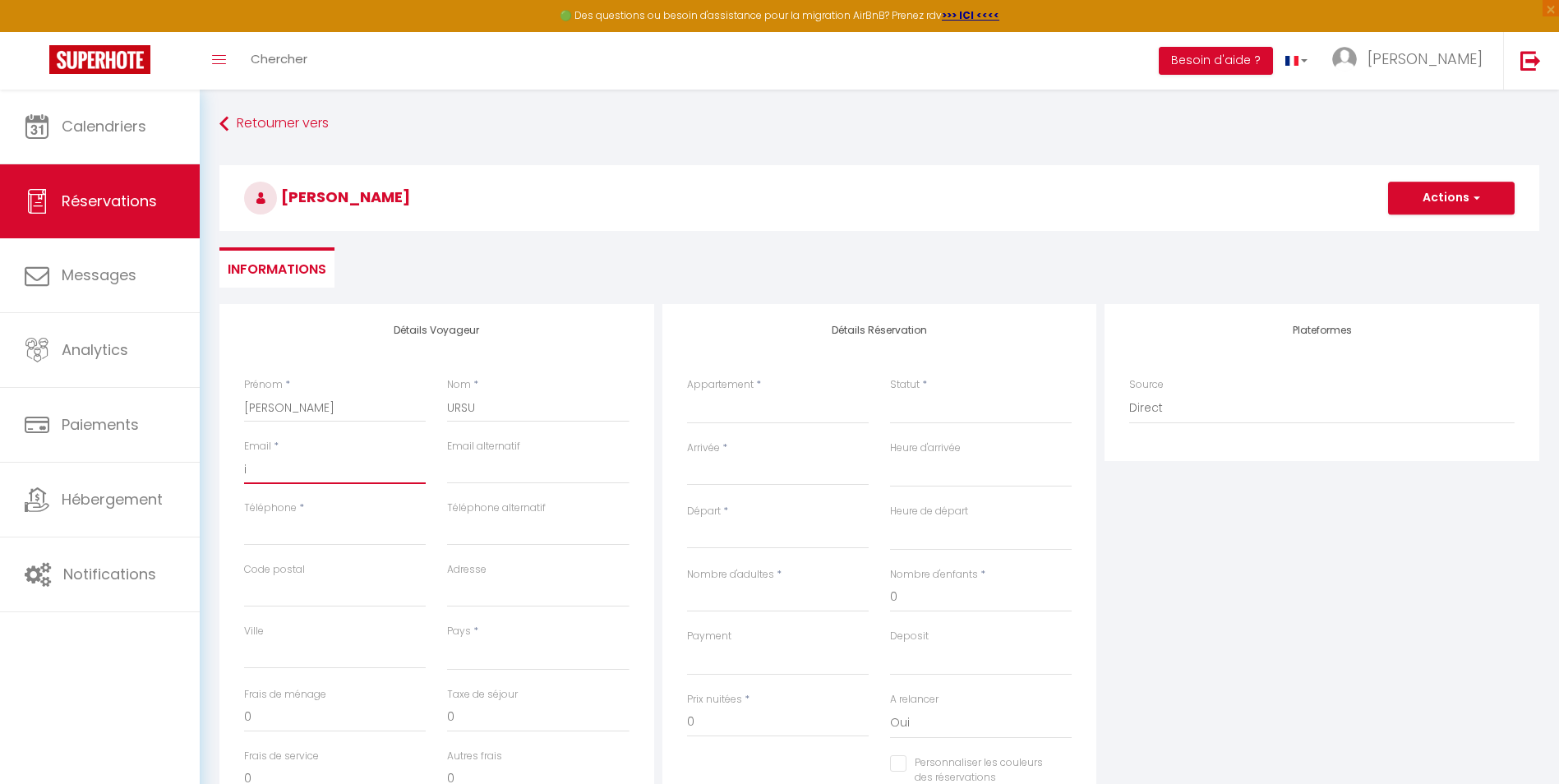
select select
checkbox input "false"
type input "ig"
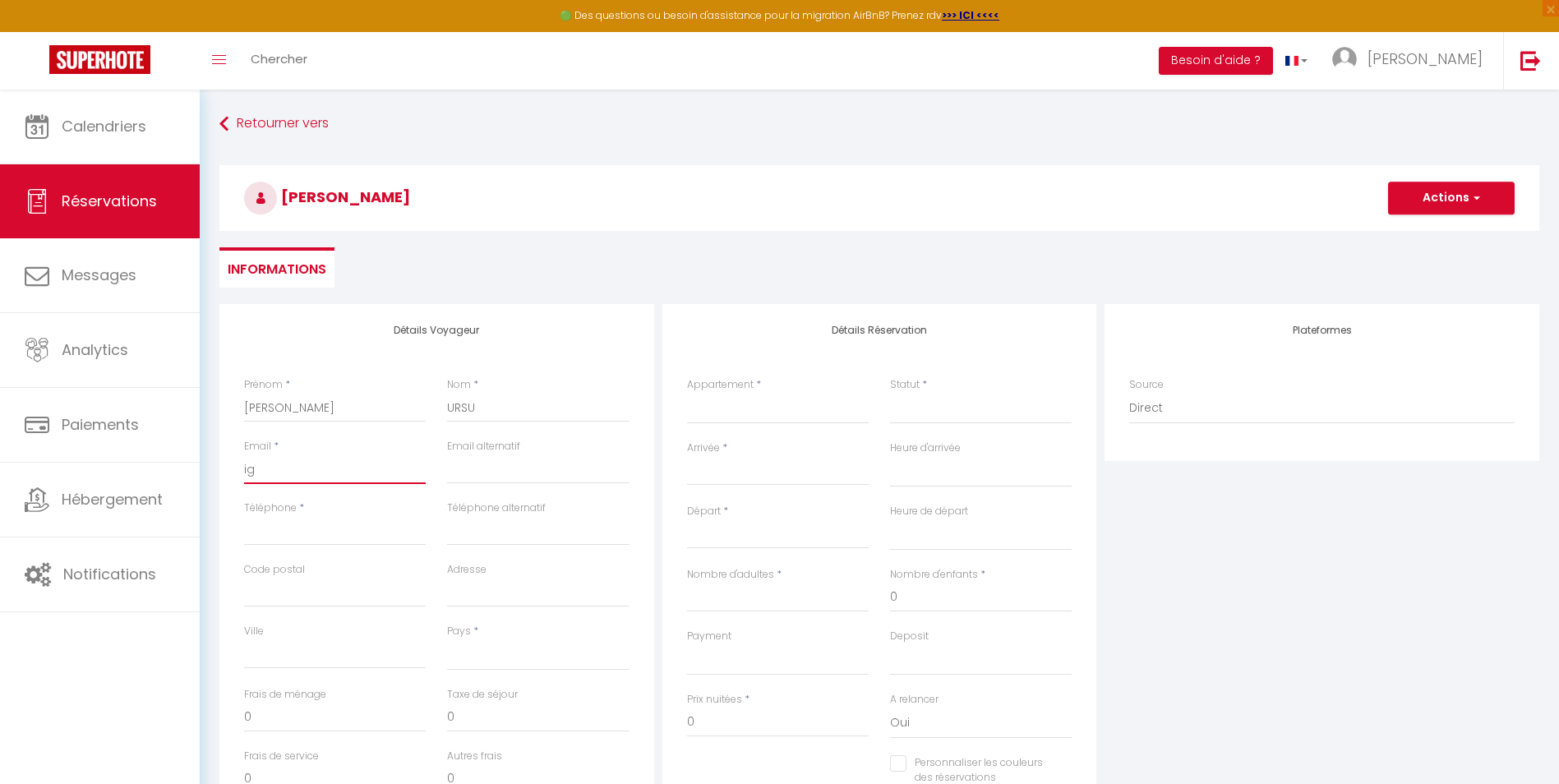
select select
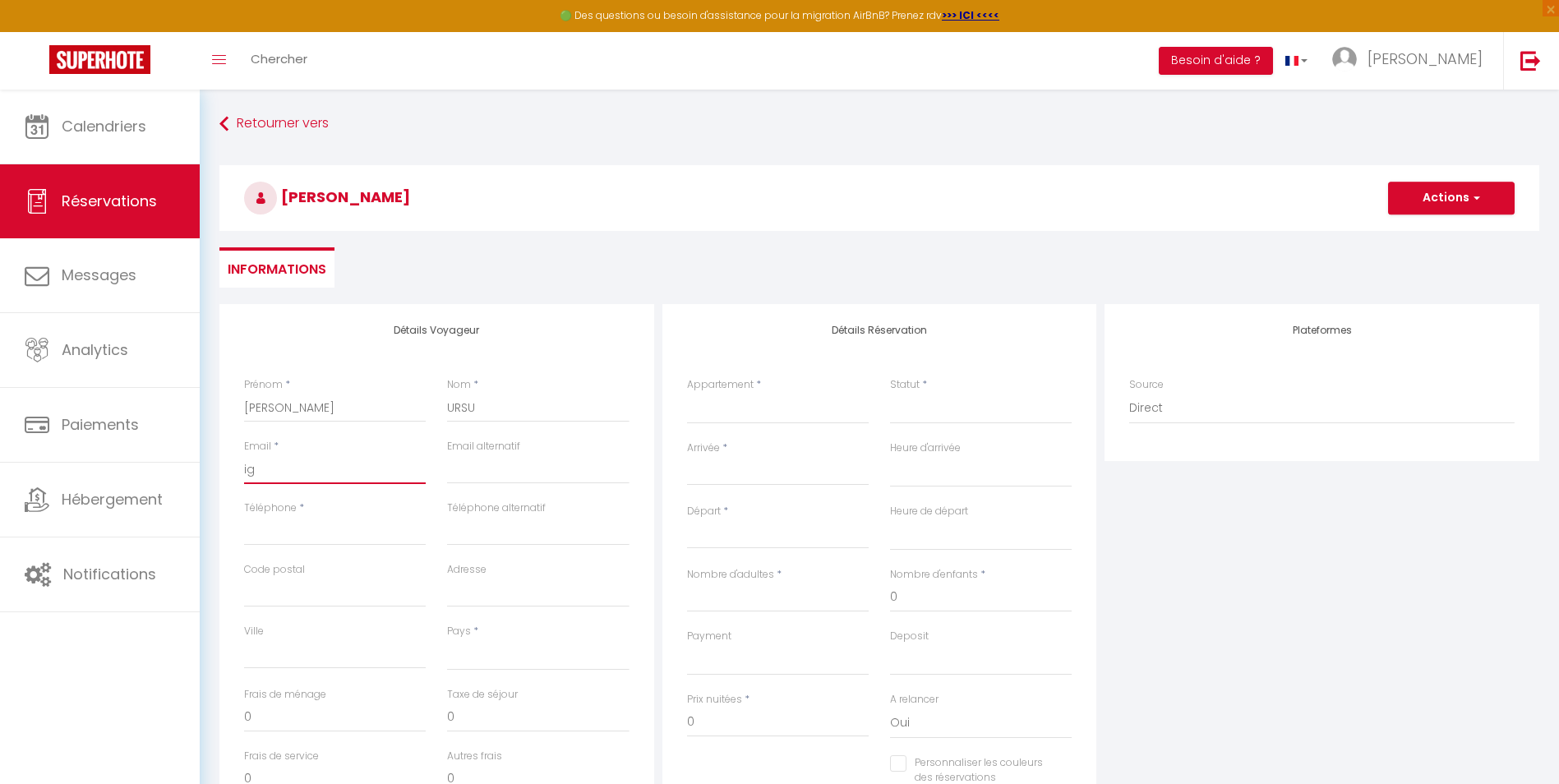
select select
checkbox input "false"
type input "igo"
select select
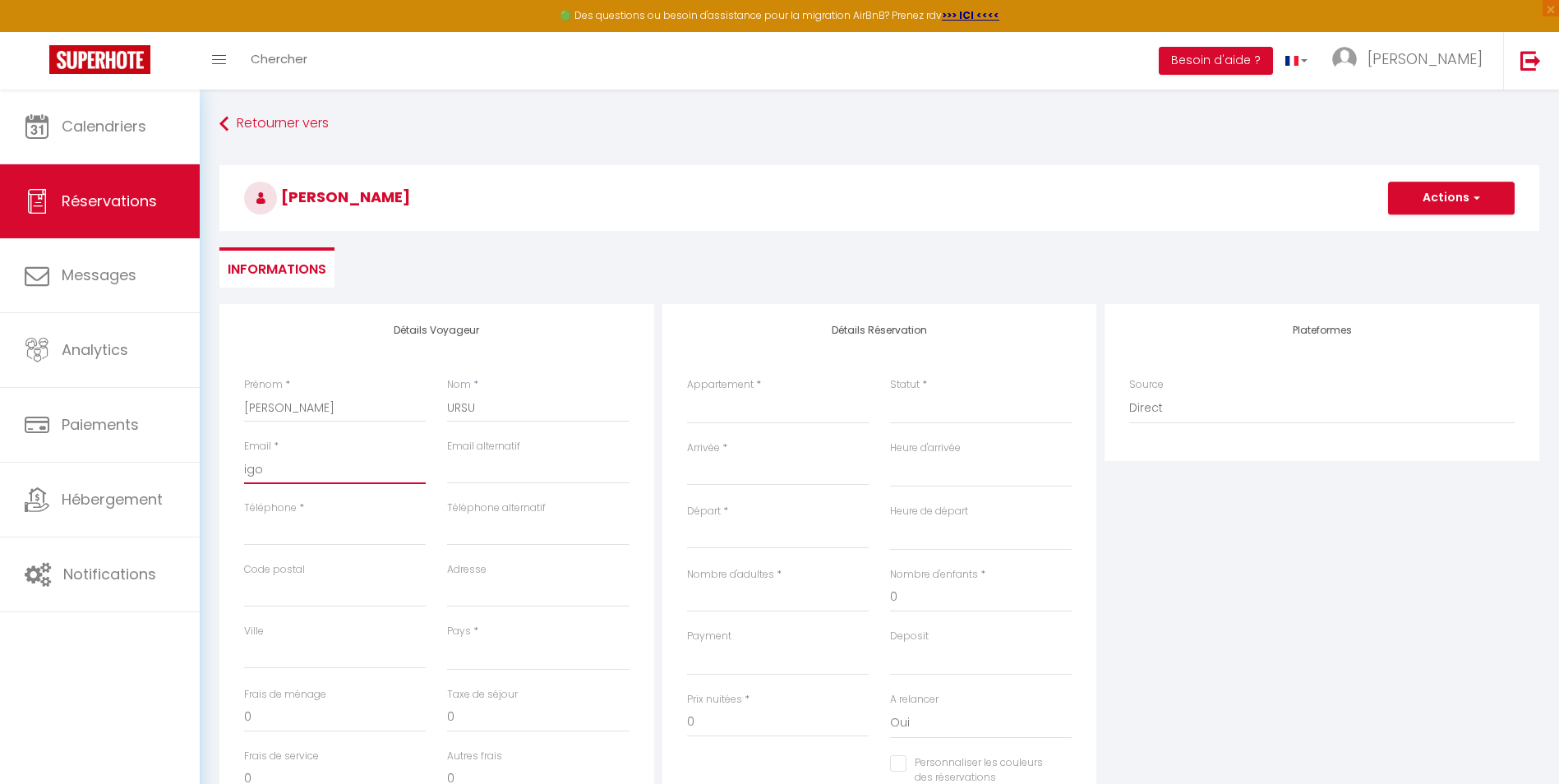
select select
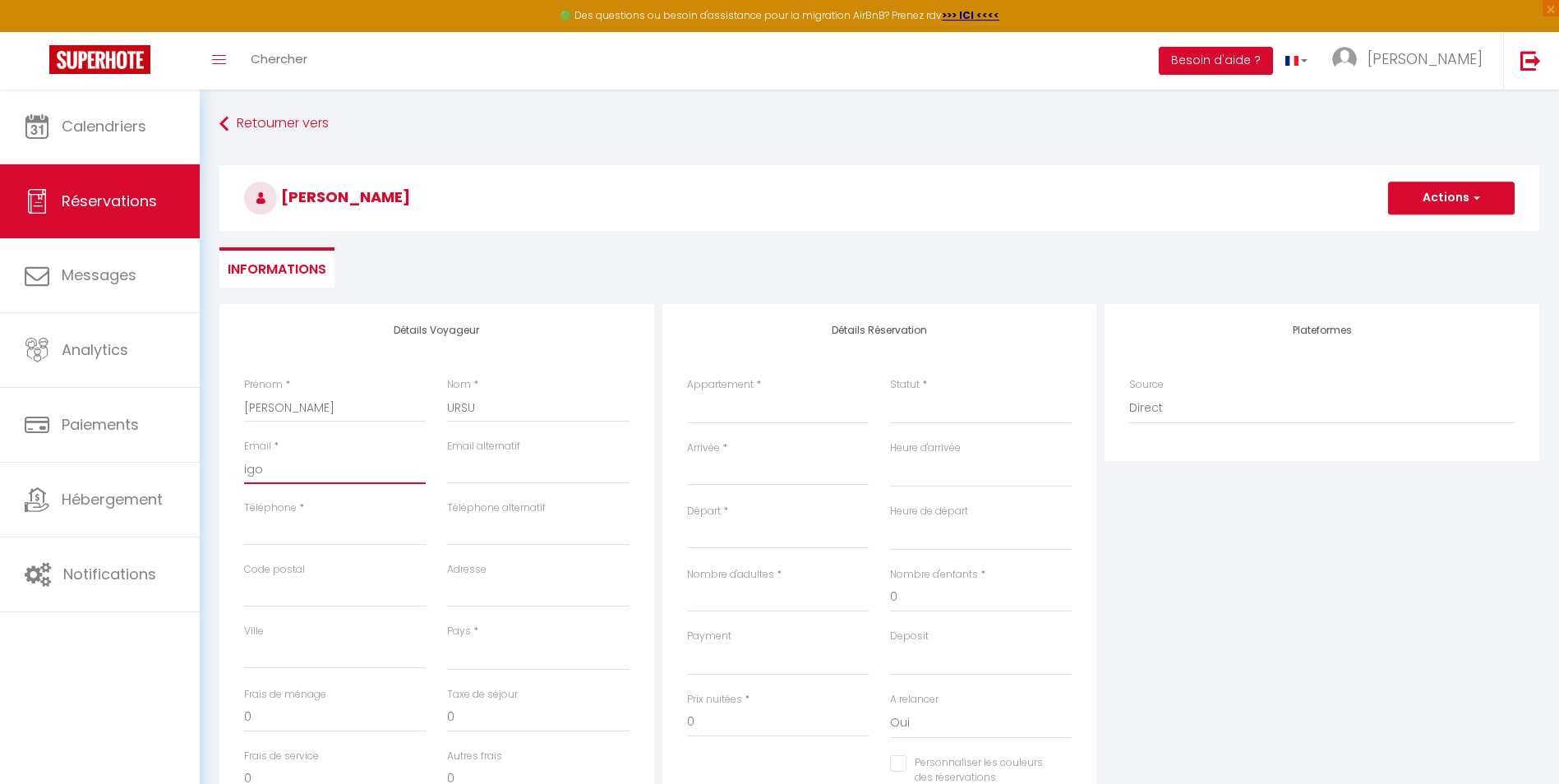
select select
checkbox input "false"
type input "[PERSON_NAME]"
select select
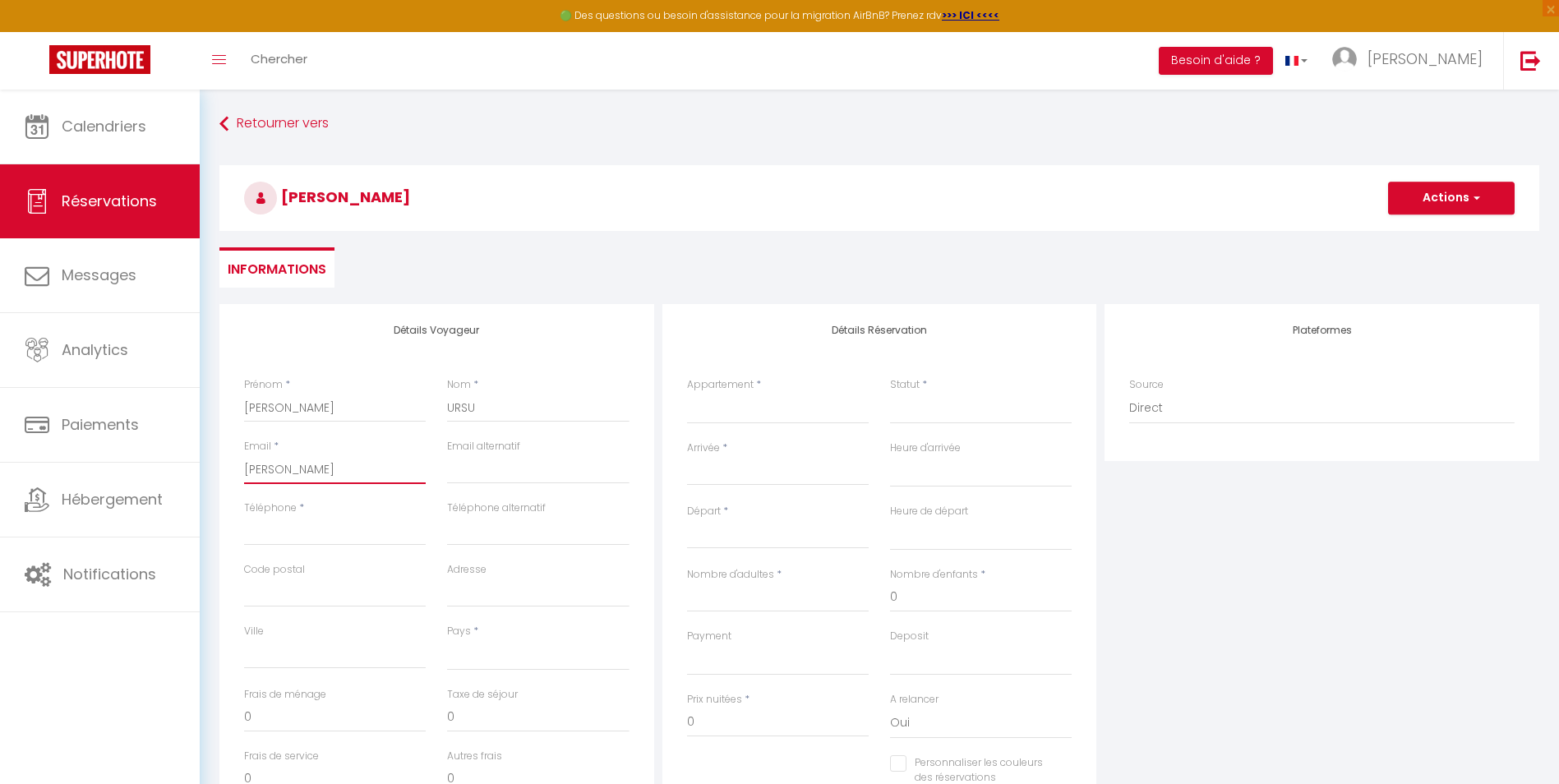
select select
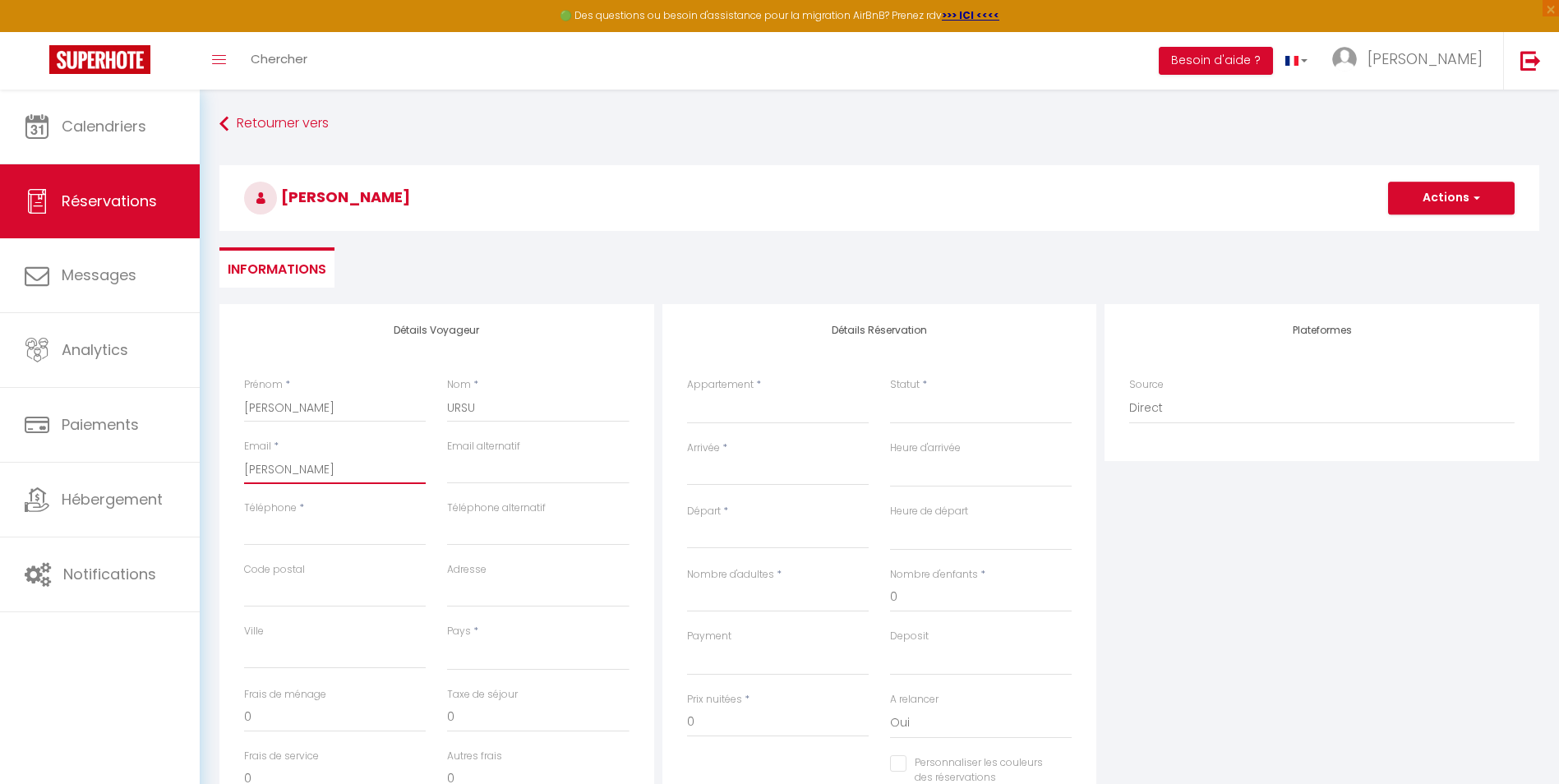
checkbox input "false"
click at [276, 470] on input "[EMAIL_ADDRESS]com" at bounding box center [335, 469] width 182 height 29
click at [285, 527] on input "Téléphone" at bounding box center [335, 531] width 182 height 29
click at [277, 577] on input "Code postal" at bounding box center [335, 592] width 182 height 29
click at [252, 600] on input "Code postal" at bounding box center [335, 592] width 182 height 29
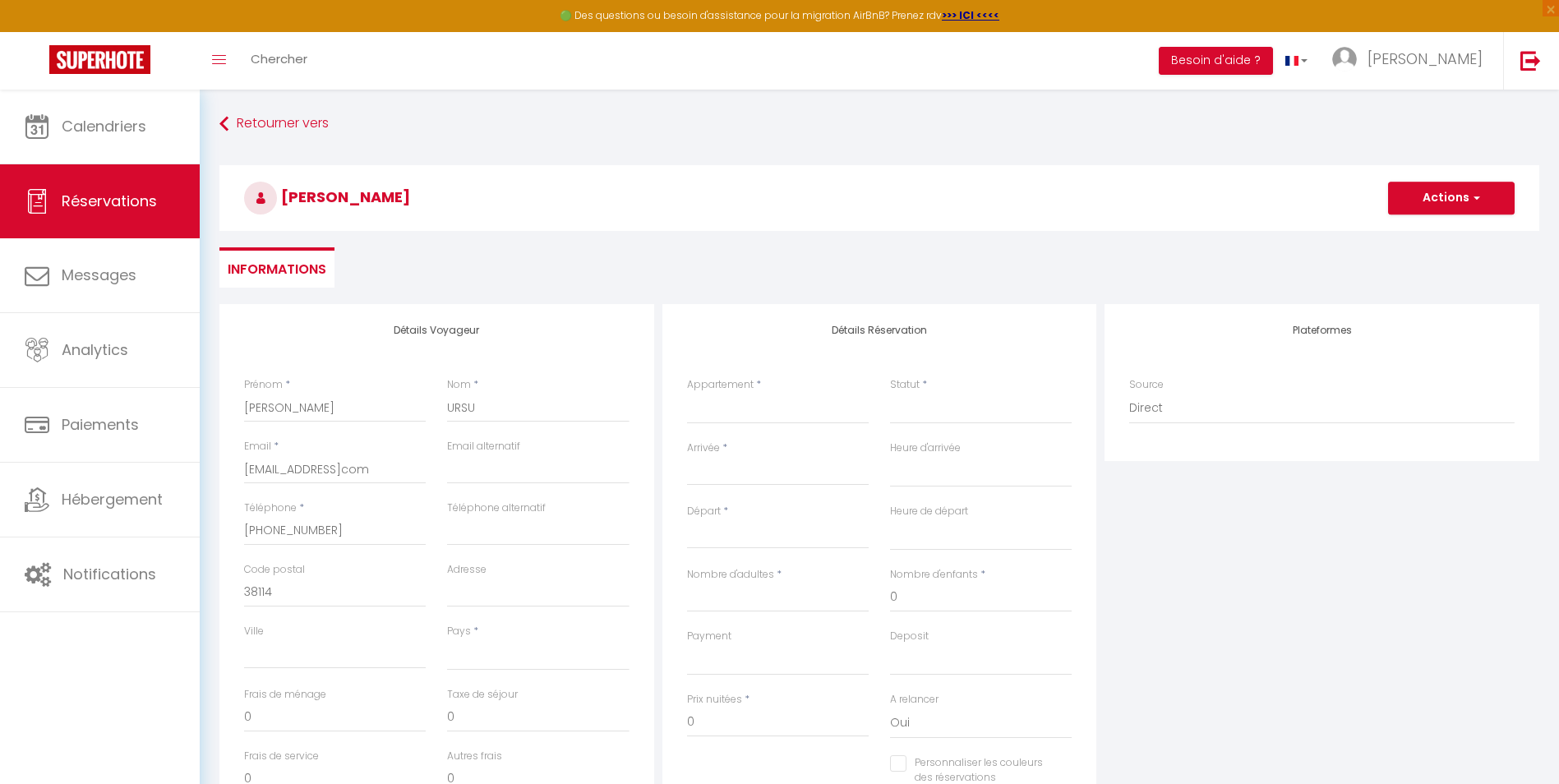
click at [527, 576] on div "Adresse" at bounding box center [538, 584] width 182 height 46
click at [343, 639] on input "Ville" at bounding box center [335, 654] width 182 height 29
click at [255, 476] on input "[EMAIL_ADDRESS]com" at bounding box center [335, 469] width 182 height 29
click at [289, 470] on input "[EMAIL_ADDRESS]com" at bounding box center [335, 469] width 182 height 29
drag, startPoint x: 303, startPoint y: 585, endPoint x: 200, endPoint y: 585, distance: 103.0
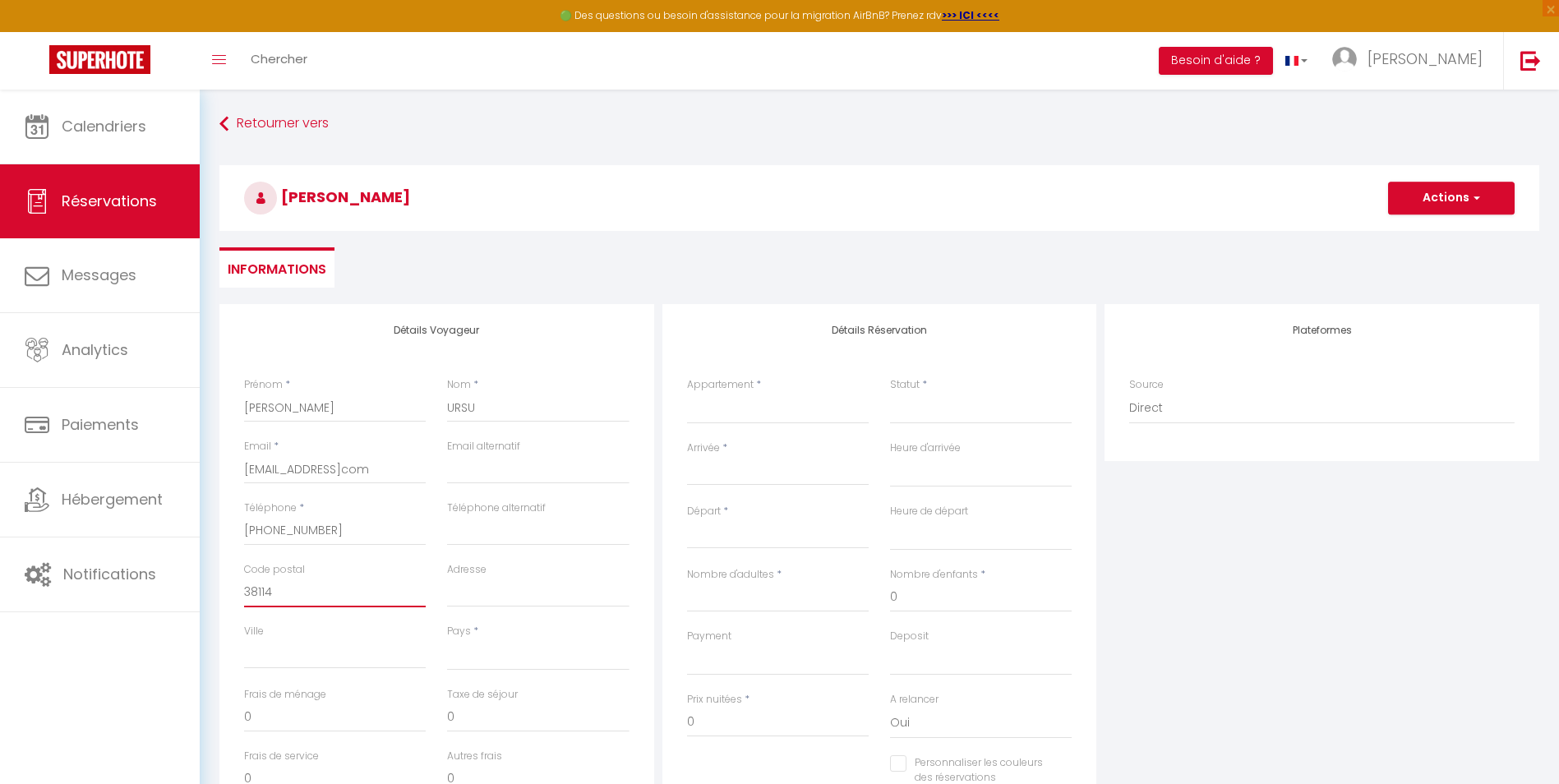
click at [200, 585] on div "Retourner vers [PERSON_NAME] Actions Enregistrer Actions Enregistrer Aperçu et …" at bounding box center [879, 547] width 1360 height 917
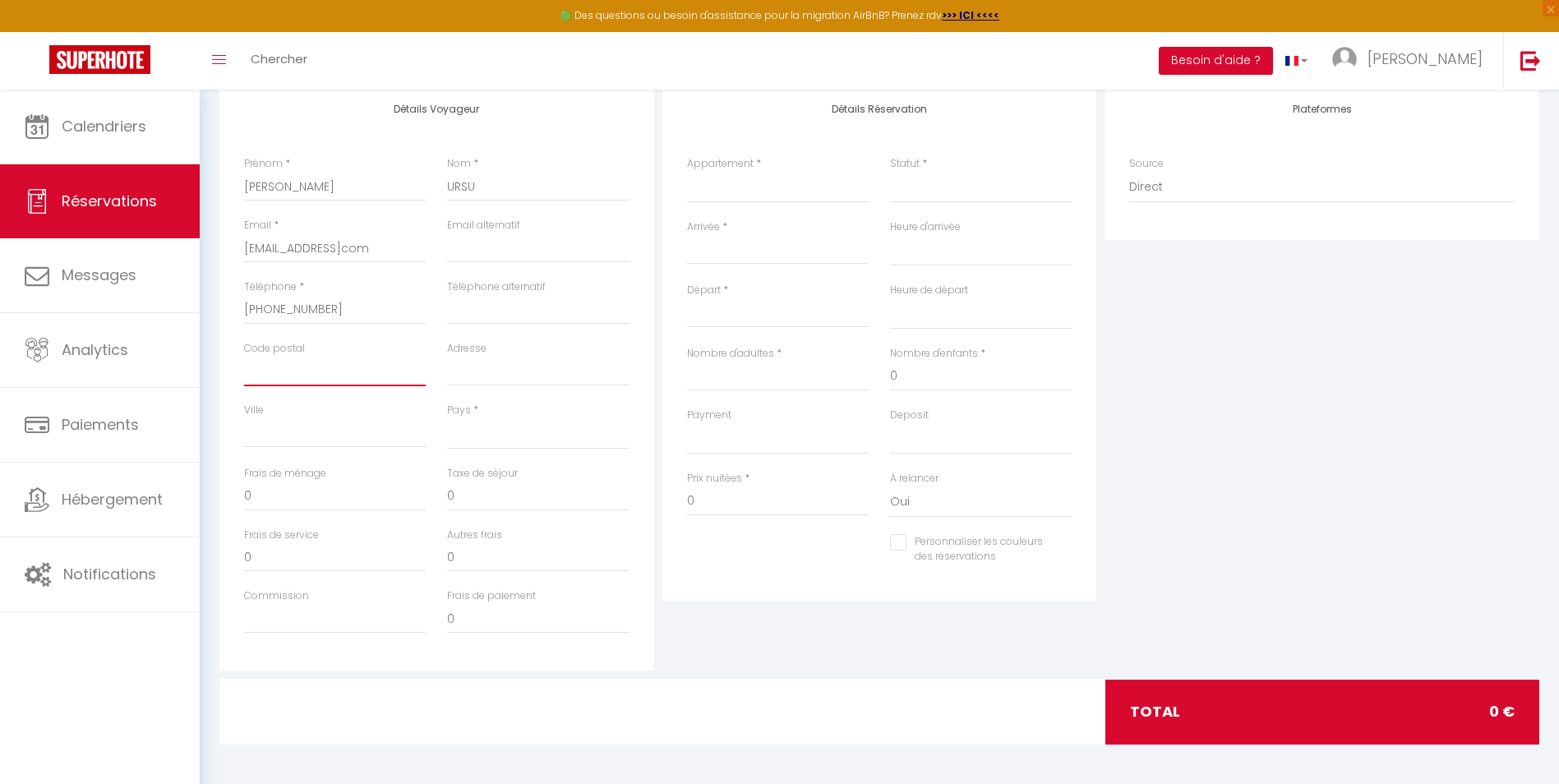
scroll to position [222, 0]
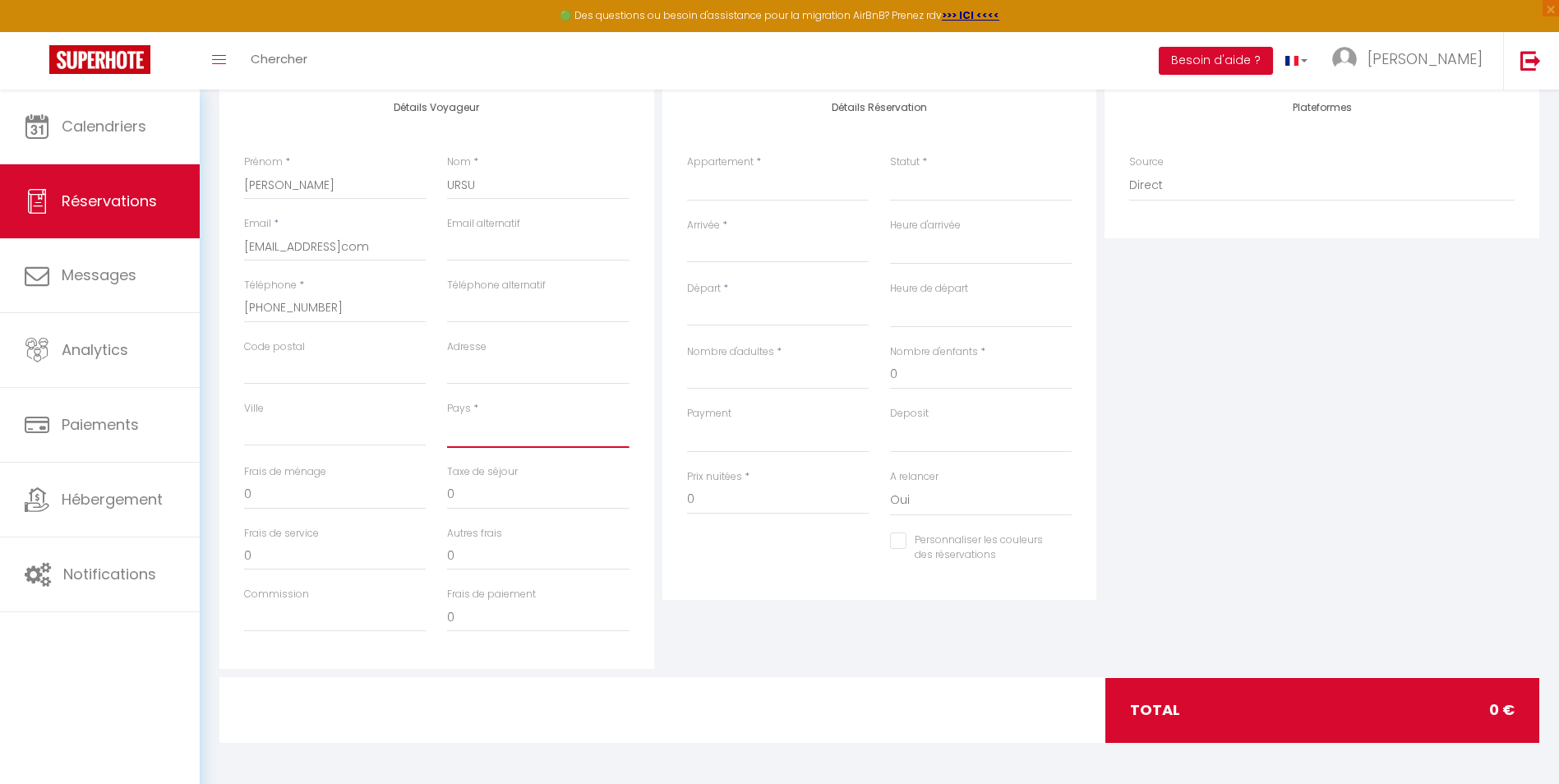
click at [481, 444] on select "[GEOGRAPHIC_DATA] [GEOGRAPHIC_DATA] [GEOGRAPHIC_DATA] [GEOGRAPHIC_DATA] [GEOGRA…" at bounding box center [538, 432] width 182 height 31
click at [448, 416] on select "[GEOGRAPHIC_DATA] [GEOGRAPHIC_DATA] [GEOGRAPHIC_DATA] [GEOGRAPHIC_DATA] [GEOGRA…" at bounding box center [538, 432] width 182 height 31
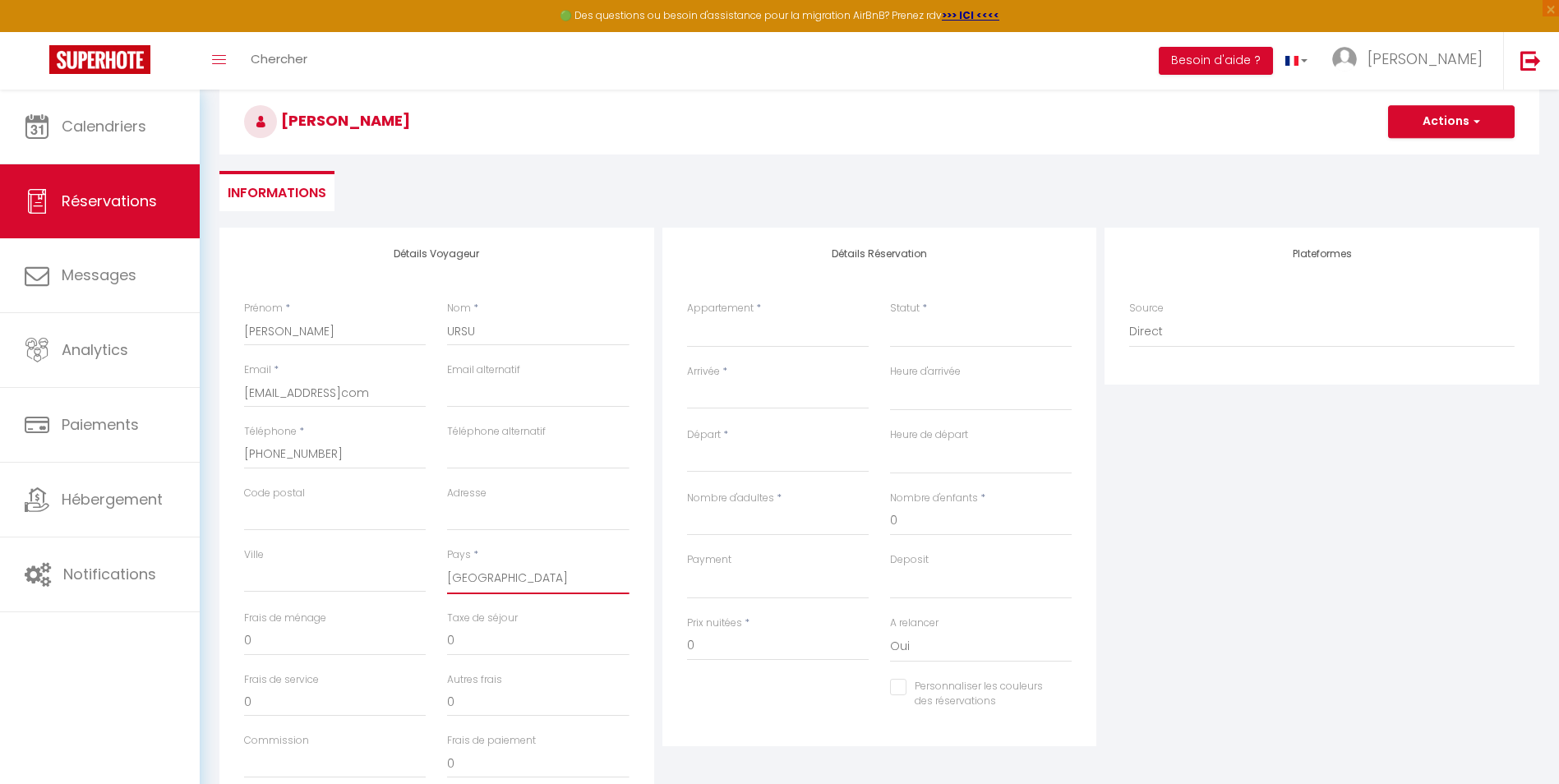
scroll to position [58, 0]
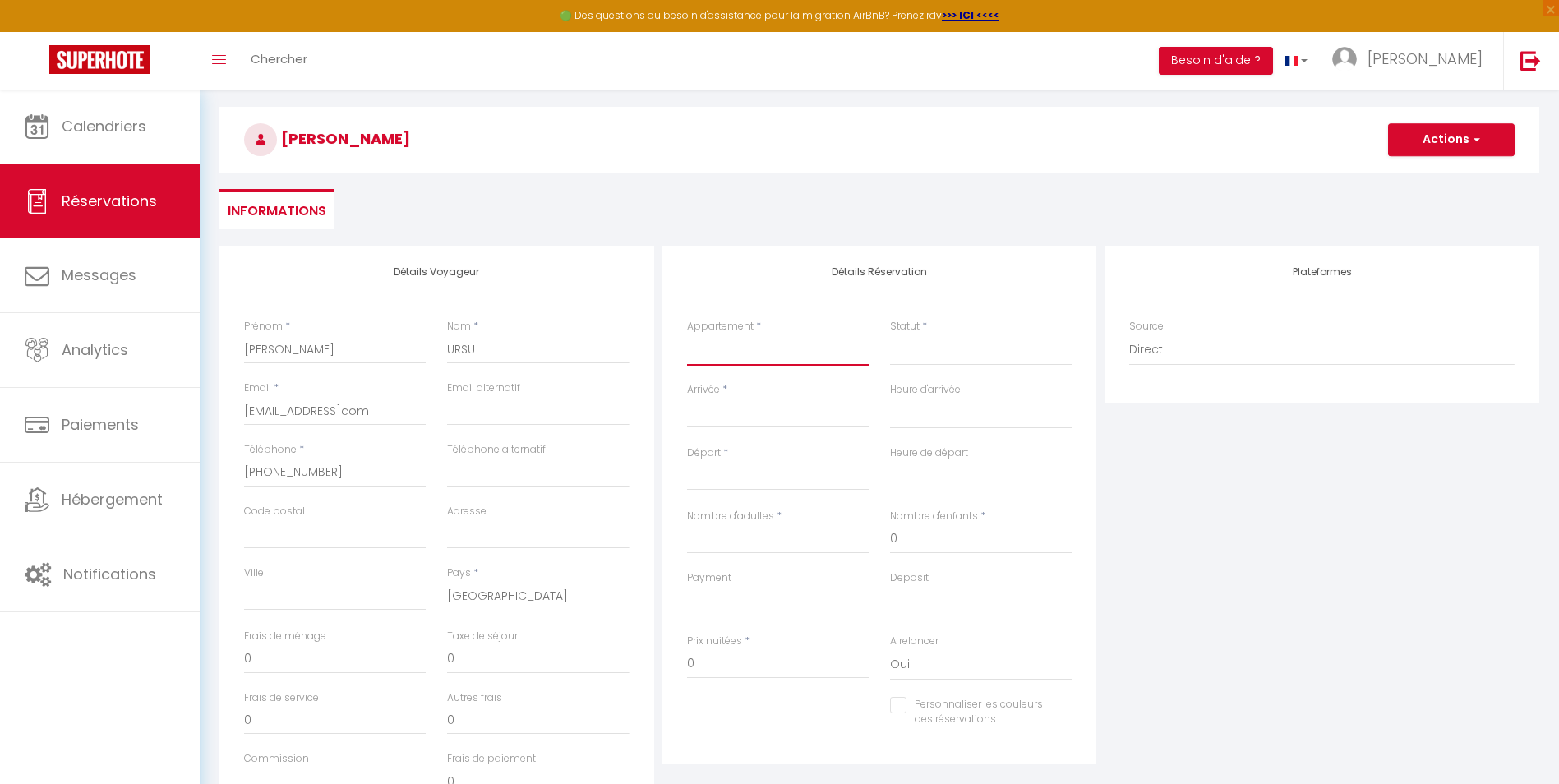
click at [841, 348] on select "Chalet "côté montagne" L'edelweis appartement de charme à [PERSON_NAME] d'oisan…" at bounding box center [778, 350] width 182 height 31
click at [687, 335] on select "Chalet "côté montagne" L'edelweis appartement de charme à [PERSON_NAME] d'oisan…" at bounding box center [778, 350] width 182 height 31
click at [909, 357] on select "Confirmé Non Confirmé [PERSON_NAME] par le voyageur No Show Request" at bounding box center [980, 350] width 182 height 31
click at [744, 421] on input "Arrivée" at bounding box center [778, 414] width 182 height 21
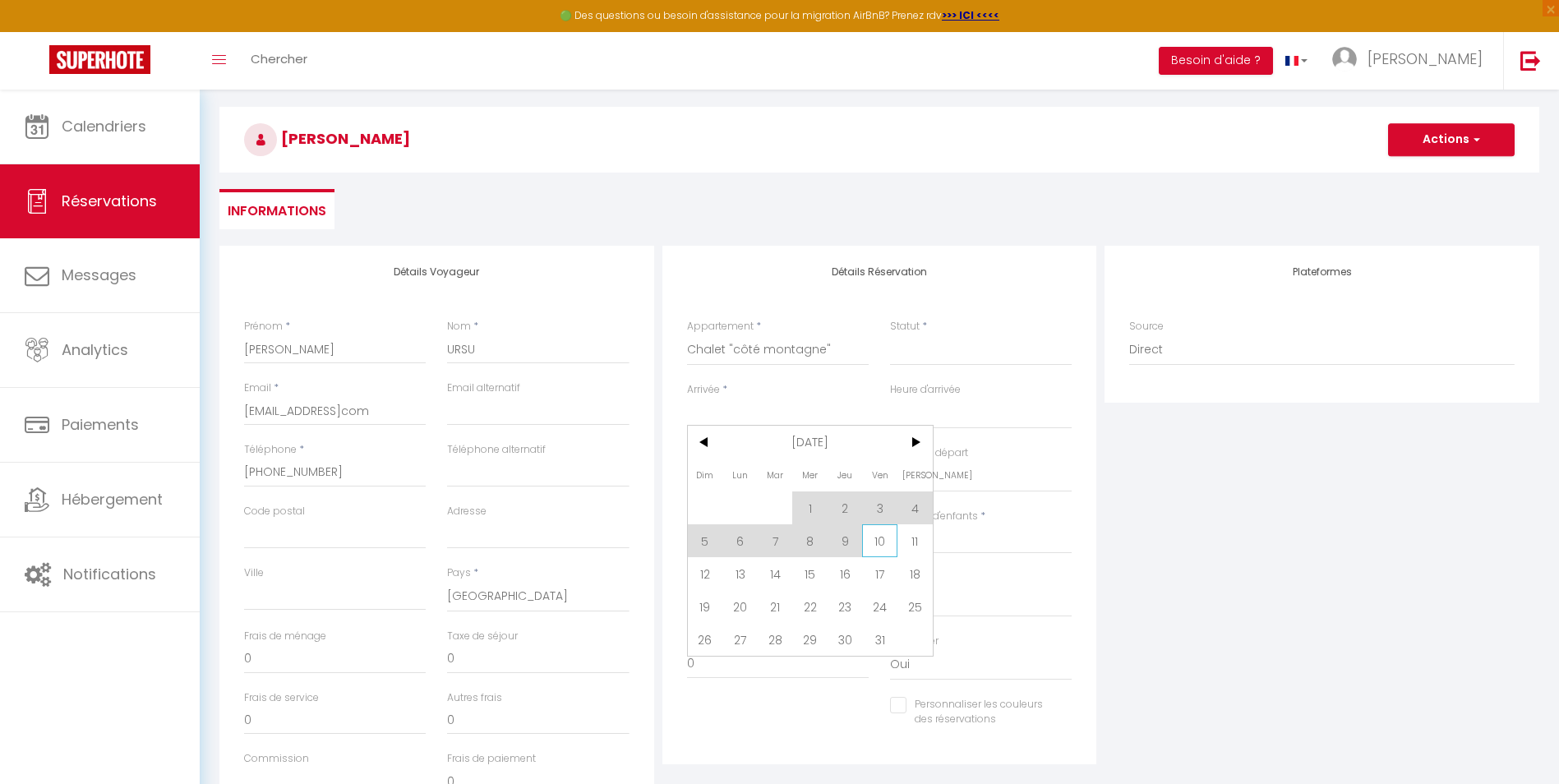
click at [873, 545] on span "10" at bounding box center [879, 540] width 35 height 33
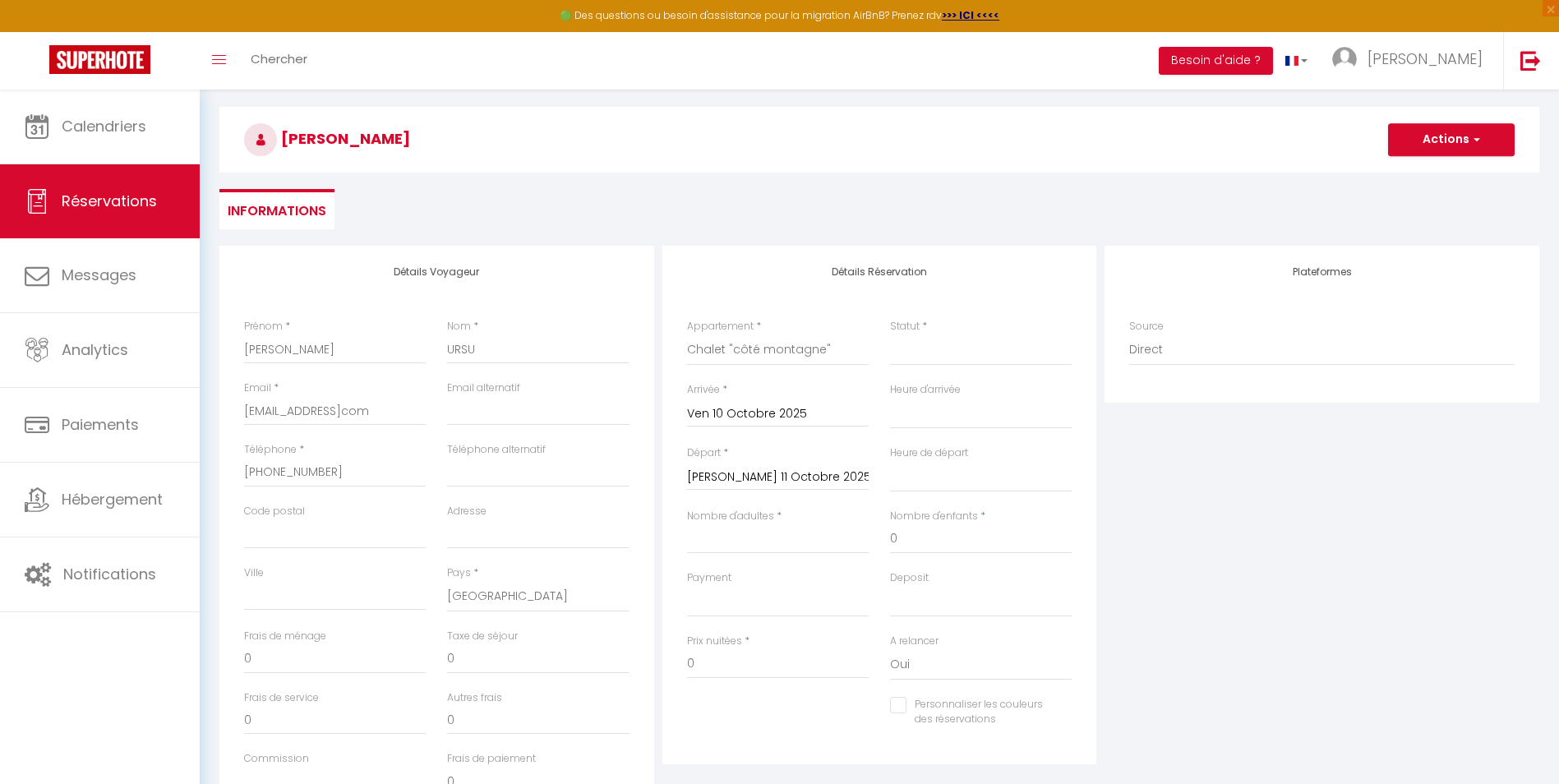
click at [797, 478] on input "[PERSON_NAME] 11 Octobre 2025" at bounding box center [778, 477] width 182 height 21
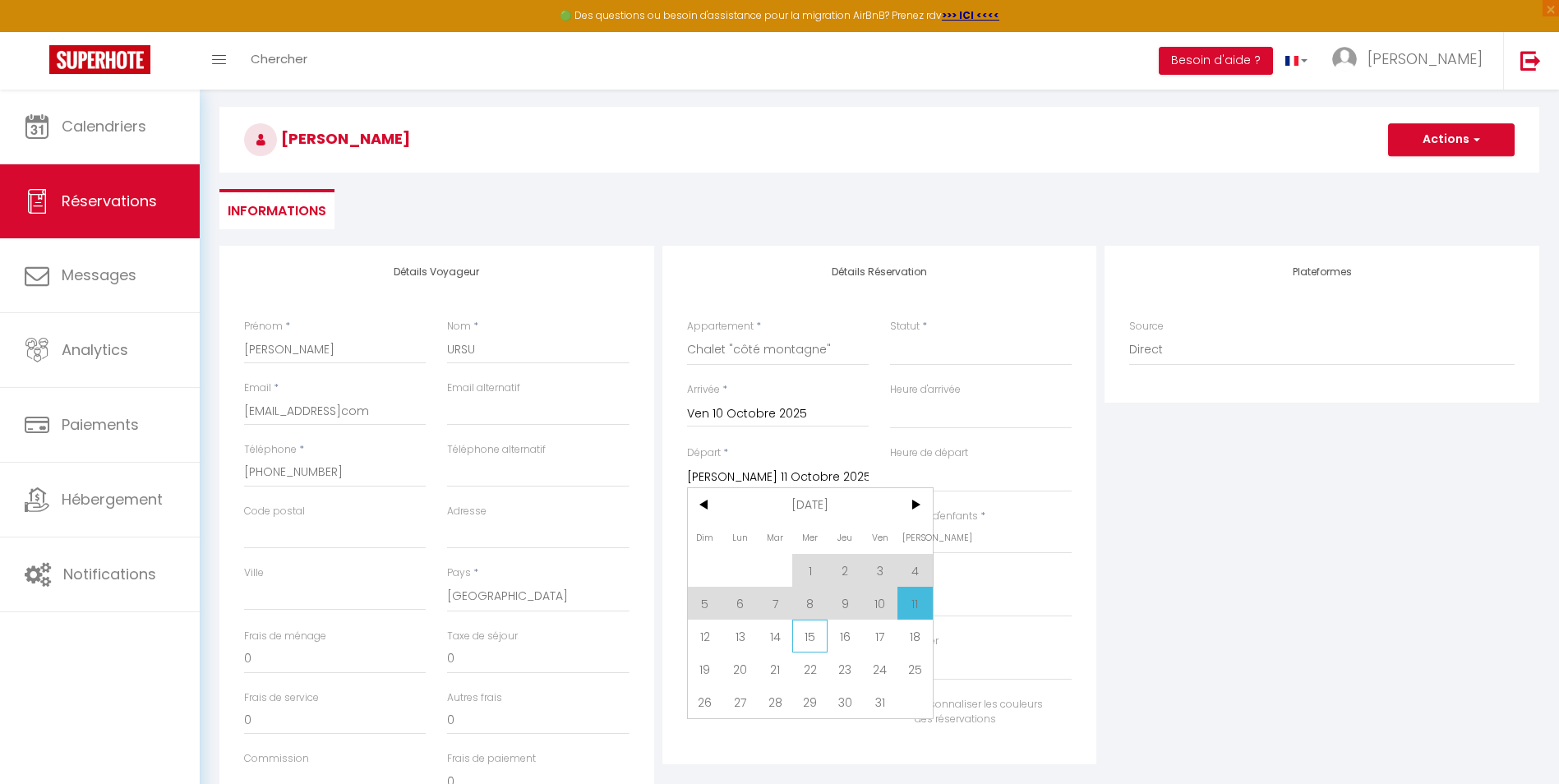
click at [812, 635] on span "15" at bounding box center [810, 637] width 35 height 33
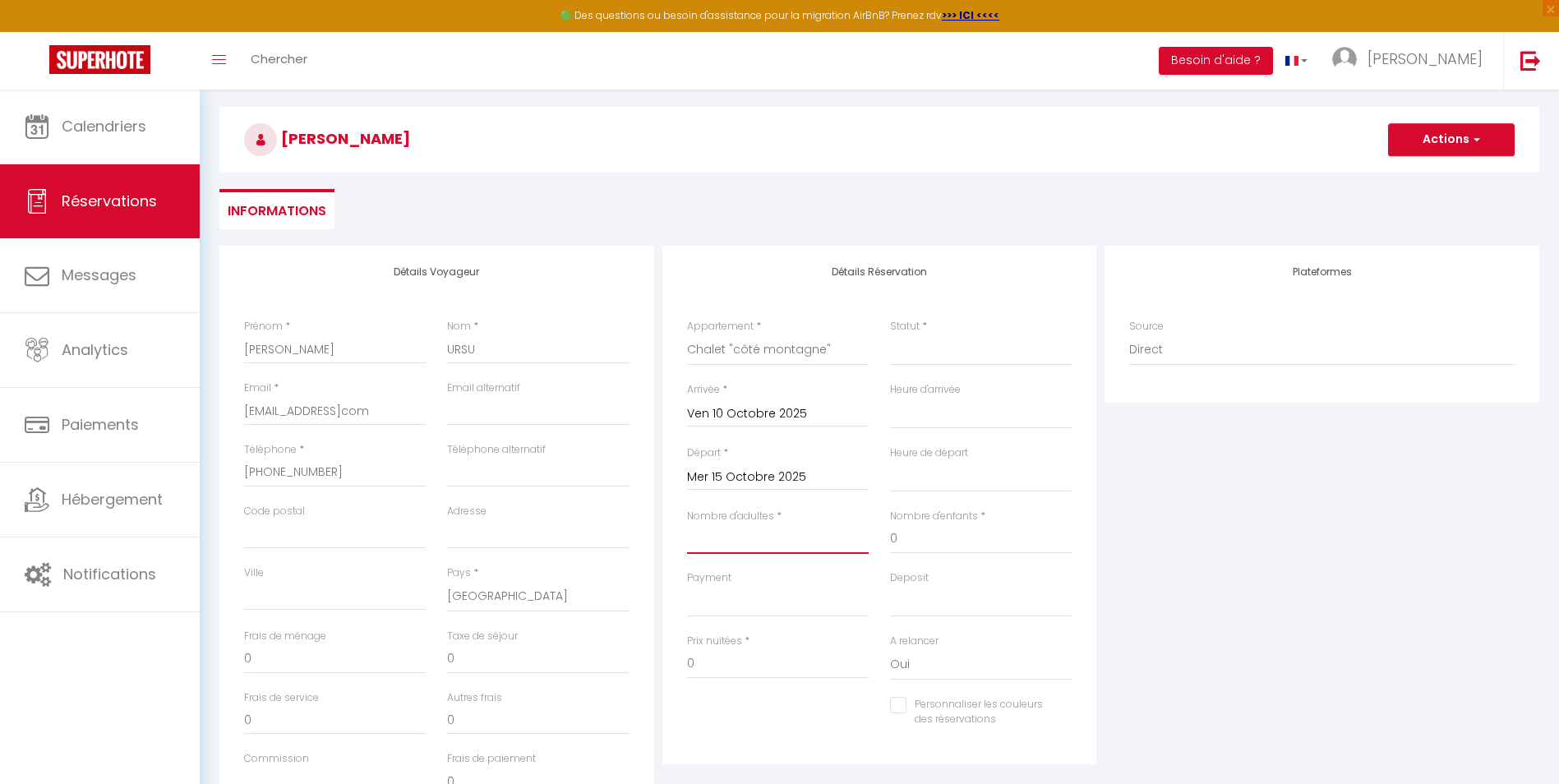
click at [729, 534] on input "Nombre d'adultes" at bounding box center [778, 539] width 182 height 29
click at [969, 529] on input "0" at bounding box center [980, 539] width 182 height 29
click at [800, 598] on select "OK KO" at bounding box center [778, 602] width 182 height 31
click at [831, 598] on select "OK KO" at bounding box center [778, 602] width 182 height 31
click at [899, 603] on select "OK KO" at bounding box center [980, 602] width 182 height 31
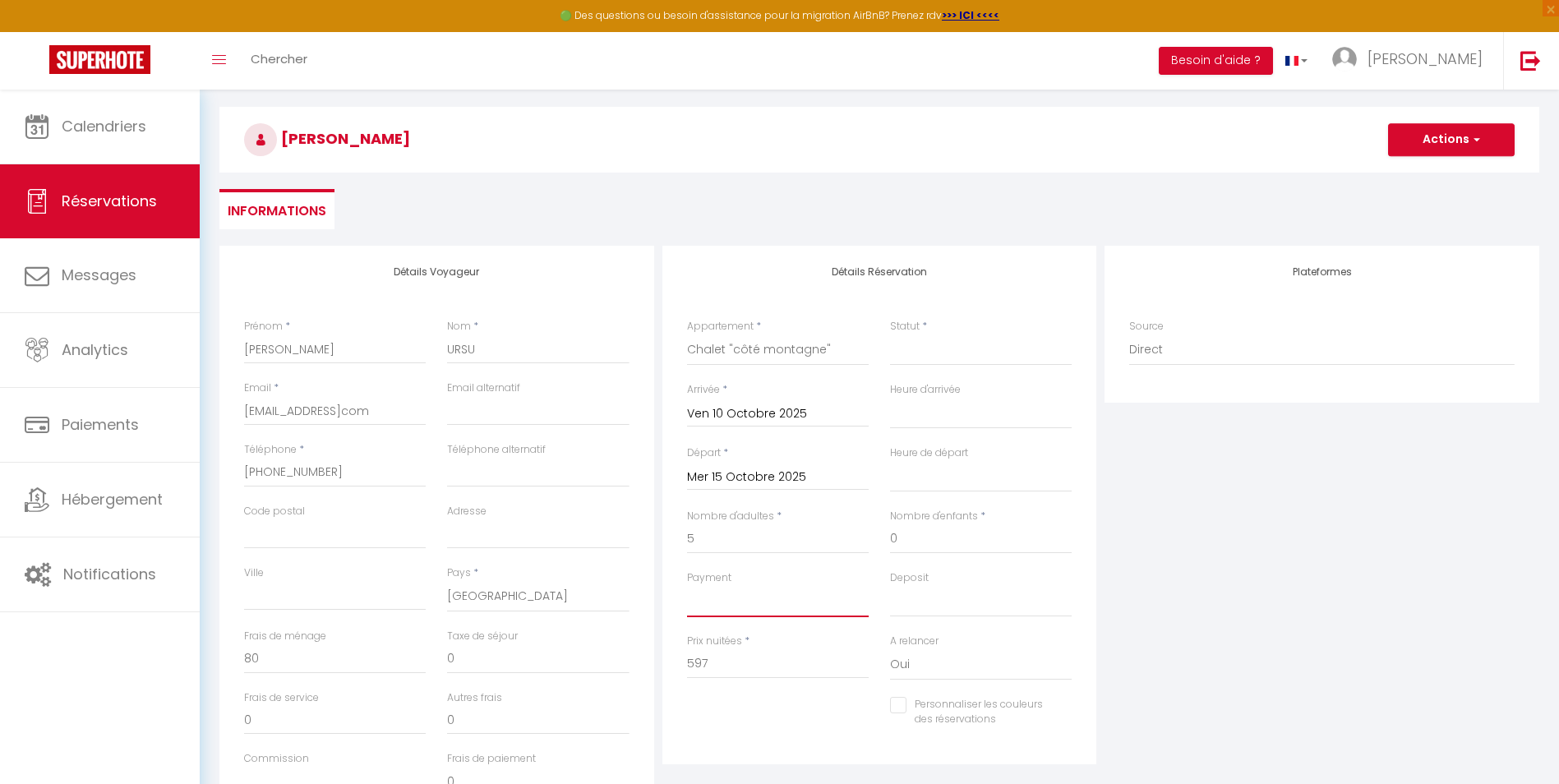
click at [786, 604] on select "OK KO" at bounding box center [778, 602] width 182 height 31
click at [779, 550] on input "5" at bounding box center [778, 539] width 182 height 29
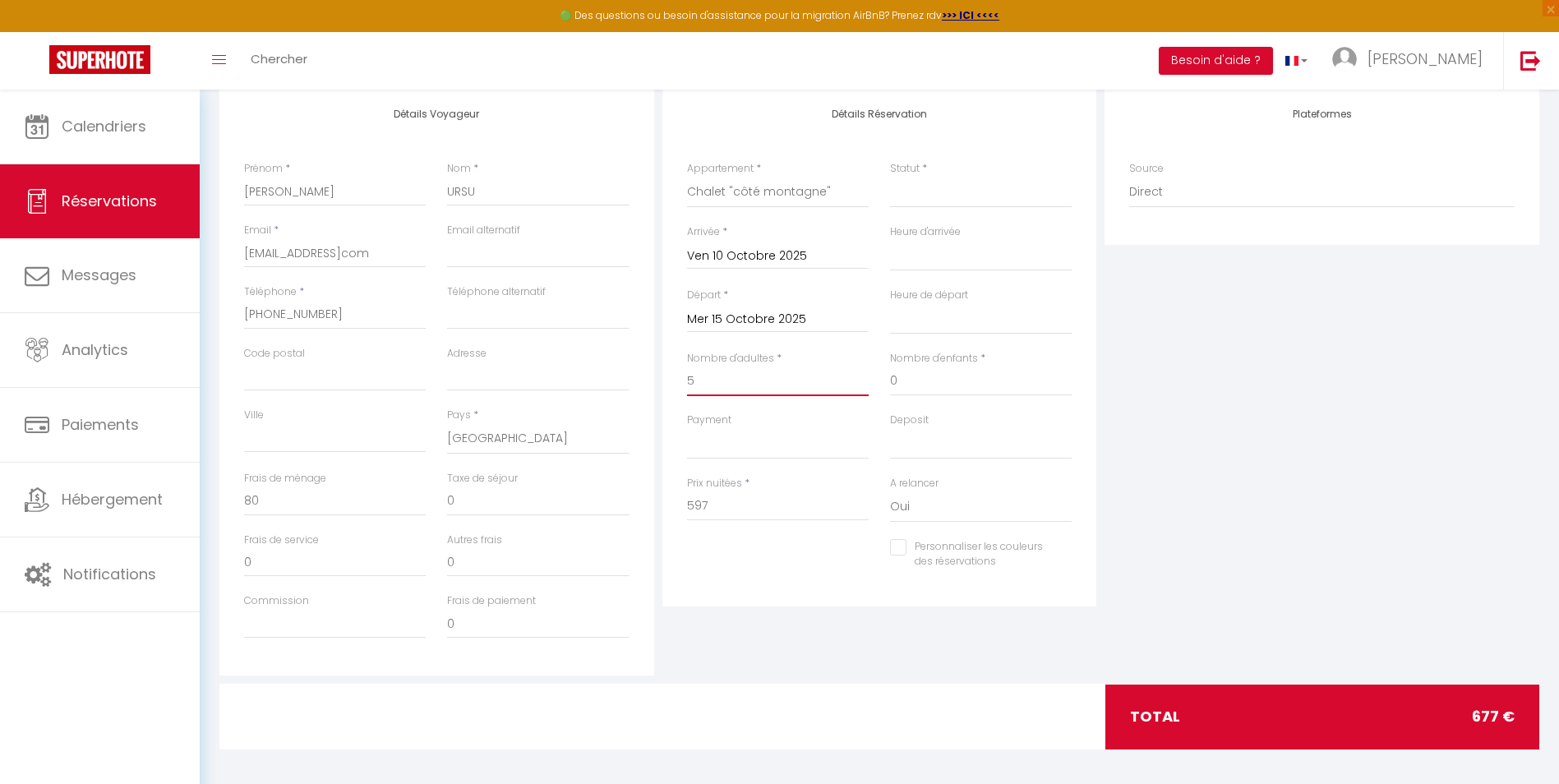
scroll to position [222, 0]
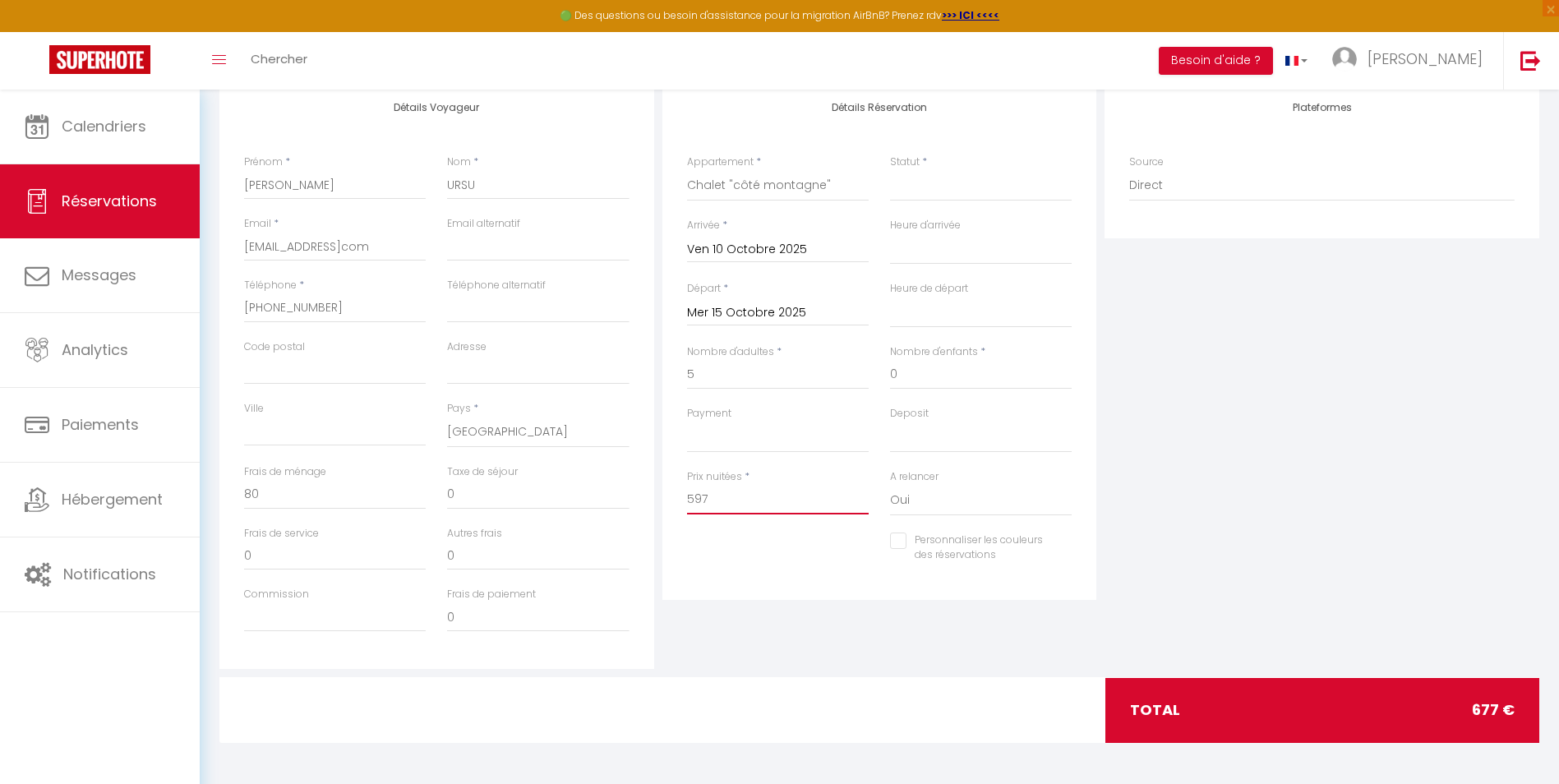
drag, startPoint x: 734, startPoint y: 502, endPoint x: 677, endPoint y: 495, distance: 57.4
click at [677, 495] on div "Prix nuitées * 597" at bounding box center [778, 501] width 203 height 63
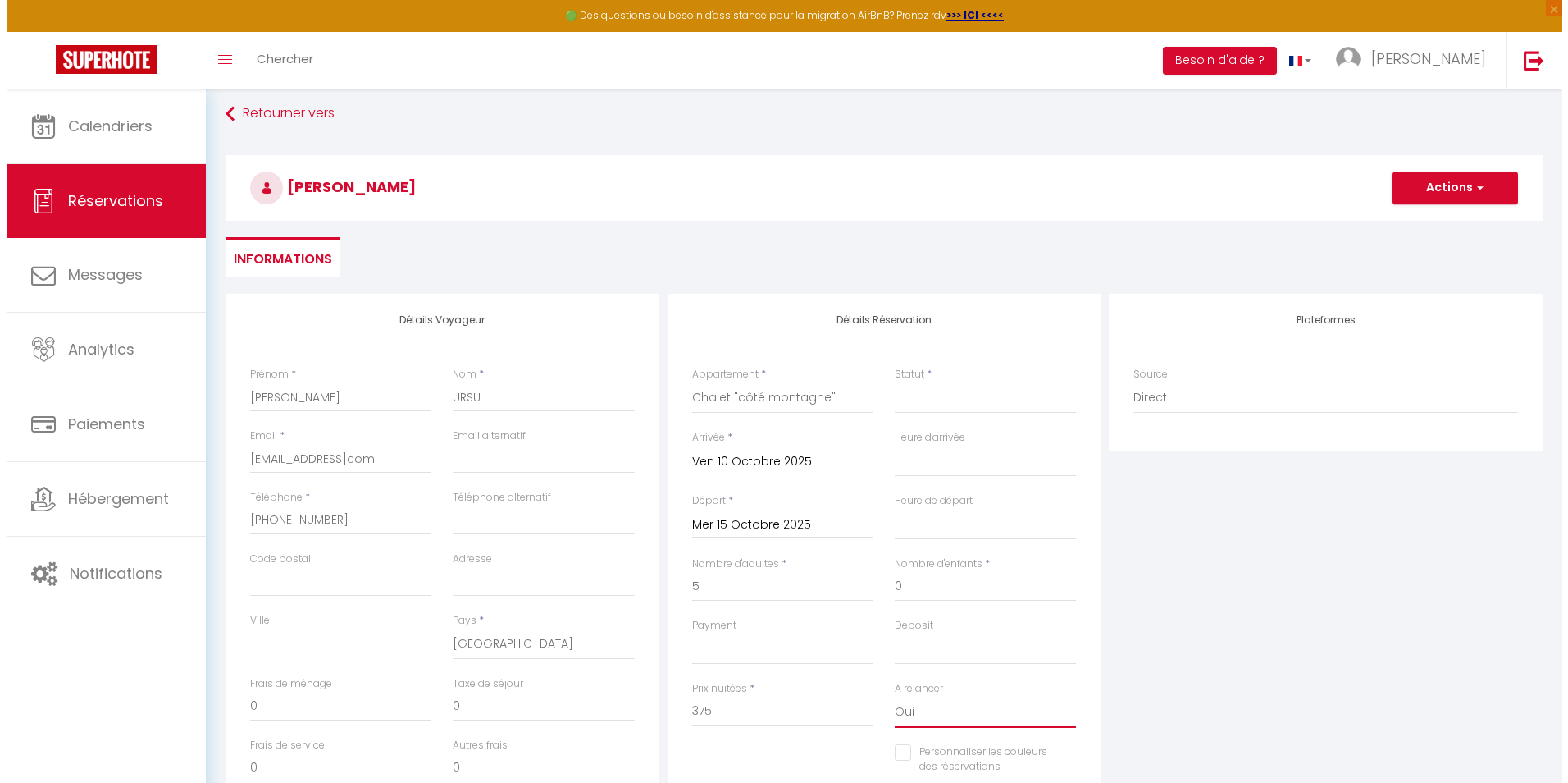
scroll to position [0, 0]
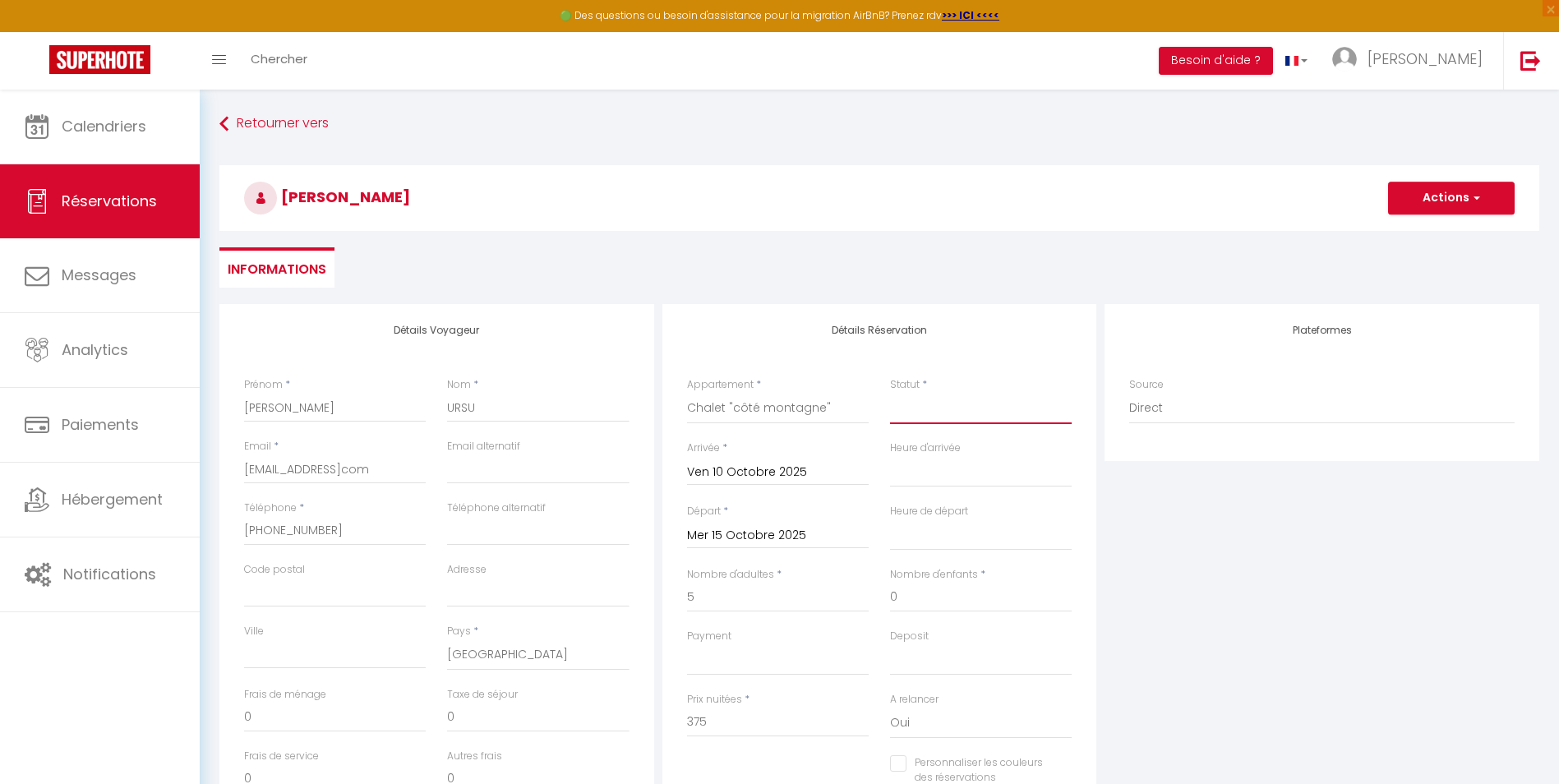
click at [972, 404] on select "Confirmé Non Confirmé [PERSON_NAME] par le voyageur No Show Request" at bounding box center [980, 408] width 182 height 31
click at [1309, 539] on div "Plateformes Source Direct [DOMAIN_NAME] [DOMAIN_NAME] Chalet montagne Expedia G…" at bounding box center [1322, 597] width 443 height 587
click at [1432, 203] on button "Actions" at bounding box center [1451, 198] width 126 height 33
click at [1449, 234] on link "Enregistrer" at bounding box center [1436, 234] width 130 height 21
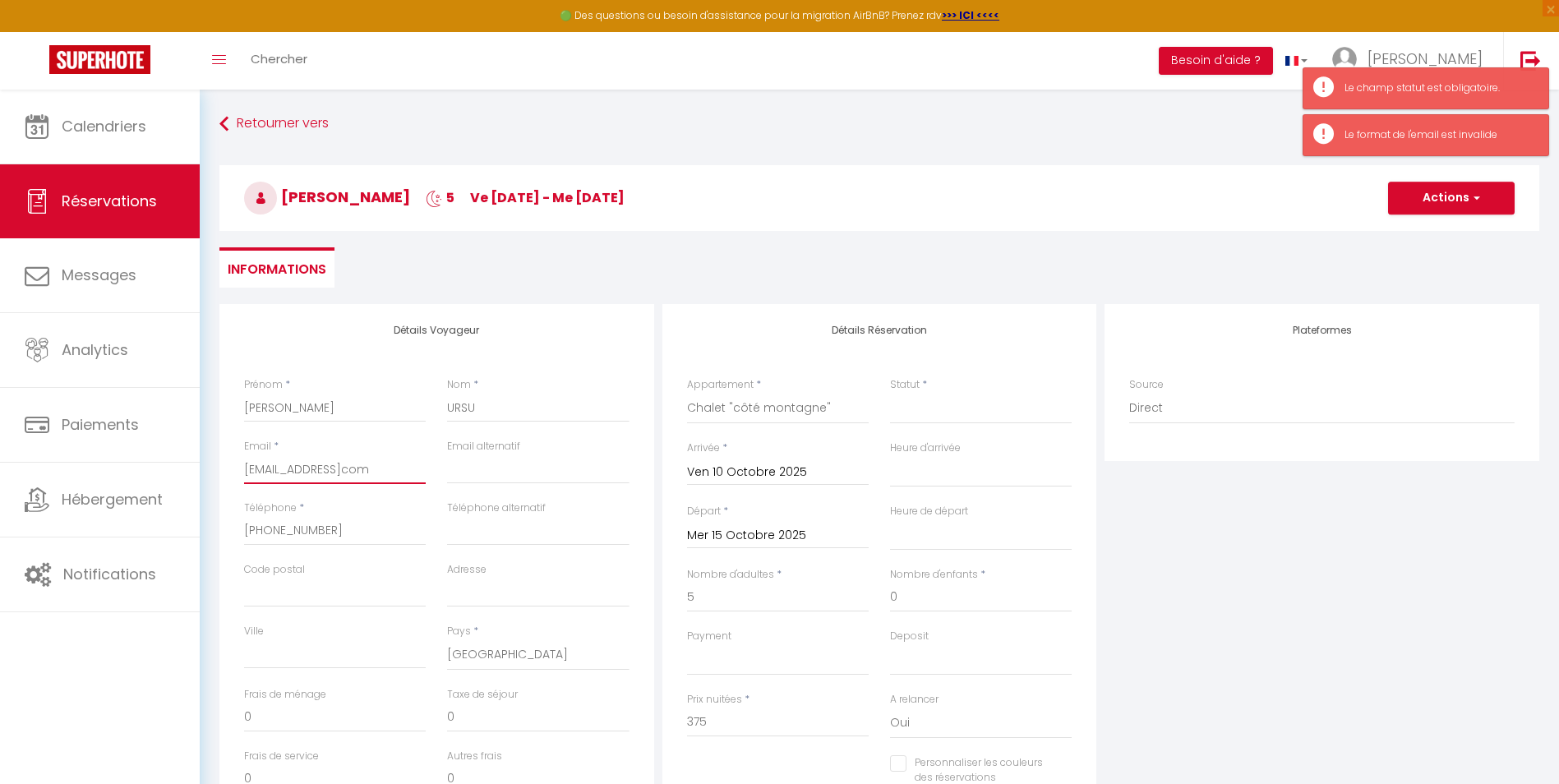
click at [350, 475] on input "[EMAIL_ADDRESS]com" at bounding box center [335, 469] width 182 height 29
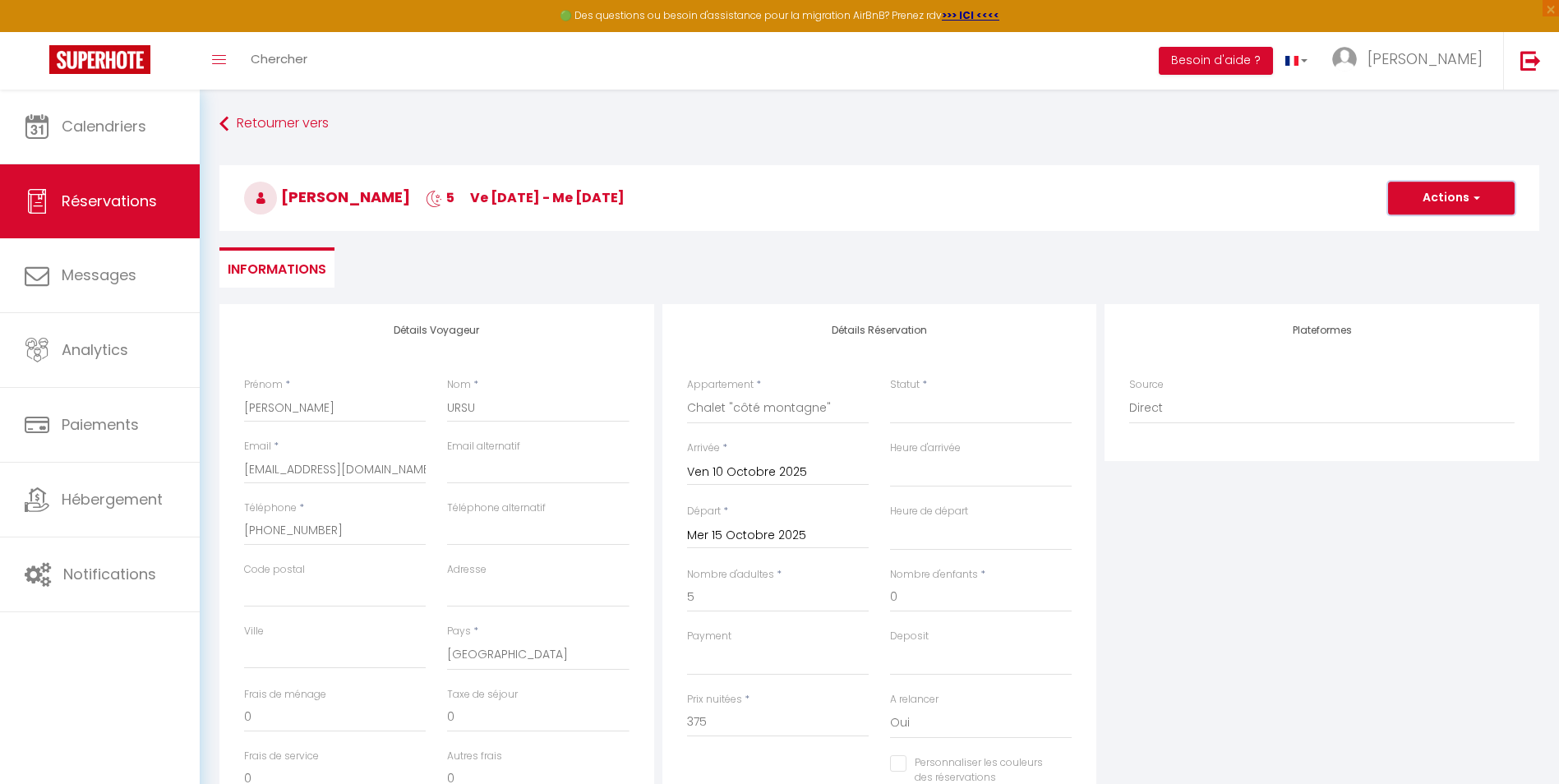
click at [1466, 202] on button "Actions" at bounding box center [1451, 198] width 126 height 33
click at [1434, 228] on link "Enregistrer" at bounding box center [1436, 234] width 130 height 21
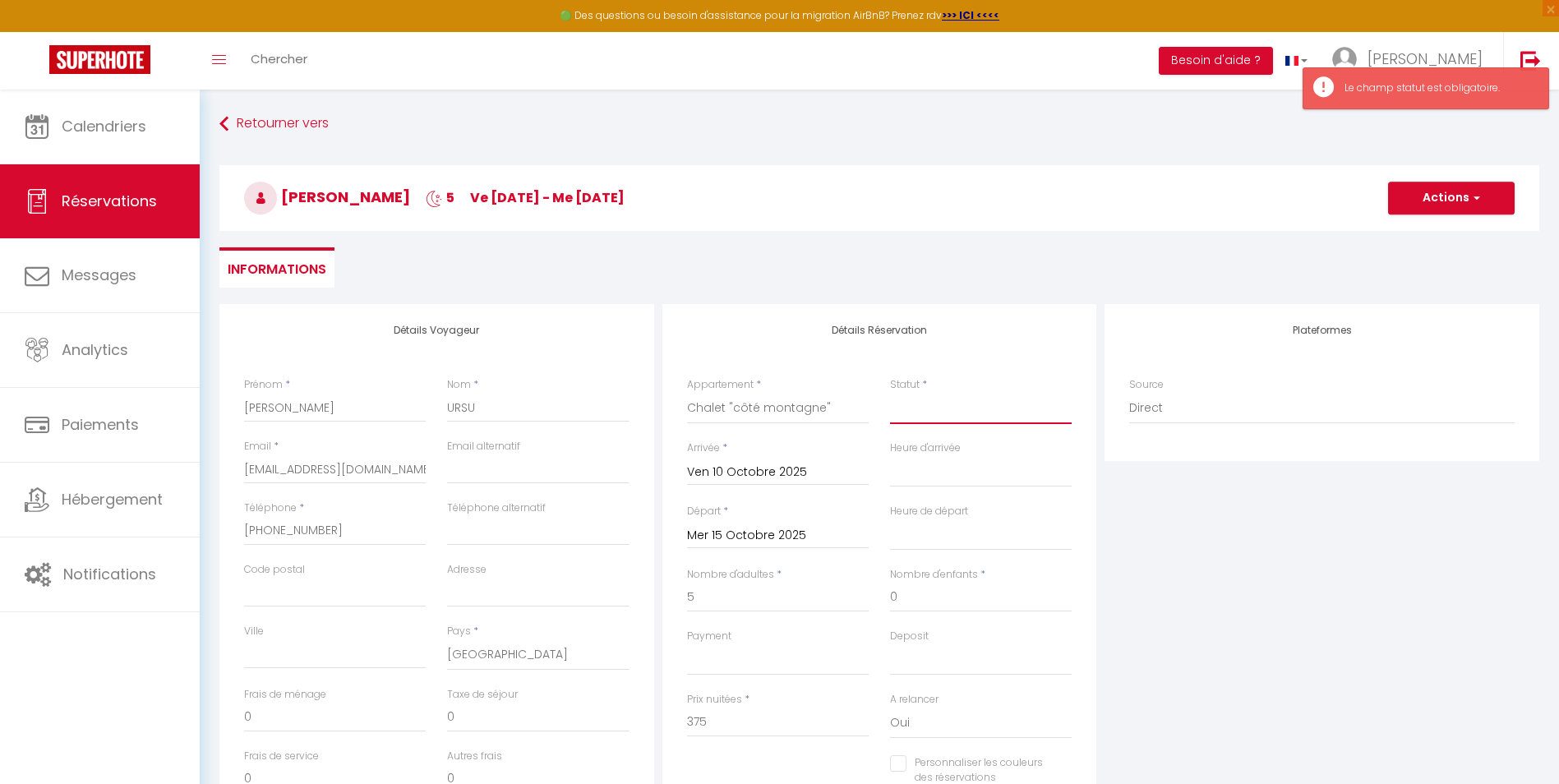
click at [915, 408] on select "Confirmé Non Confirmé [PERSON_NAME] par le voyageur No Show Request" at bounding box center [980, 408] width 182 height 31
click at [890, 393] on select "Confirmé Non Confirmé [PERSON_NAME] par le voyageur No Show Request" at bounding box center [980, 408] width 182 height 31
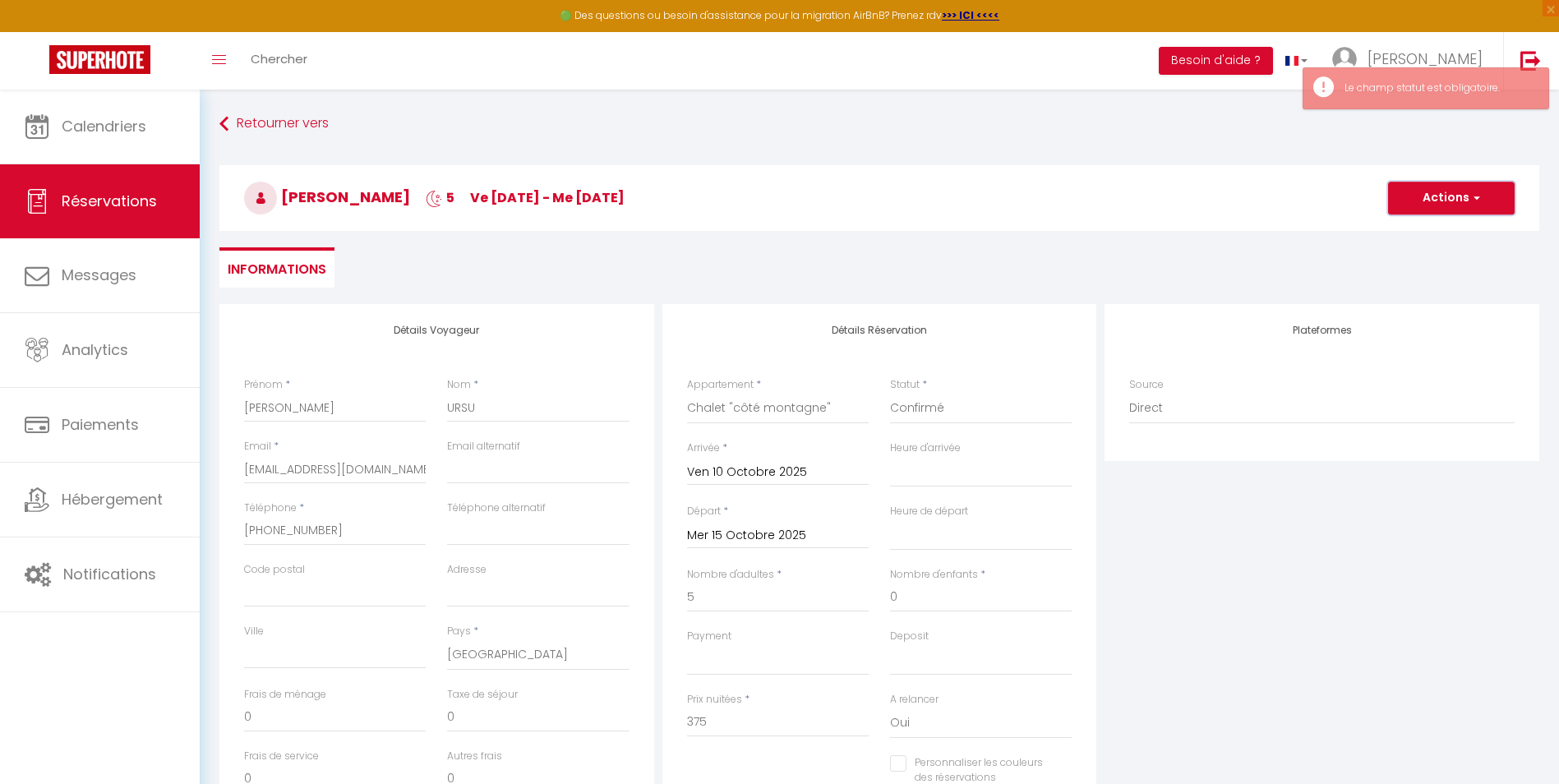
drag, startPoint x: 1412, startPoint y: 203, endPoint x: 1404, endPoint y: 207, distance: 8.9
click at [1411, 204] on button "Actions" at bounding box center [1451, 198] width 126 height 33
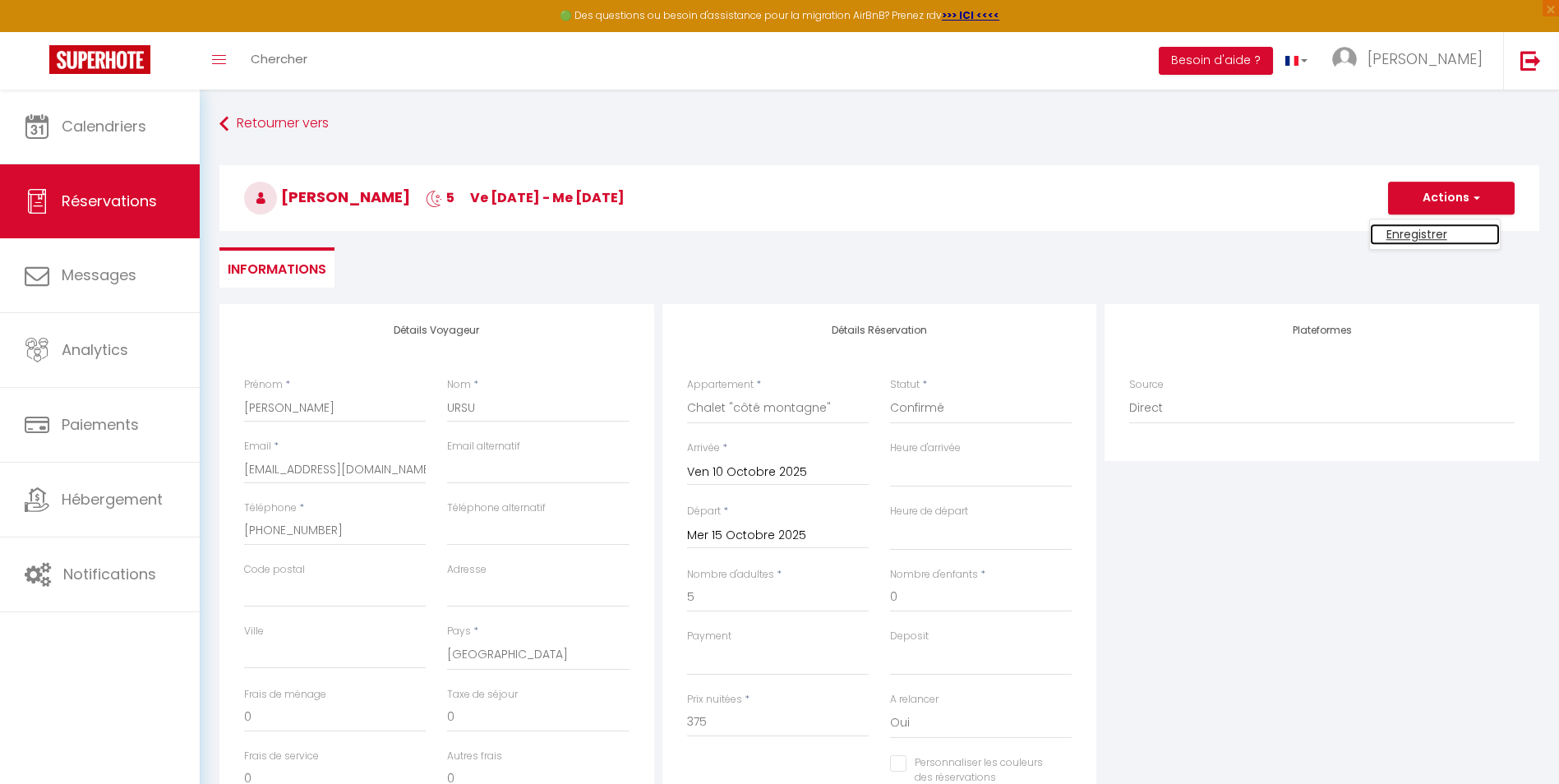
click at [1414, 231] on link "Enregistrer" at bounding box center [1436, 234] width 130 height 21
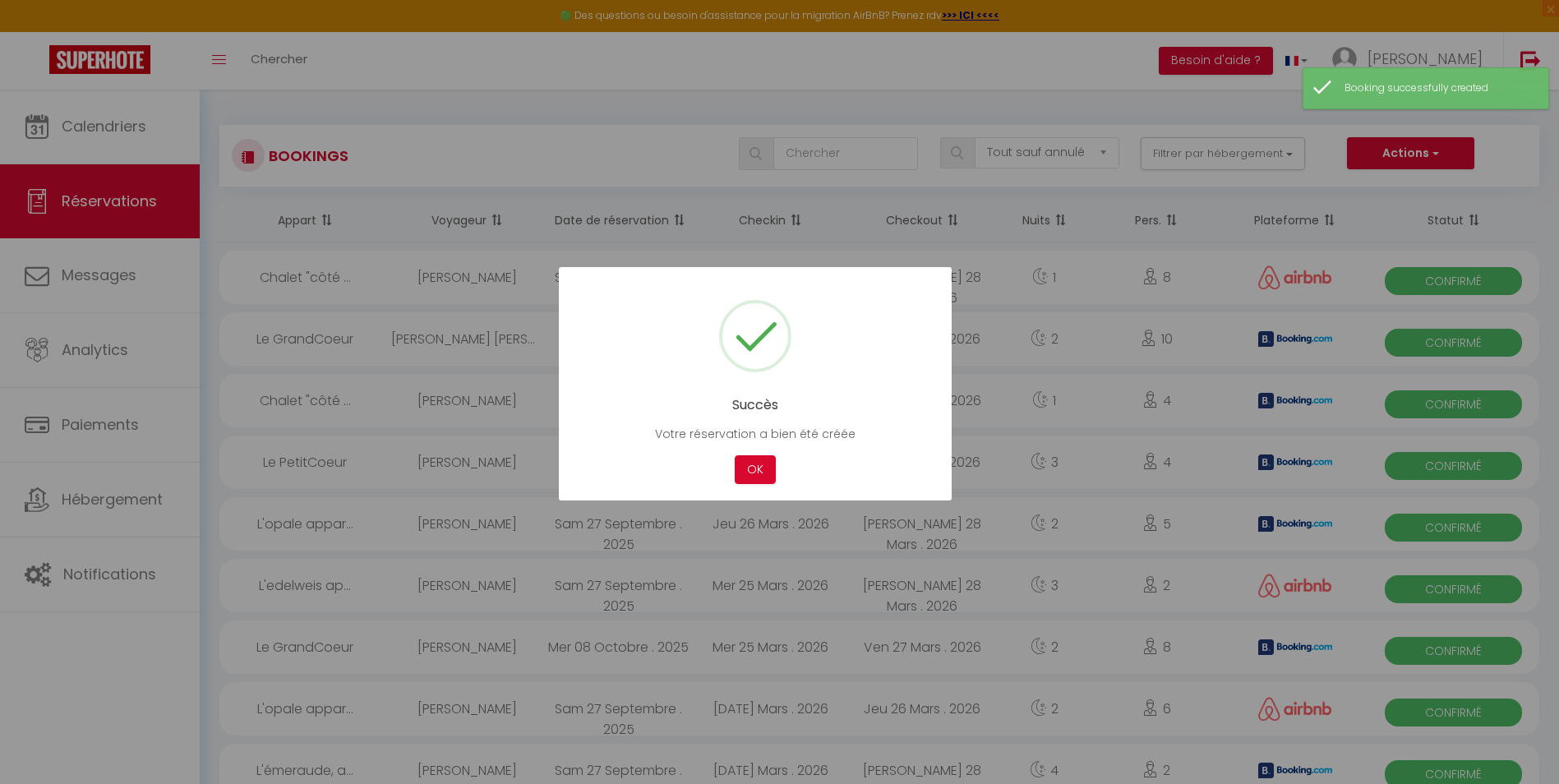
click at [755, 475] on button "OK" at bounding box center [755, 470] width 41 height 29
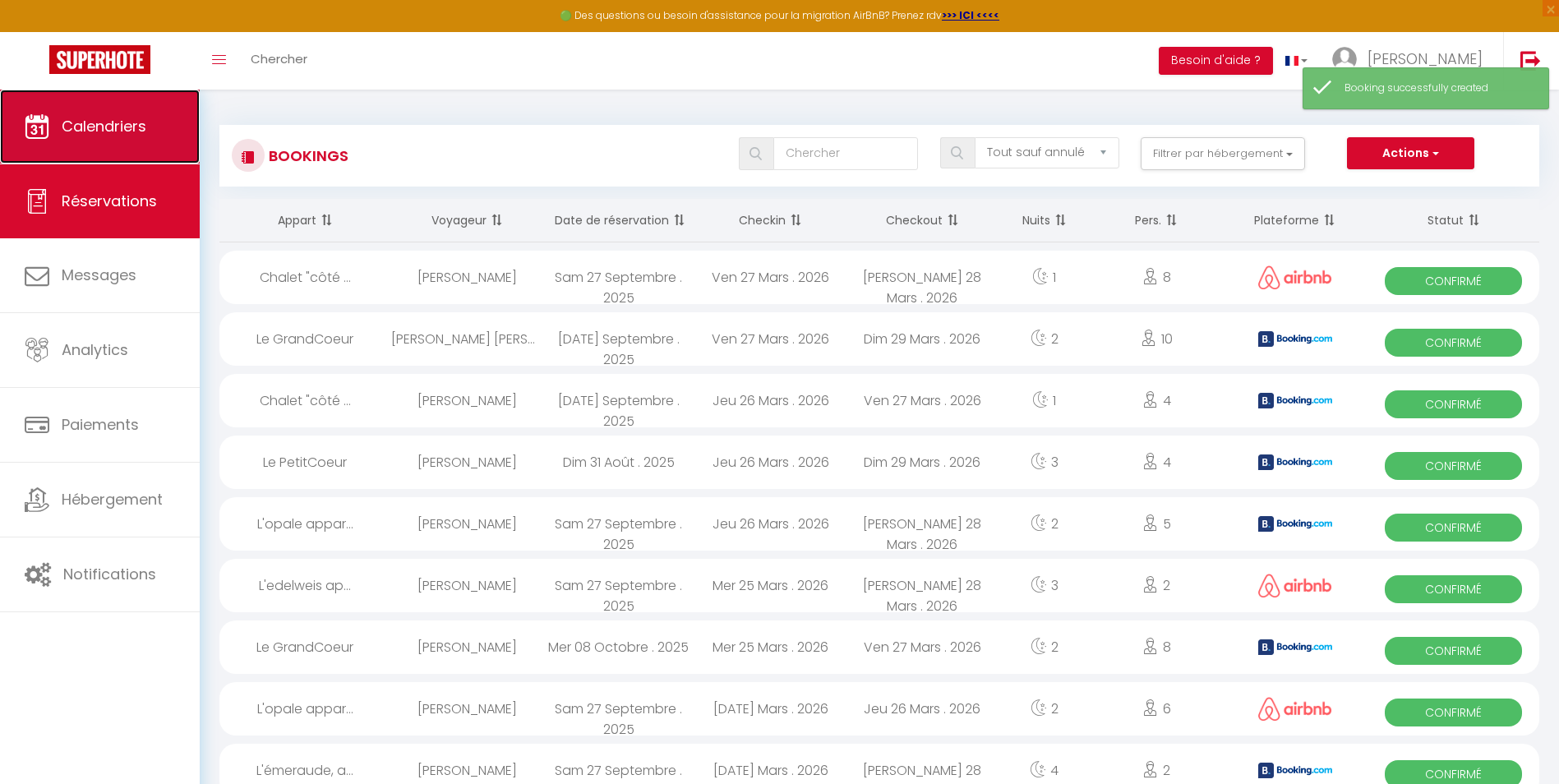
click at [131, 128] on span "Calendriers" at bounding box center [104, 125] width 84 height 20
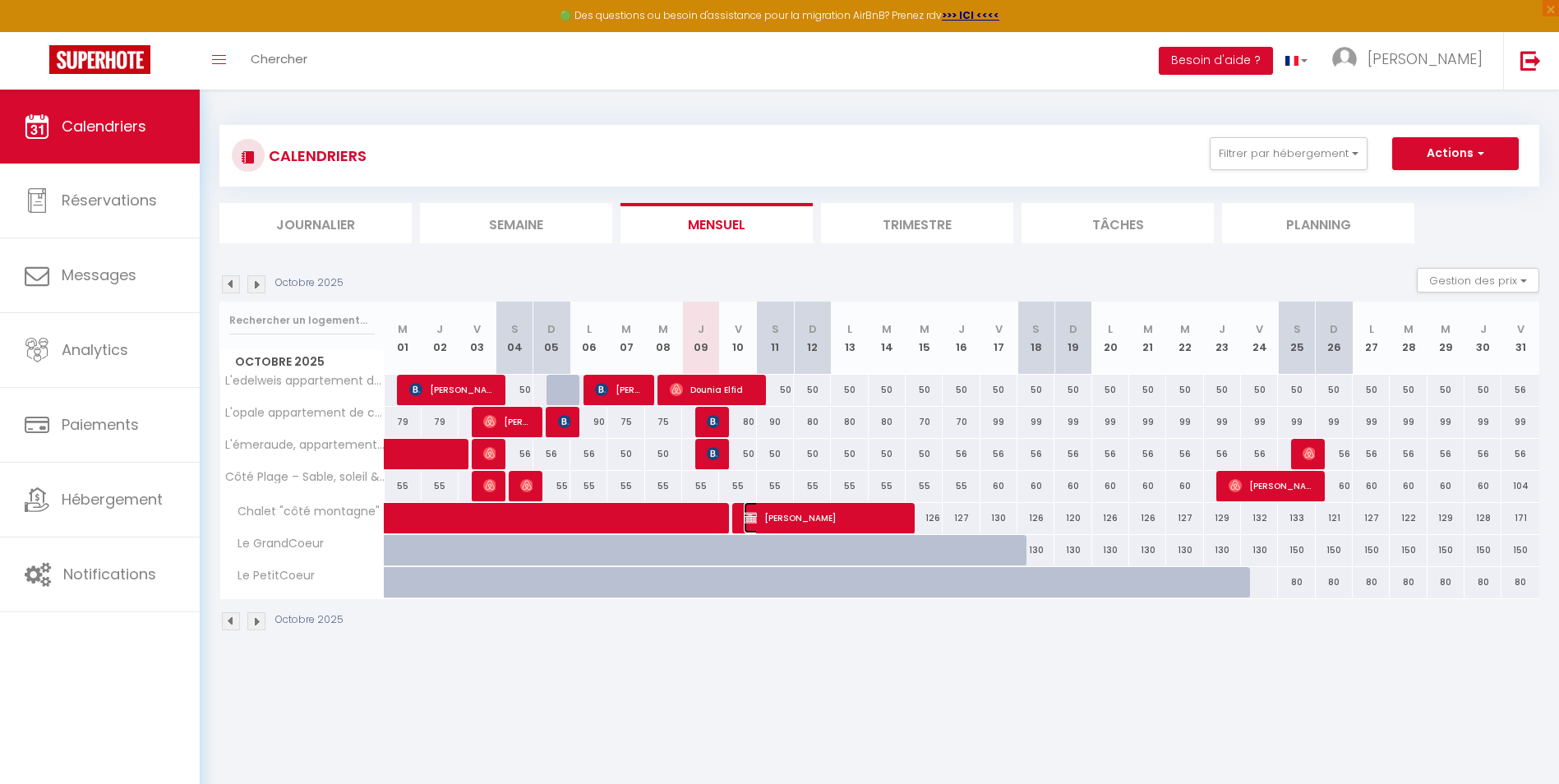
click at [808, 513] on span "[PERSON_NAME]" at bounding box center [823, 517] width 160 height 31
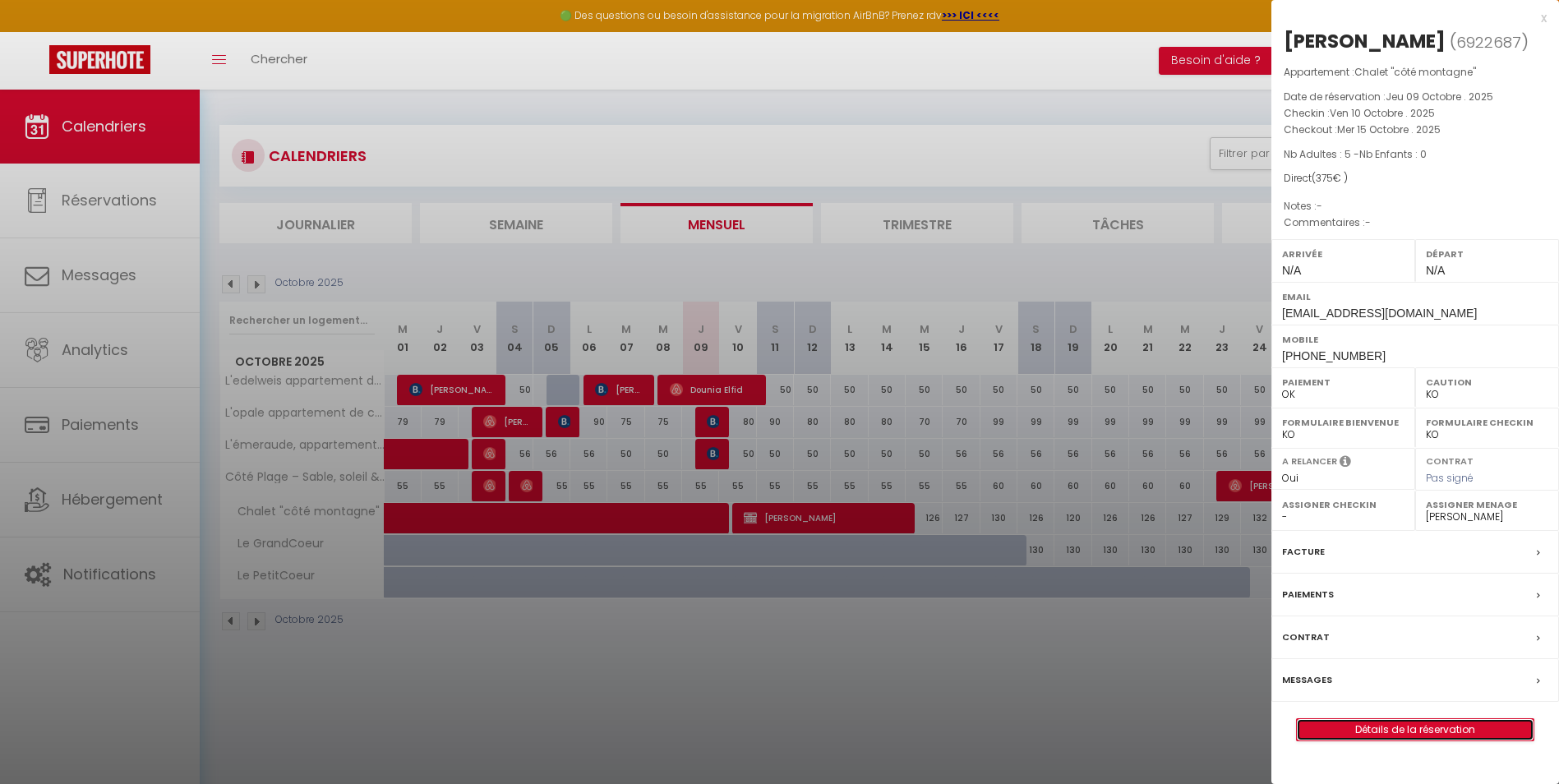
click at [1397, 730] on link "Détails de la réservation" at bounding box center [1415, 730] width 237 height 21
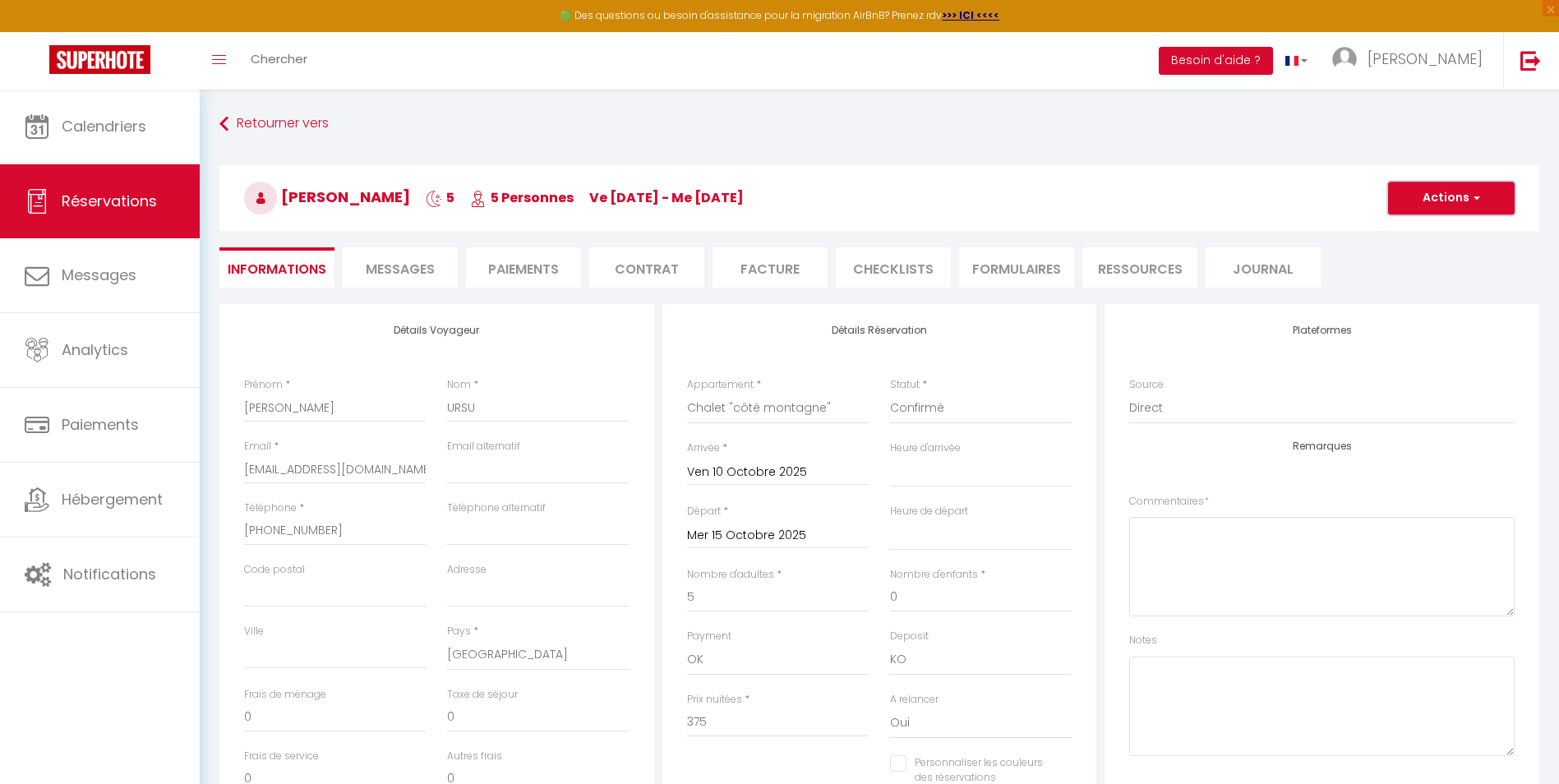
click at [1462, 193] on button "Actions" at bounding box center [1451, 198] width 126 height 33
click at [547, 273] on li "Paiements" at bounding box center [523, 267] width 116 height 40
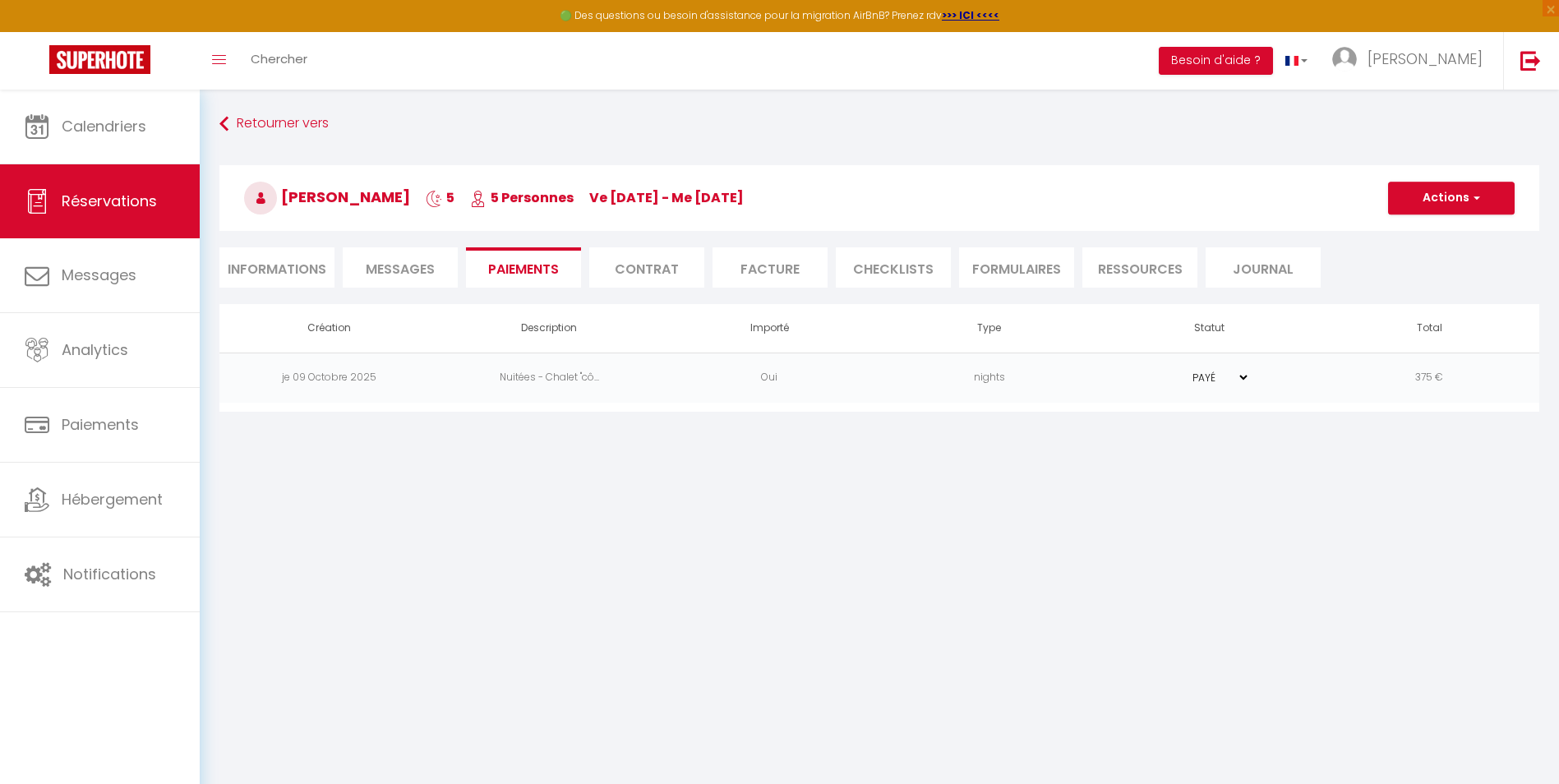
click at [1277, 383] on td "PAYÉ EN ATTENTE" at bounding box center [1210, 377] width 220 height 50
click at [1430, 200] on button "Actions" at bounding box center [1451, 198] width 126 height 33
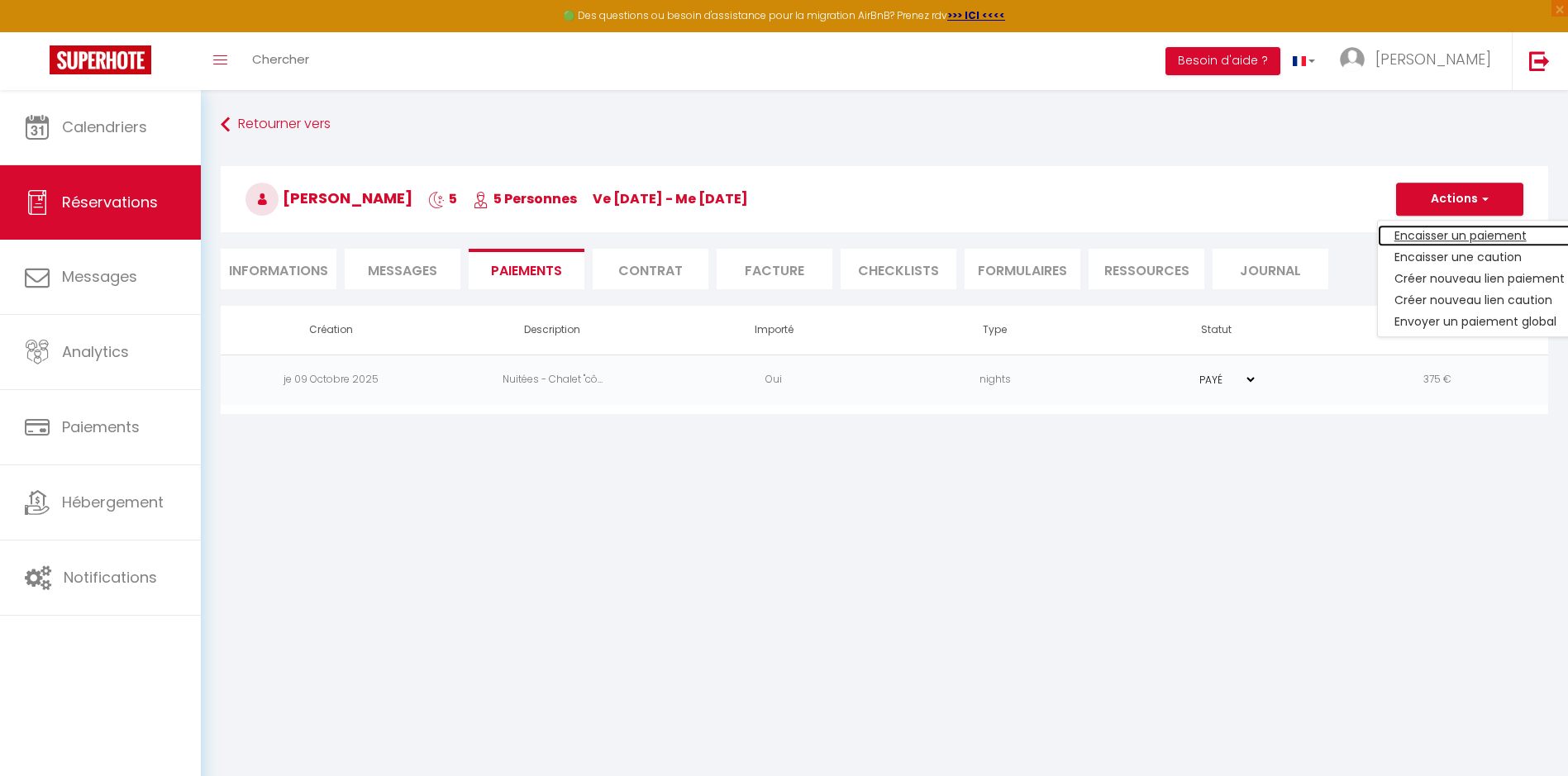
click at [1451, 234] on link "Encaisser un paiement" at bounding box center [1480, 235] width 203 height 21
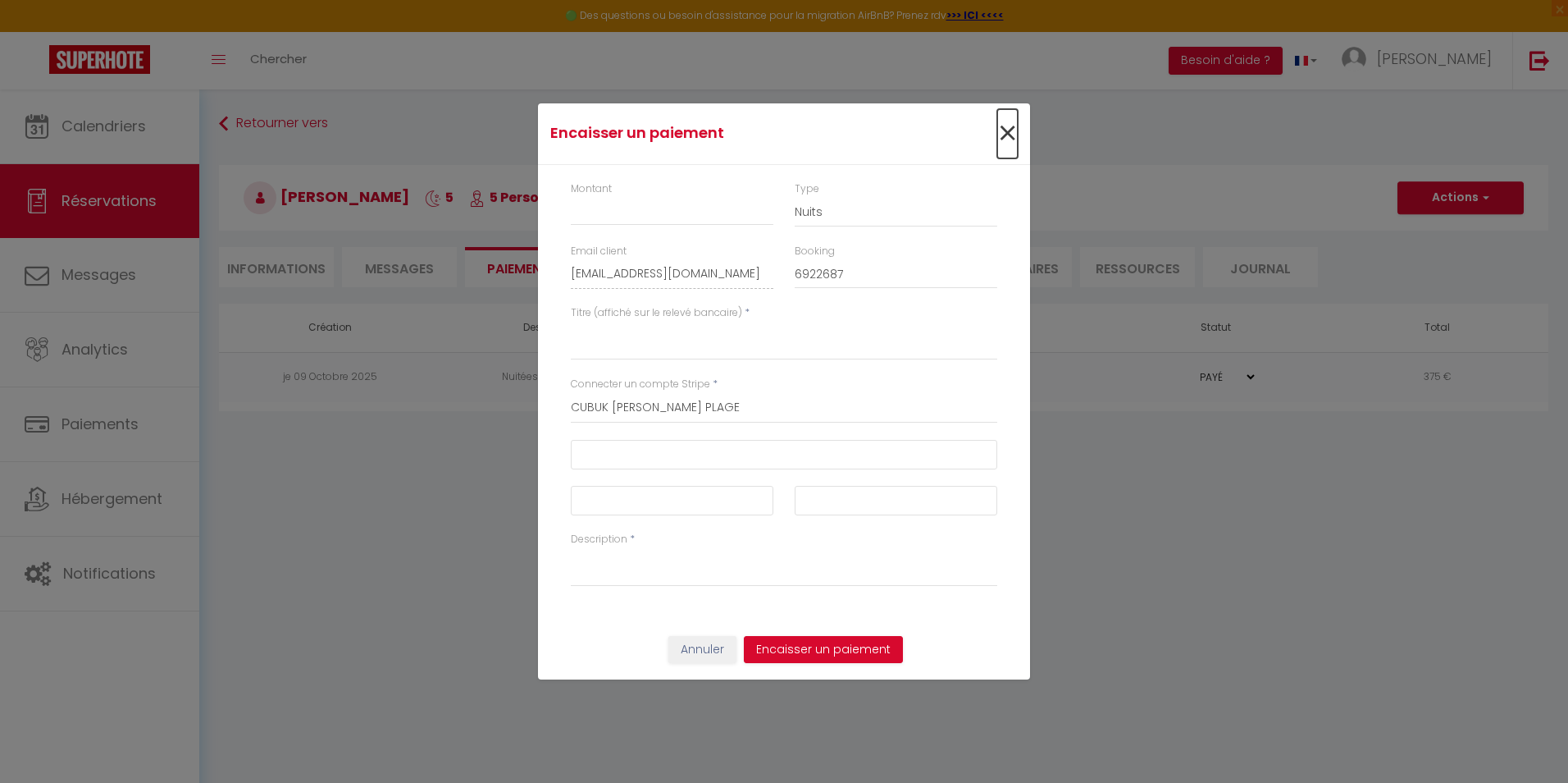
drag, startPoint x: 1002, startPoint y: 138, endPoint x: 1013, endPoint y: 141, distance: 11.4
click at [1003, 137] on span "×" at bounding box center [1007, 134] width 20 height 49
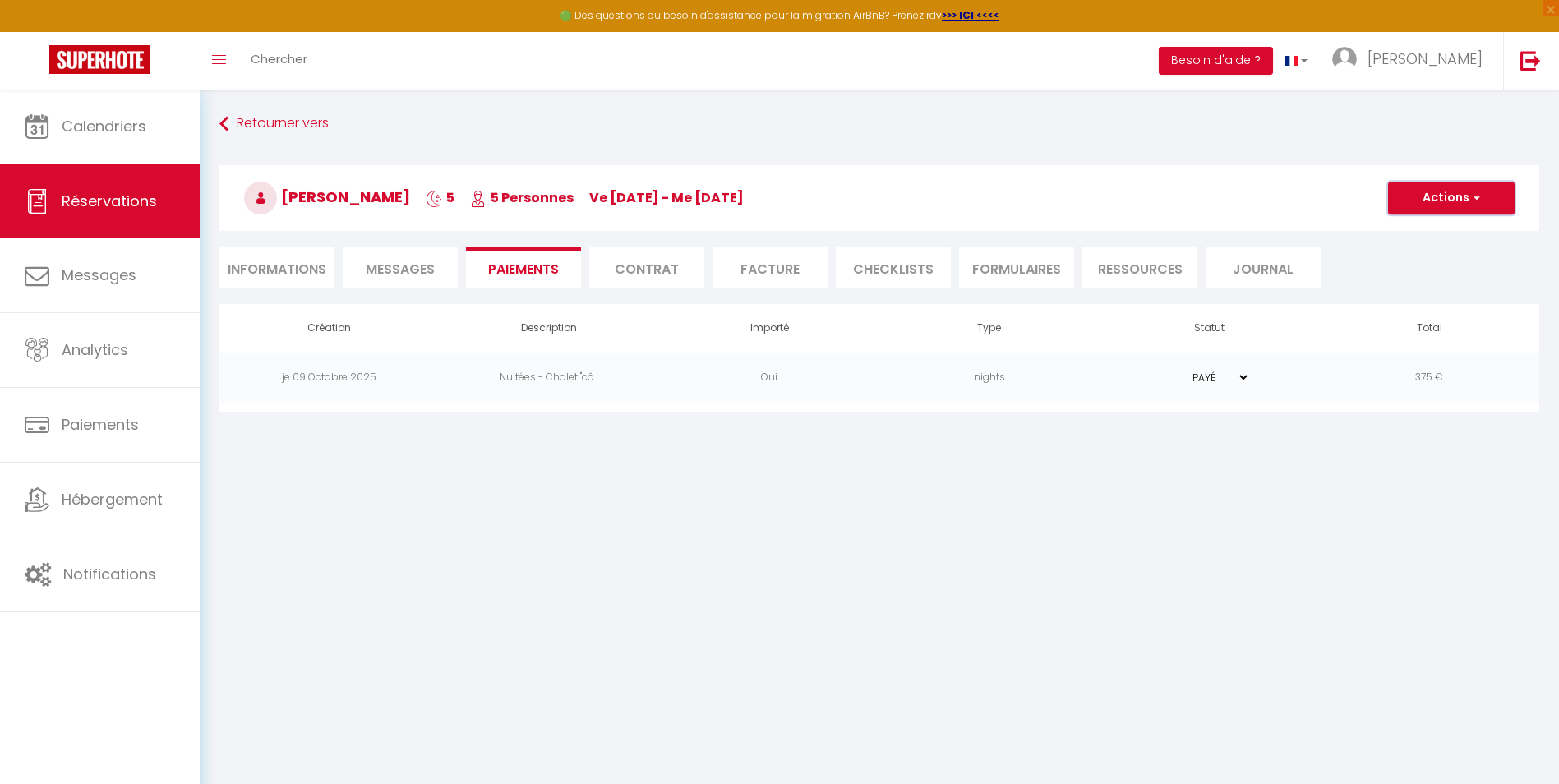
click at [1458, 190] on button "Actions" at bounding box center [1451, 198] width 126 height 33
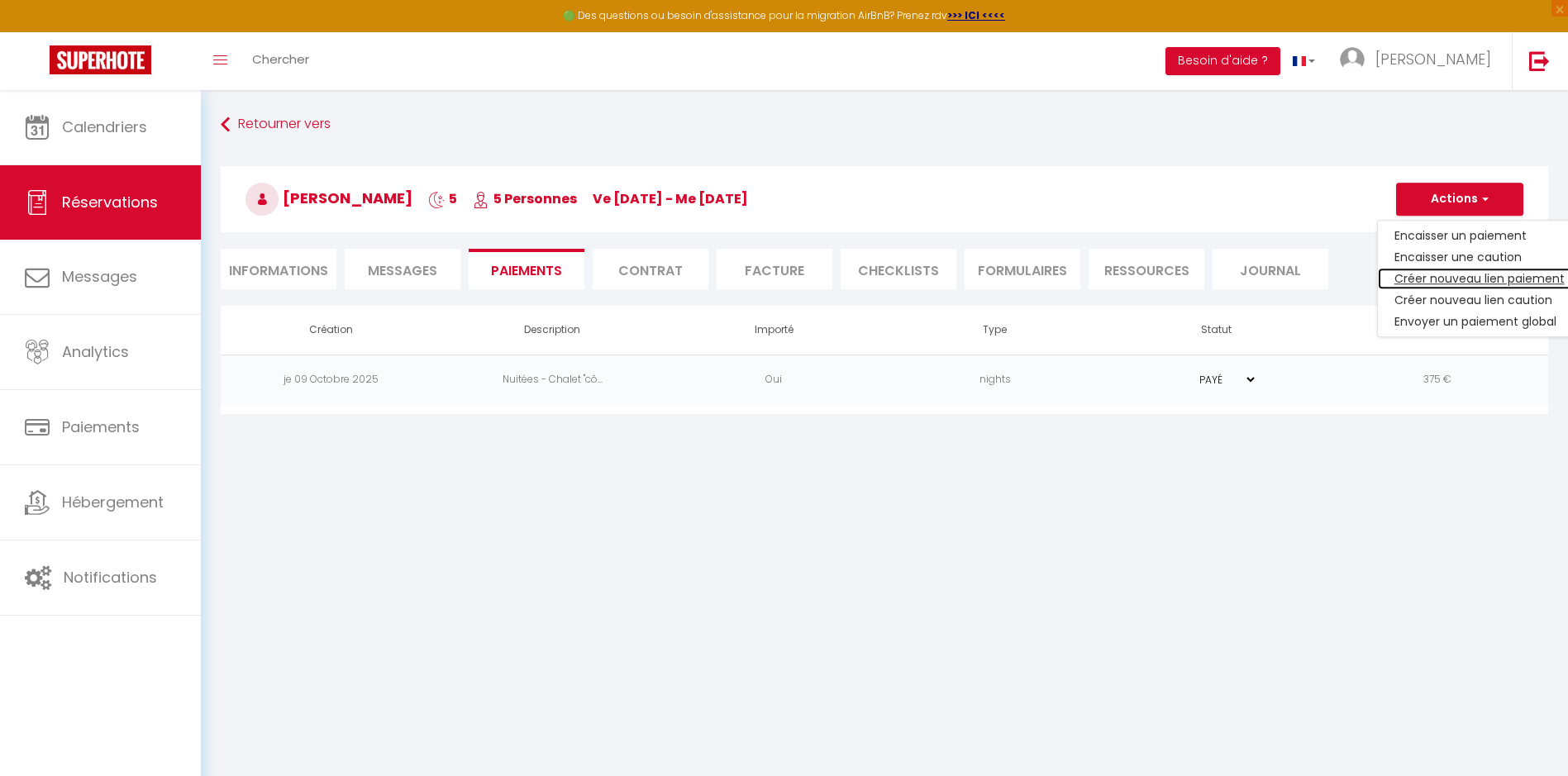
click at [1465, 273] on link "Créer nouveau lien paiement" at bounding box center [1480, 278] width 203 height 21
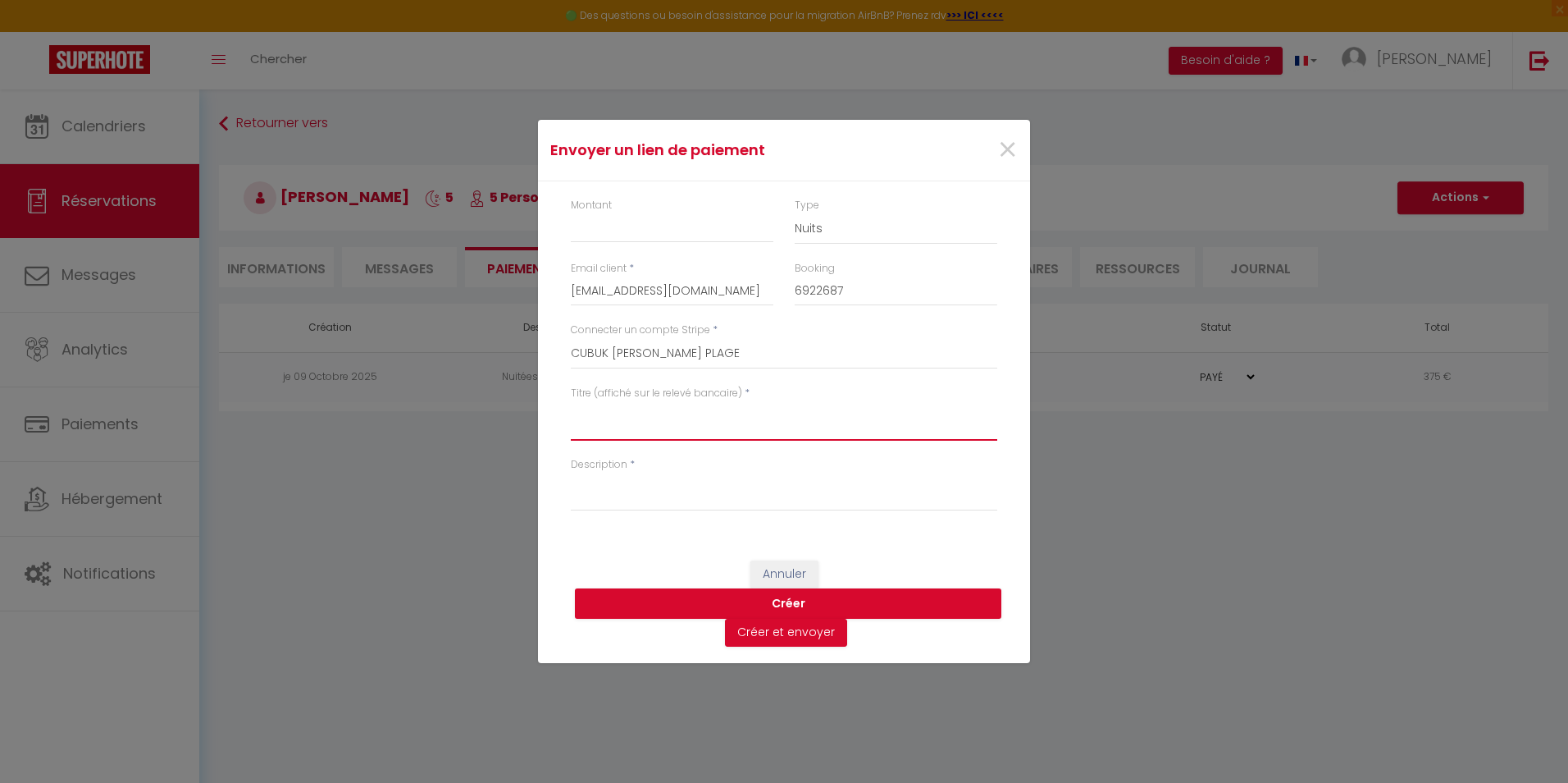
click at [632, 420] on textarea "Titre (affiché sur le relevé bancaire)" at bounding box center [784, 421] width 426 height 40
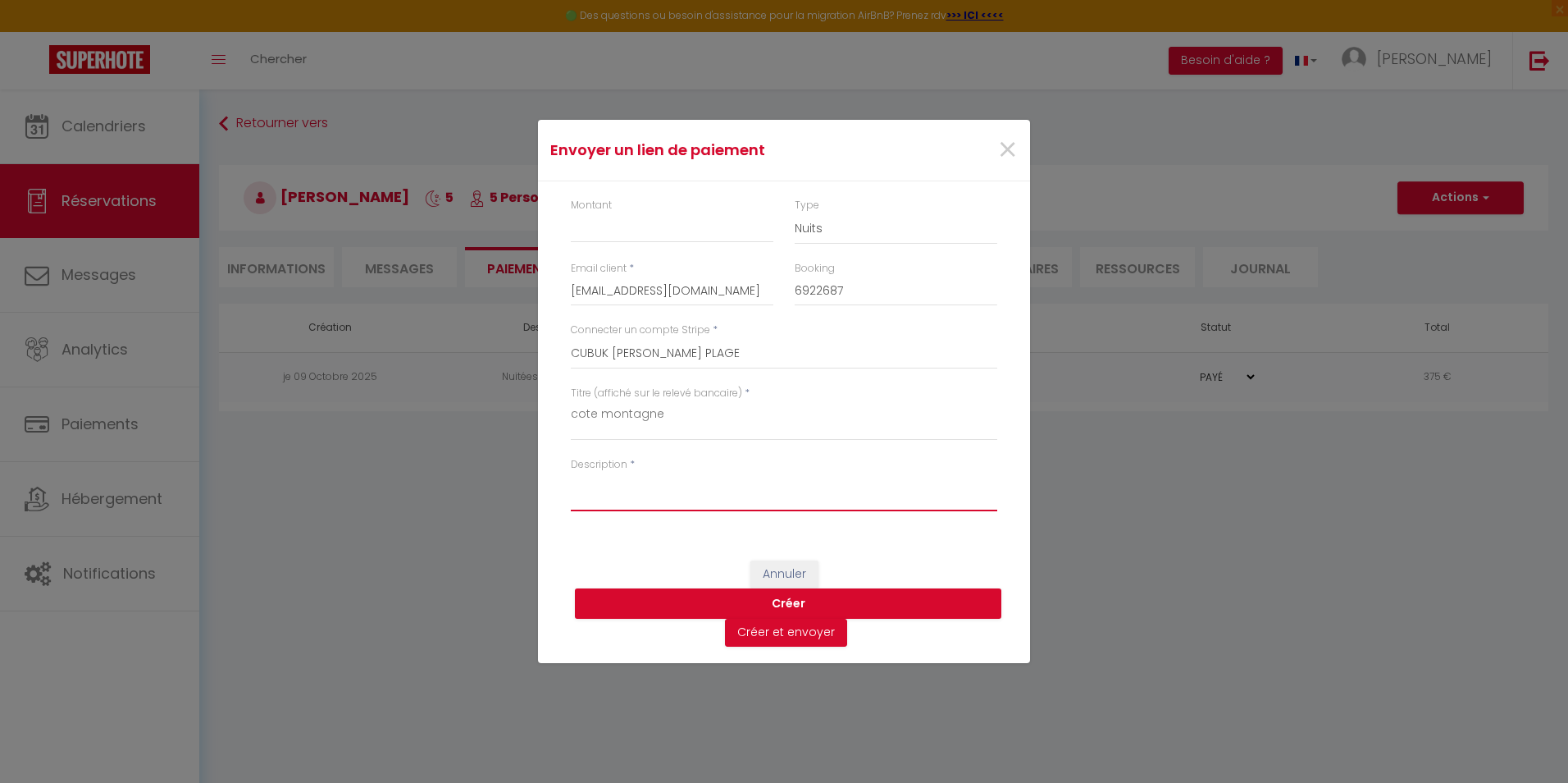
click at [641, 500] on textarea "Description" at bounding box center [784, 491] width 426 height 40
click at [634, 491] on textarea "Description" at bounding box center [784, 491] width 426 height 40
click at [694, 502] on textarea "Description" at bounding box center [784, 491] width 426 height 40
click at [717, 225] on input "Montant" at bounding box center [671, 228] width 202 height 29
click at [661, 292] on input "[EMAIL_ADDRESS][DOMAIN_NAME]" at bounding box center [671, 291] width 202 height 29
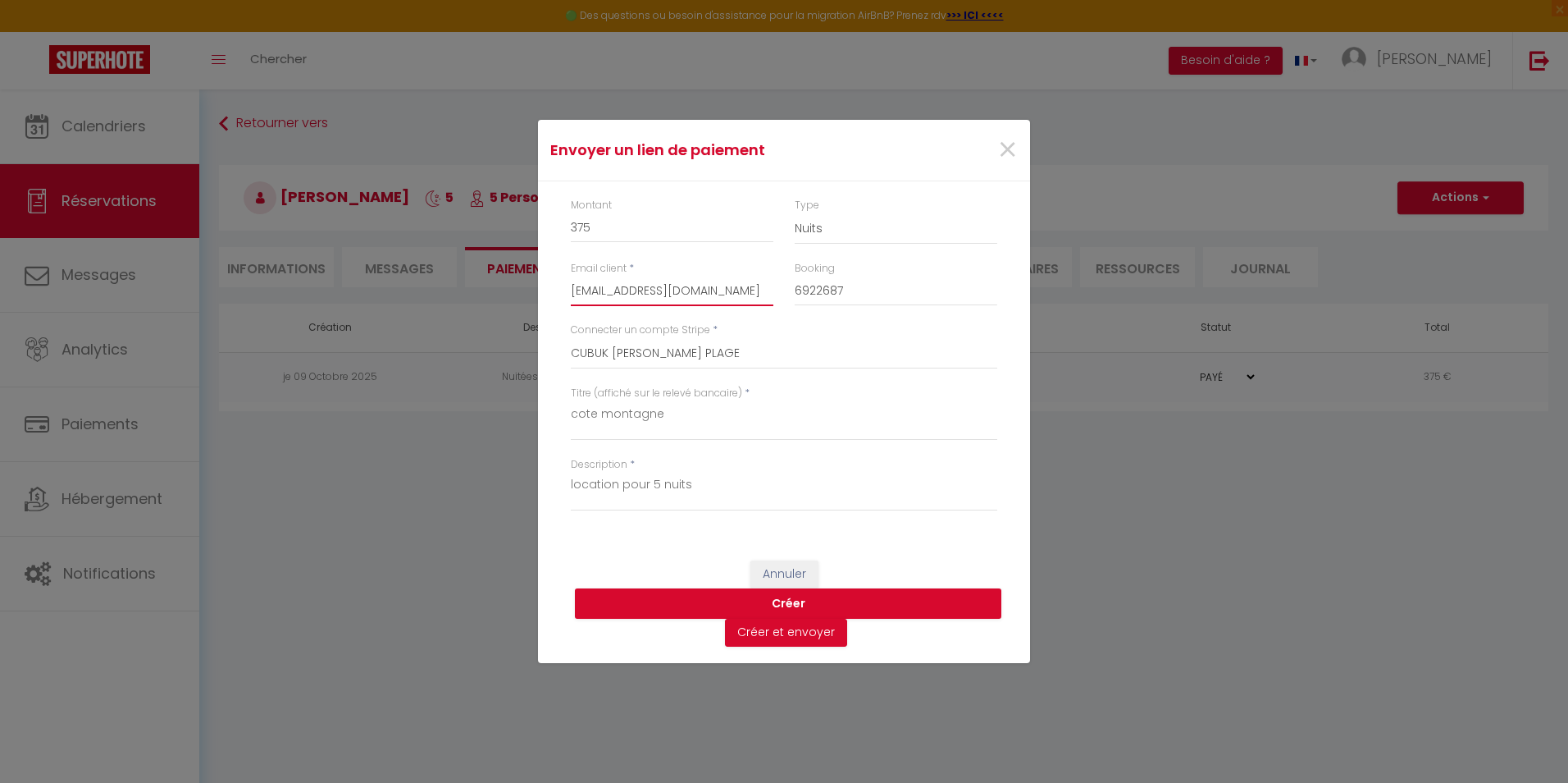
click at [691, 283] on input "[EMAIL_ADDRESS][DOMAIN_NAME]" at bounding box center [671, 291] width 202 height 29
click at [790, 600] on button "Créer" at bounding box center [788, 604] width 426 height 31
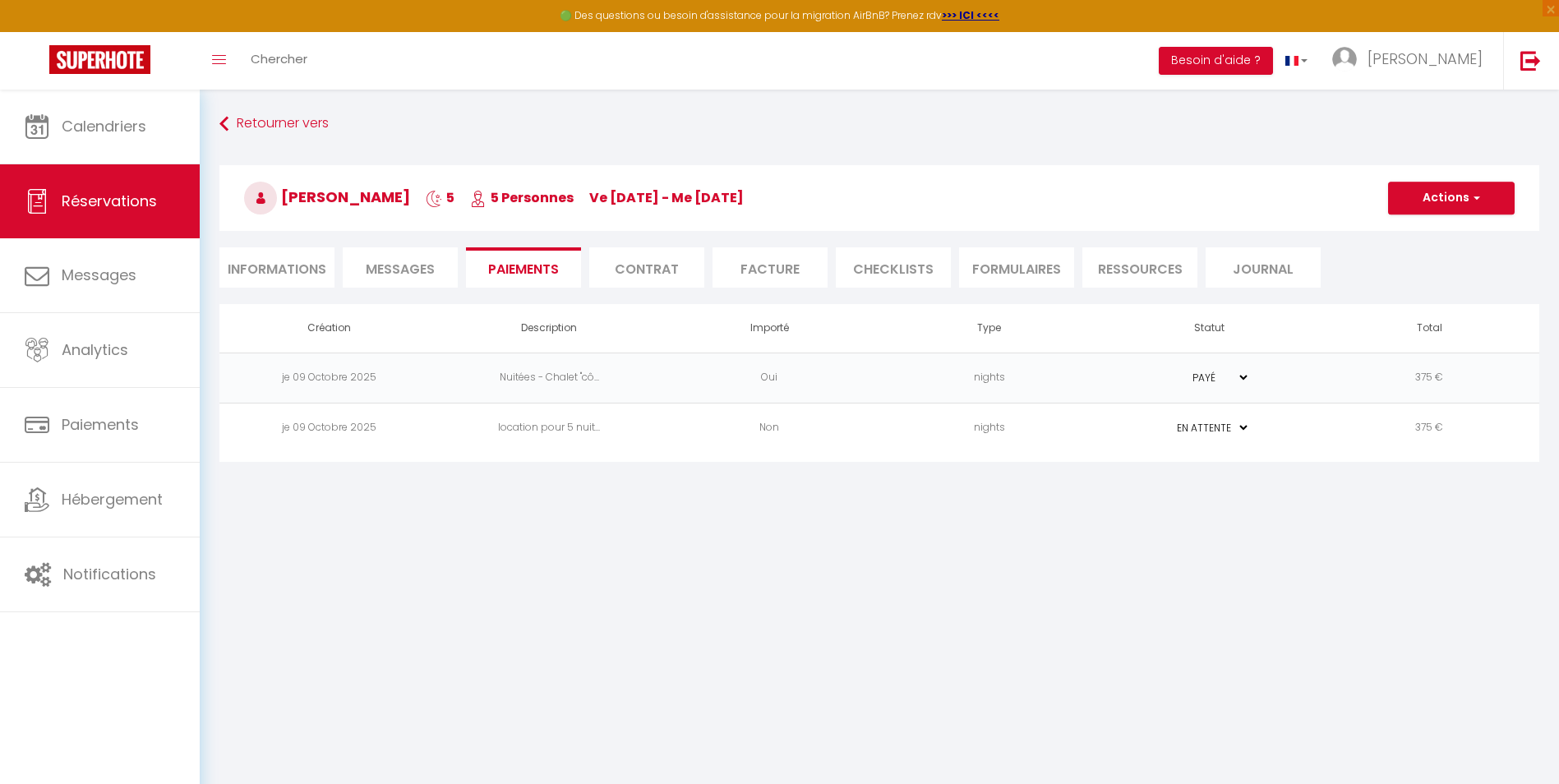
click at [1321, 427] on td "375 €" at bounding box center [1429, 428] width 220 height 50
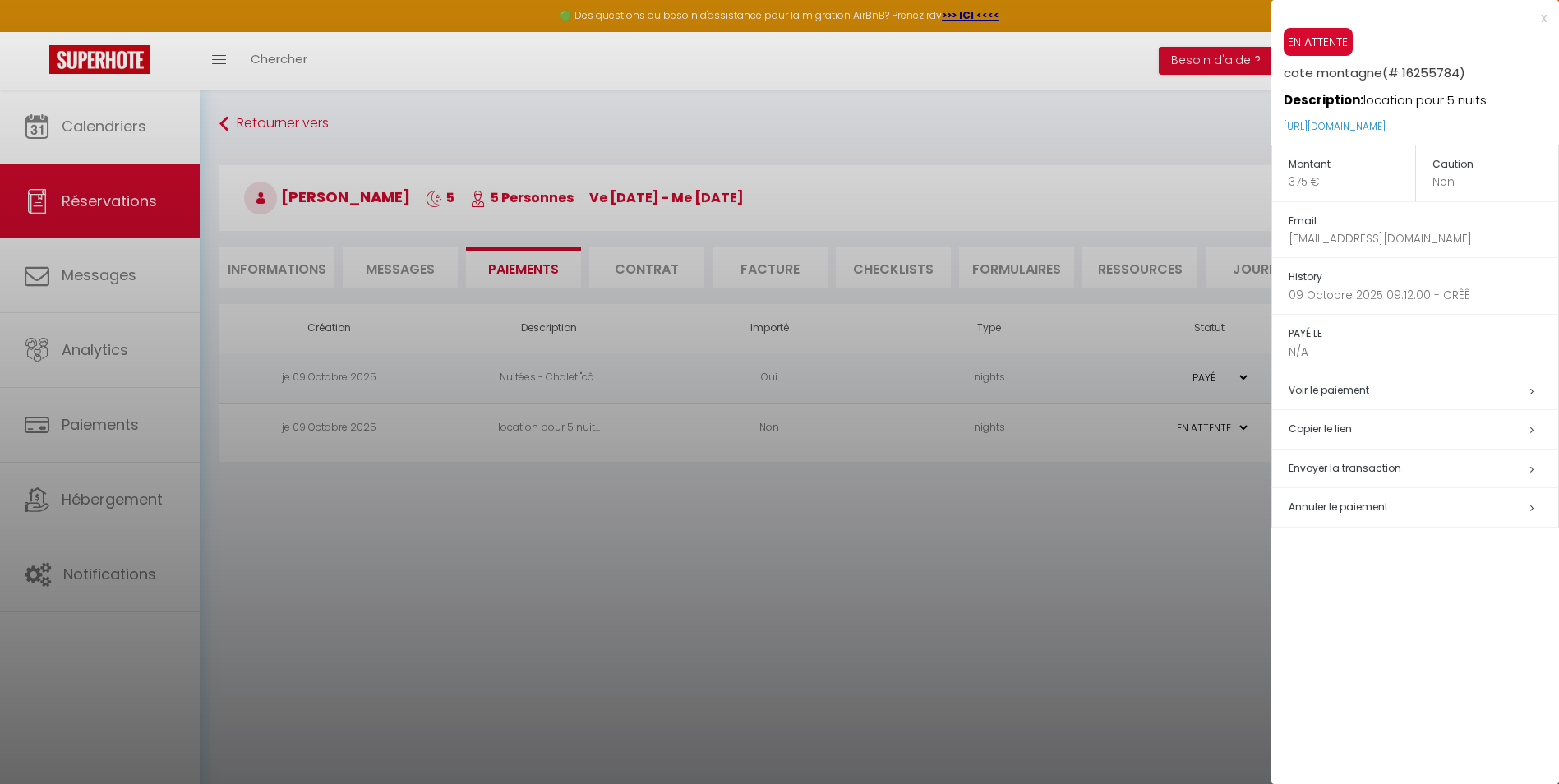
click at [1521, 465] on h5 "Envoyer la transaction" at bounding box center [1424, 468] width 270 height 18
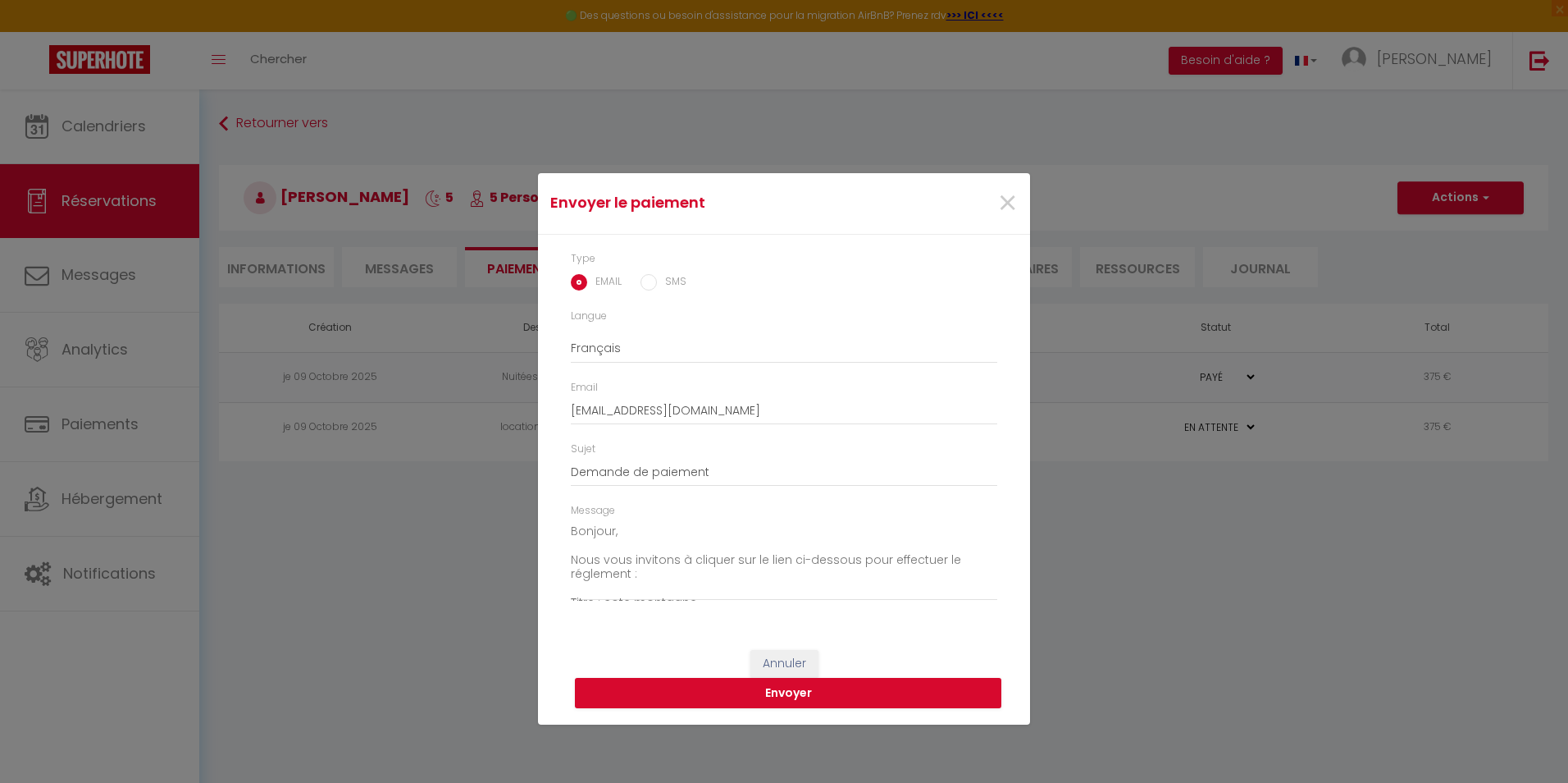
click at [651, 281] on input "SMS" at bounding box center [648, 282] width 16 height 16
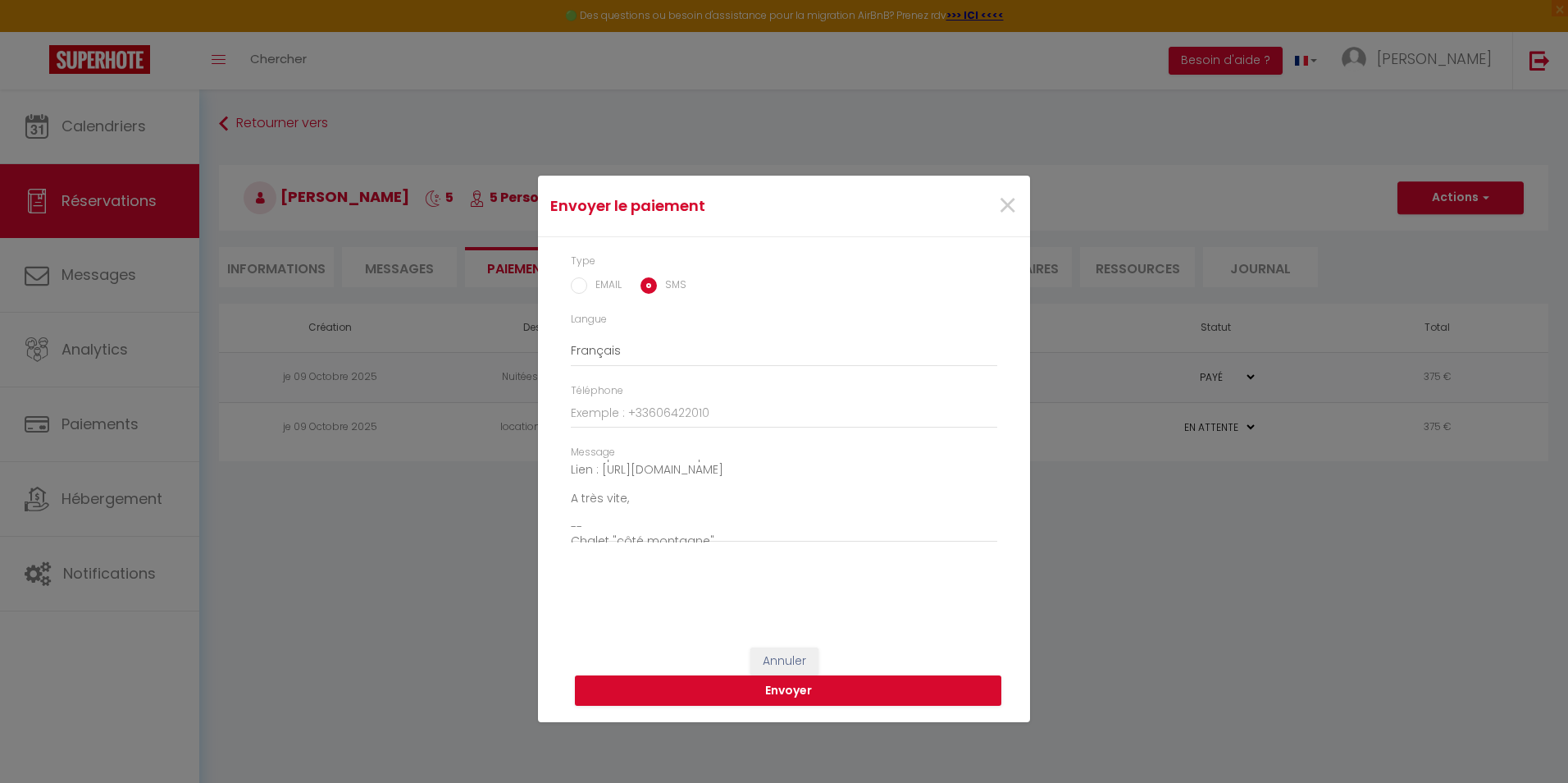
scroll to position [115, 0]
click at [756, 694] on button "Envoyer" at bounding box center [788, 691] width 426 height 31
click at [681, 411] on input "Téléphone" at bounding box center [784, 414] width 426 height 29
click at [779, 693] on button "Envoyer" at bounding box center [788, 691] width 426 height 31
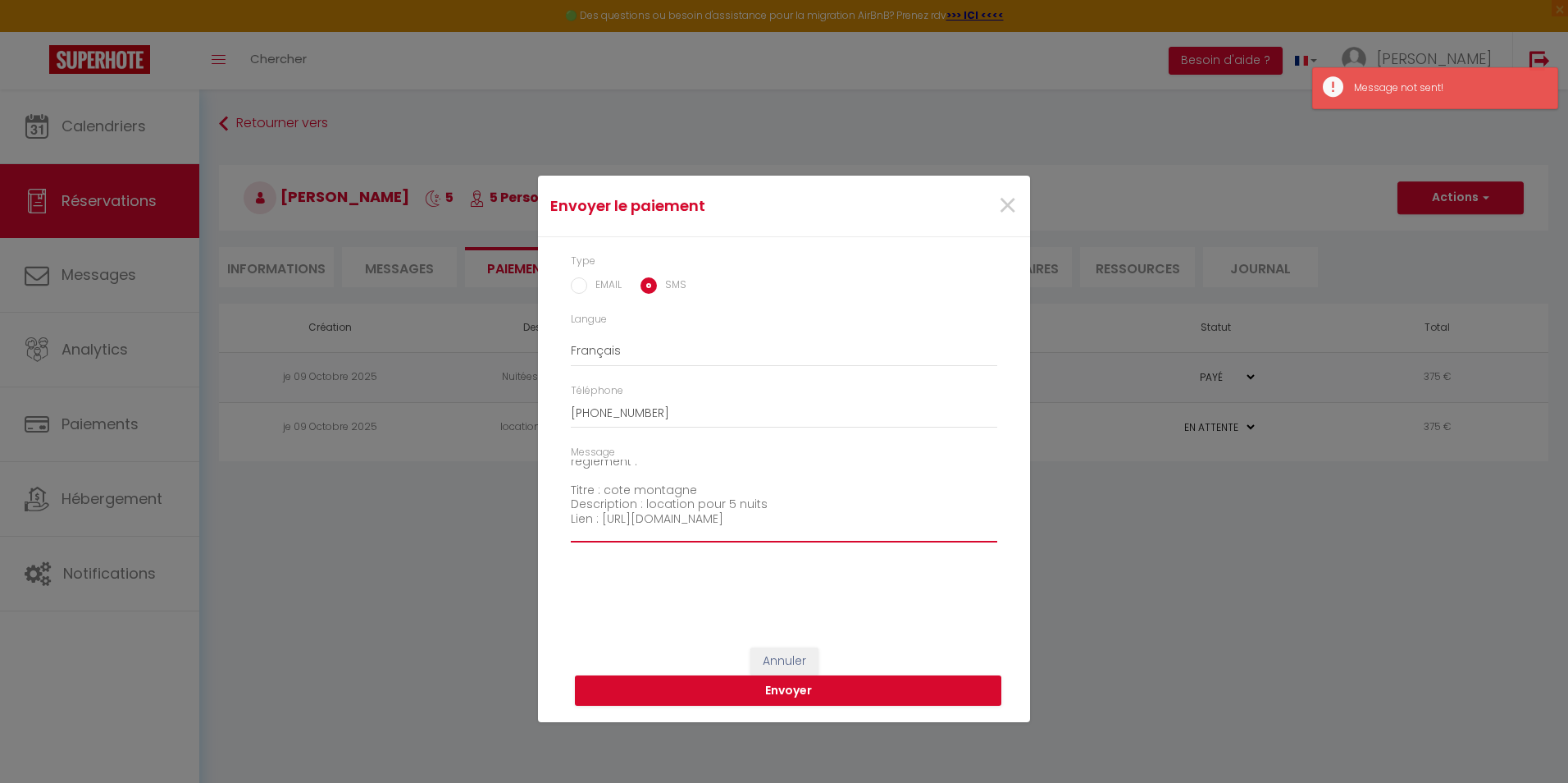
scroll to position [0, 0]
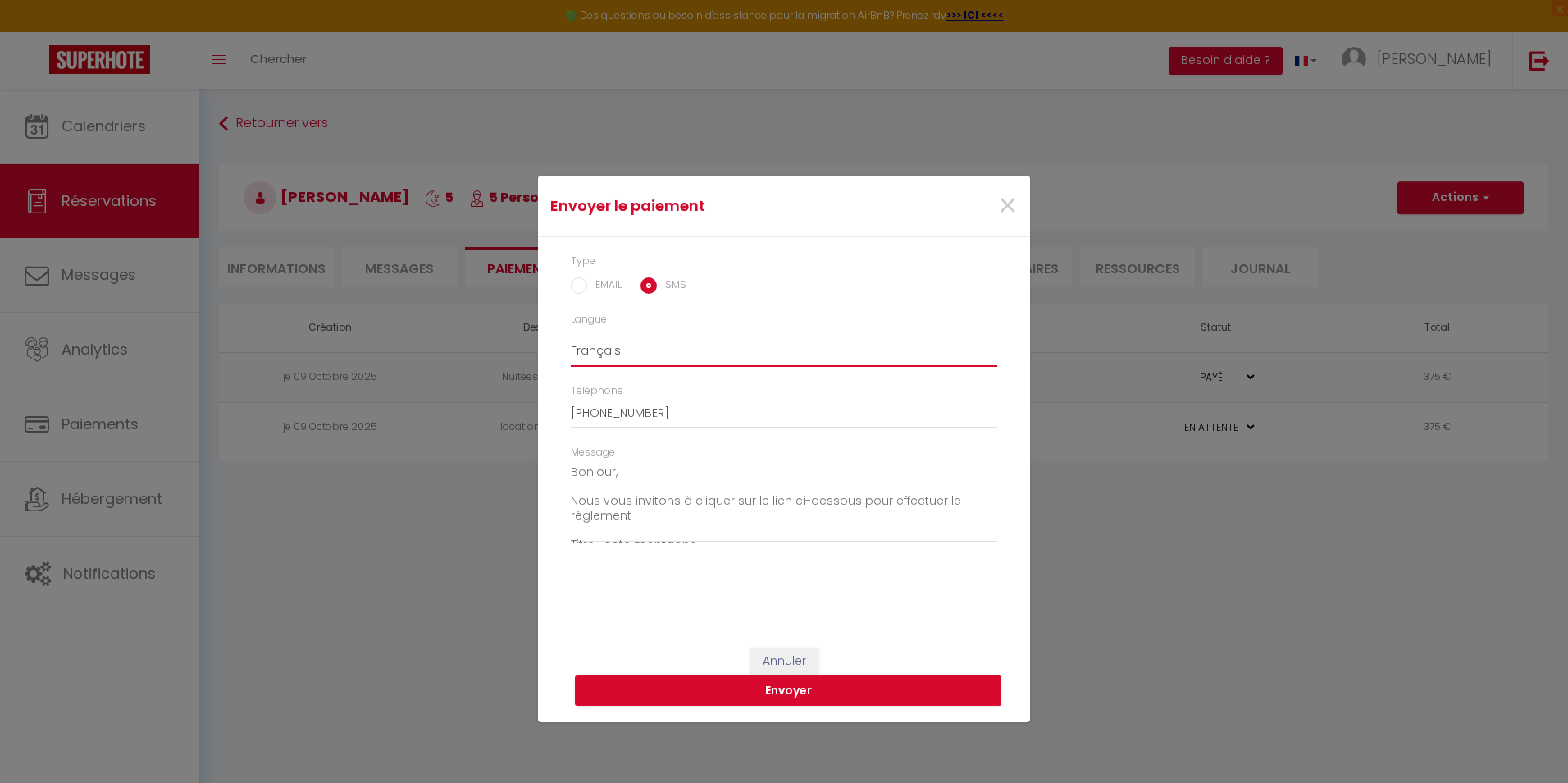
click at [664, 342] on select "Anglais Français Espagnol Portugais" at bounding box center [784, 351] width 426 height 31
click at [570, 335] on select "Anglais Français Espagnol Portugais" at bounding box center [784, 351] width 426 height 31
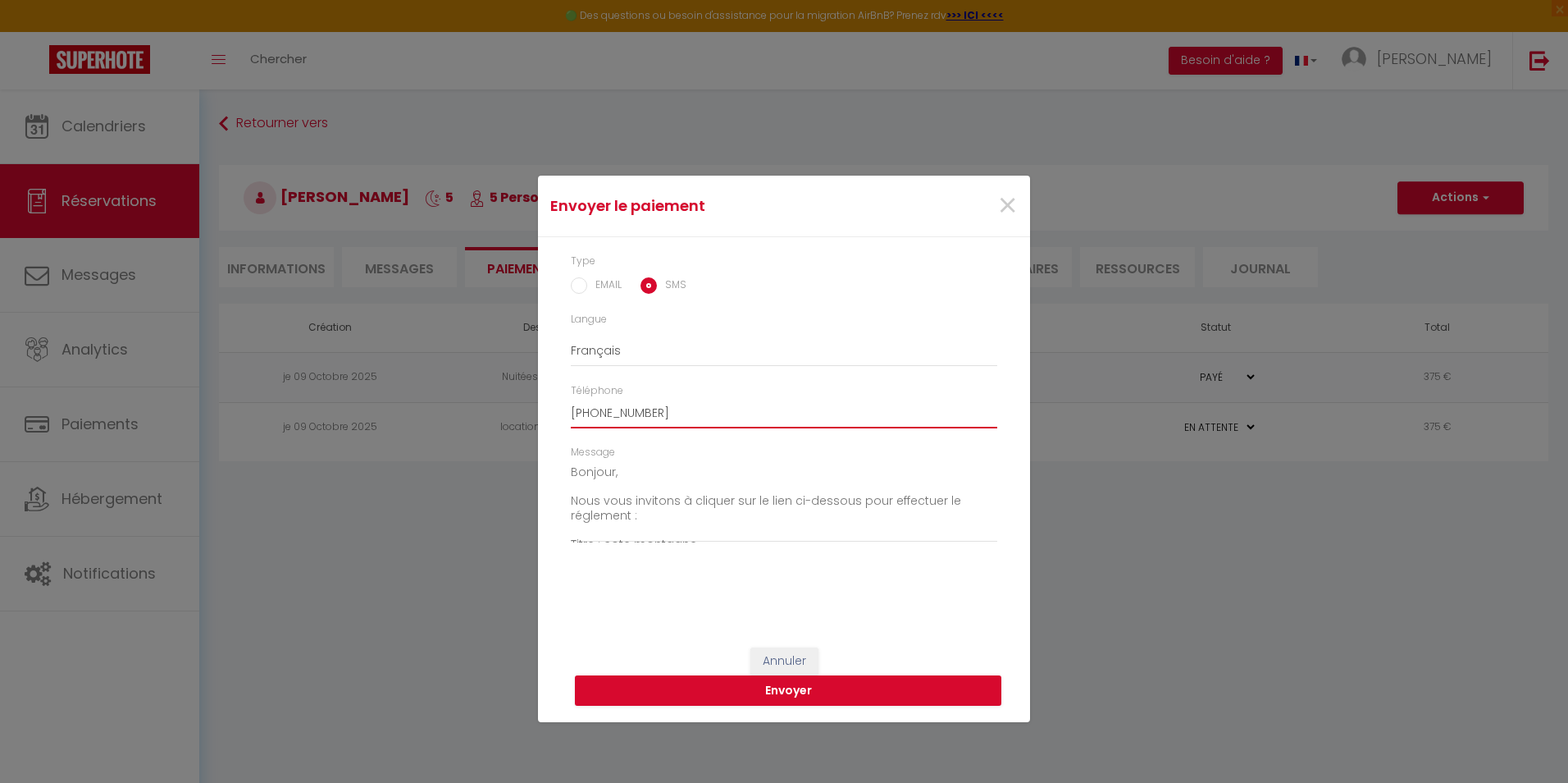
click at [671, 413] on input "[PHONE_NUMBER]" at bounding box center [784, 414] width 426 height 29
click at [759, 694] on button "Envoyer" at bounding box center [788, 691] width 426 height 31
click at [624, 412] on input "[PHONE_NUMBER]" at bounding box center [784, 414] width 426 height 29
click at [593, 408] on input "[PHONE_NUMBER]" at bounding box center [784, 414] width 426 height 29
drag, startPoint x: 592, startPoint y: 414, endPoint x: 543, endPoint y: 417, distance: 49.1
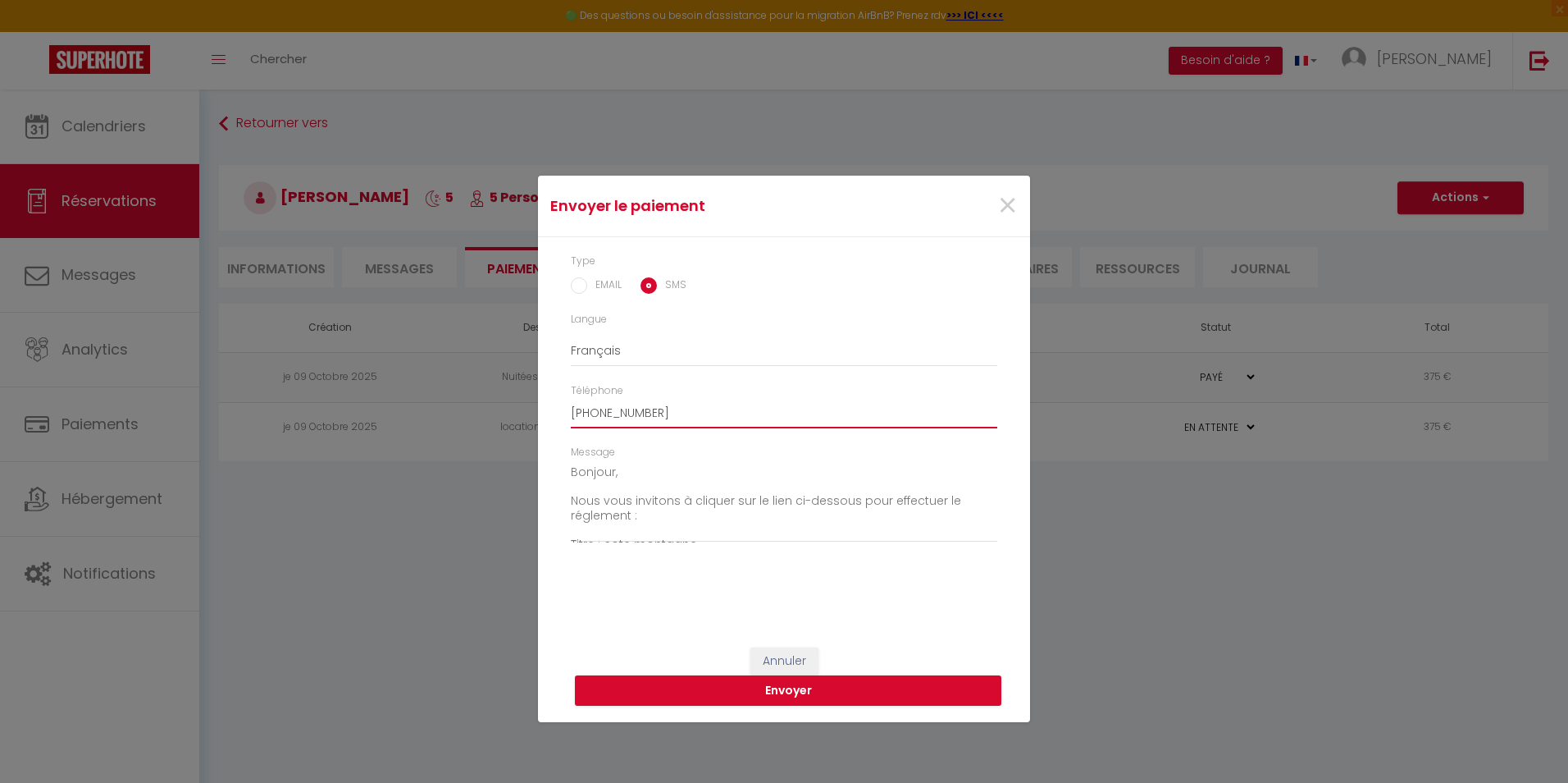
click at [543, 417] on div "Type EMAIL SMS Langue Anglais Français Espagnol Portugais Téléphone [PHONE_NUMB…" at bounding box center [784, 434] width 492 height 393
click at [784, 688] on button "Envoyer" at bounding box center [788, 691] width 426 height 31
click at [577, 412] on input "0687282600" at bounding box center [784, 414] width 426 height 29
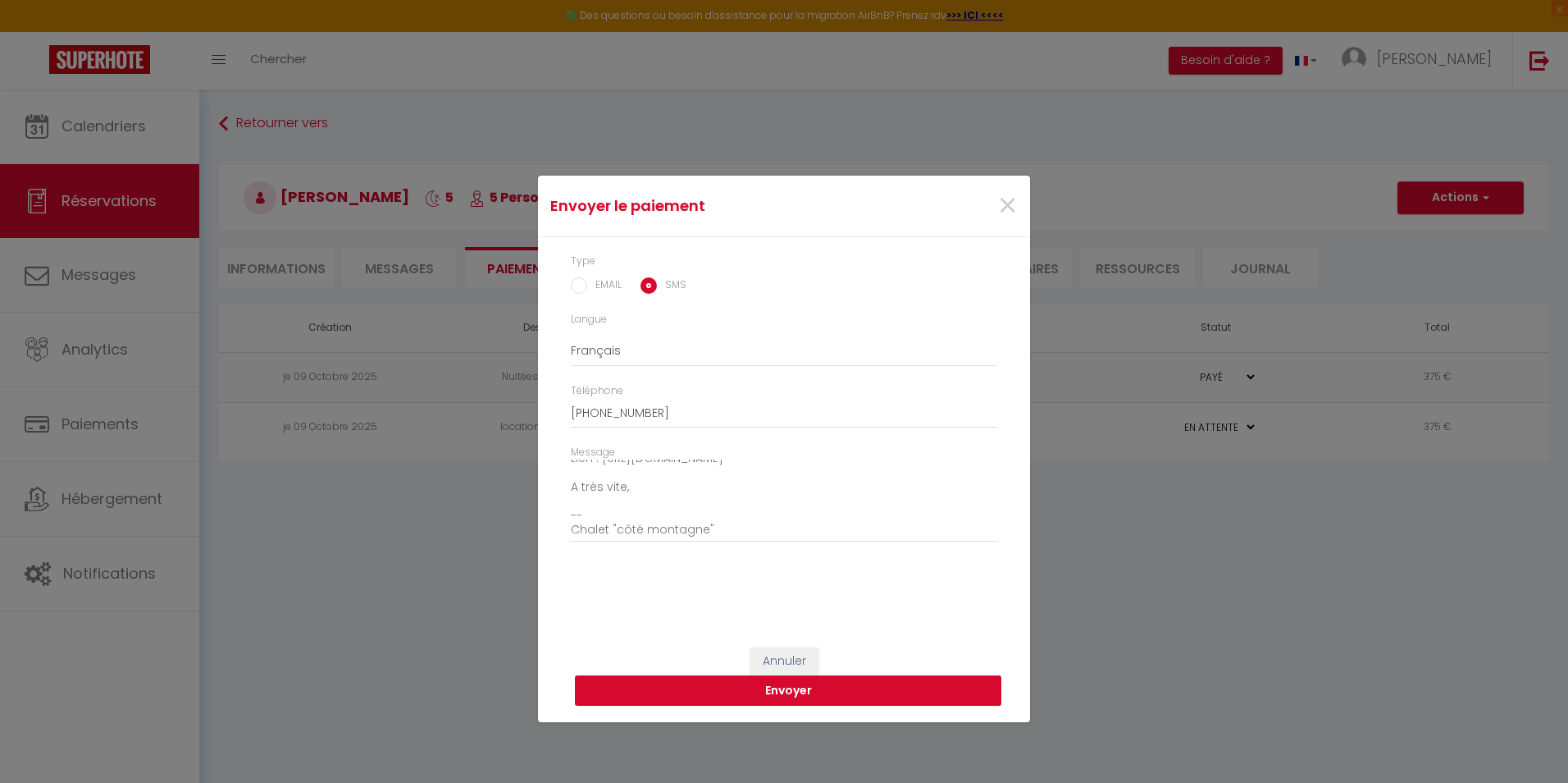
click at [806, 692] on button "Envoyer" at bounding box center [788, 691] width 426 height 31
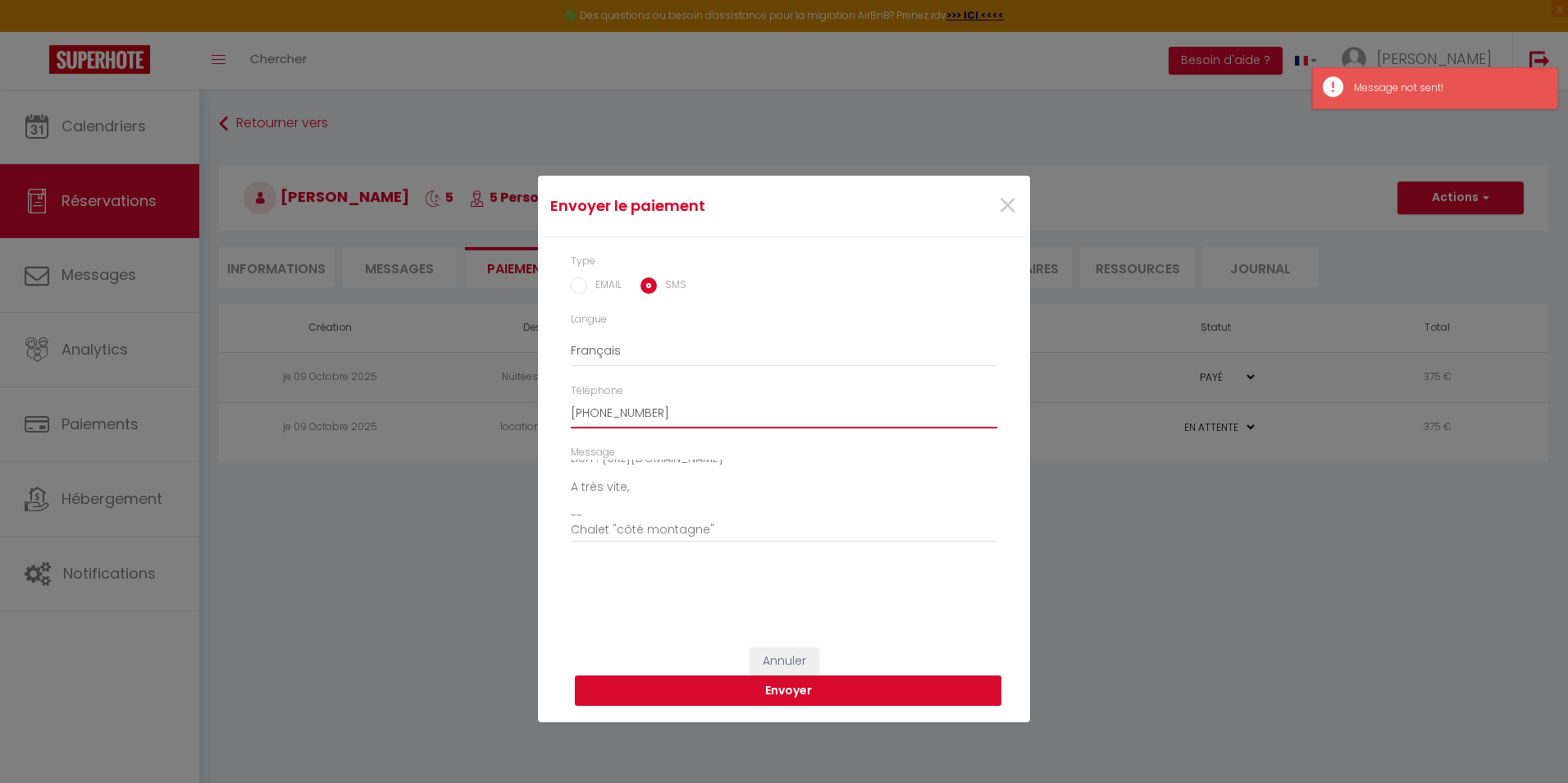
drag, startPoint x: 672, startPoint y: 410, endPoint x: 521, endPoint y: 413, distance: 151.0
click at [521, 413] on div "Envoyer le paiement × Type EMAIL SMS Langue Anglais Français Espagnol Portugais…" at bounding box center [784, 392] width 1568 height 783
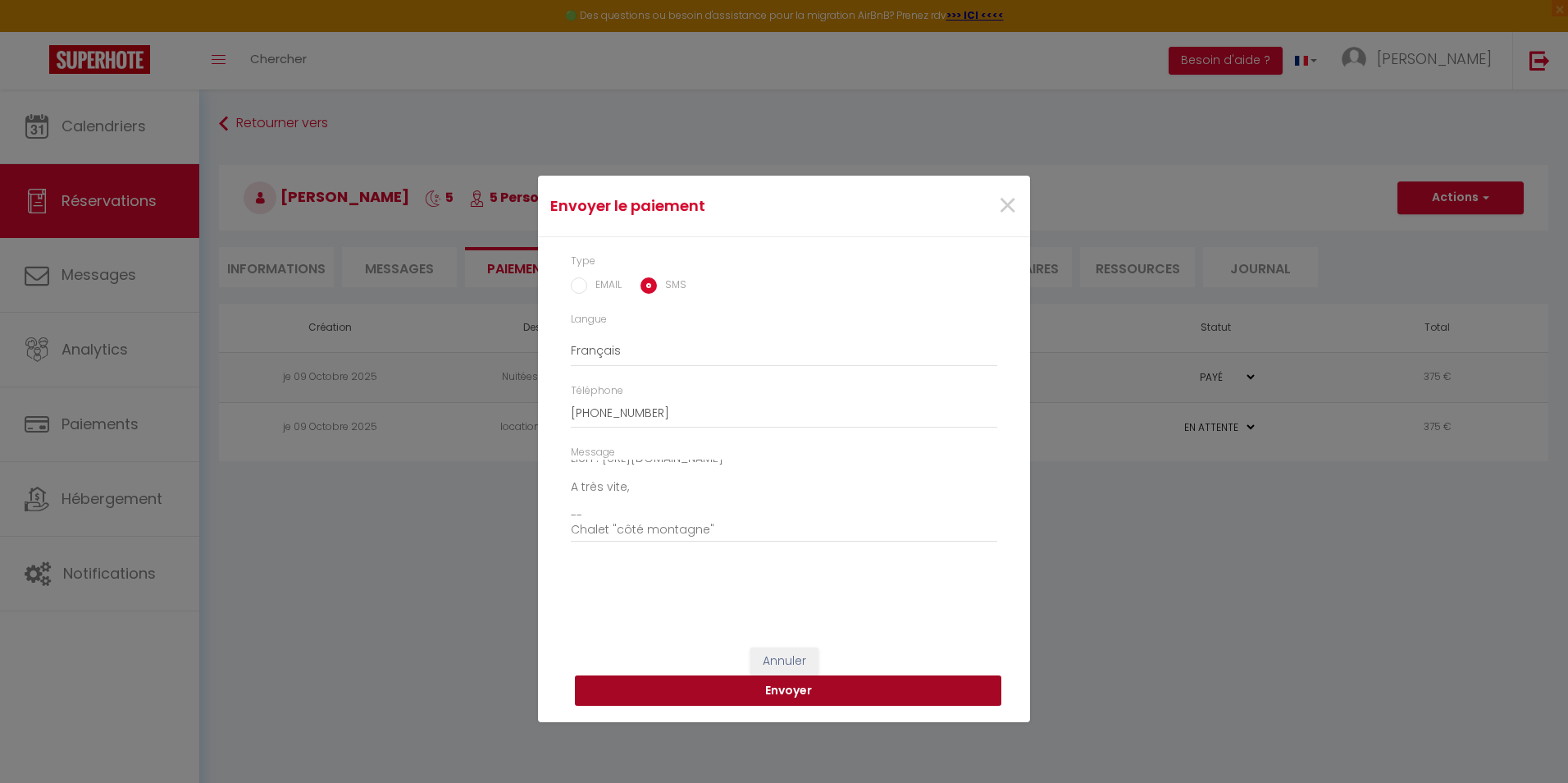
click at [667, 693] on button "Envoyer" at bounding box center [788, 691] width 426 height 31
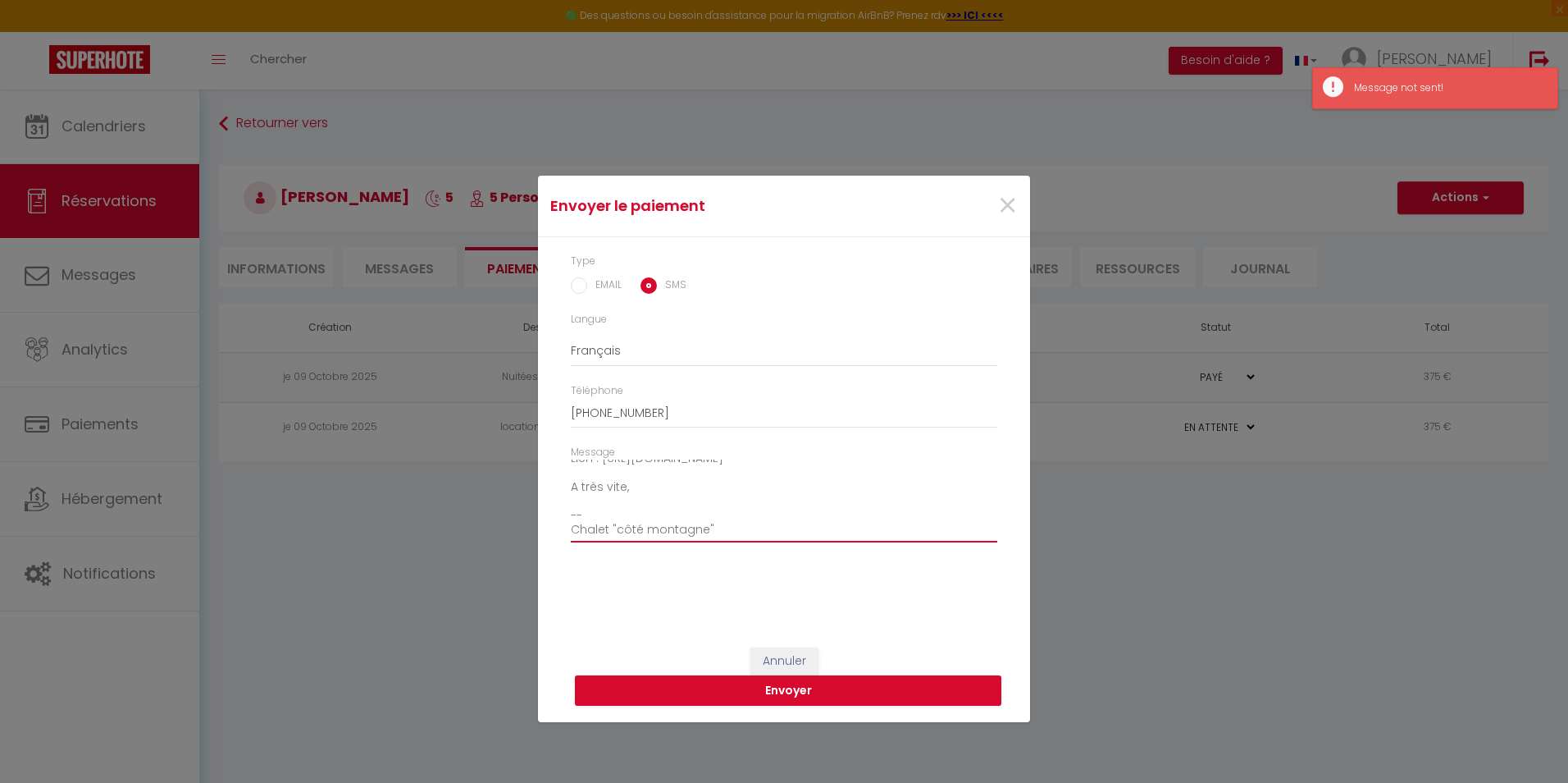
scroll to position [0, 0]
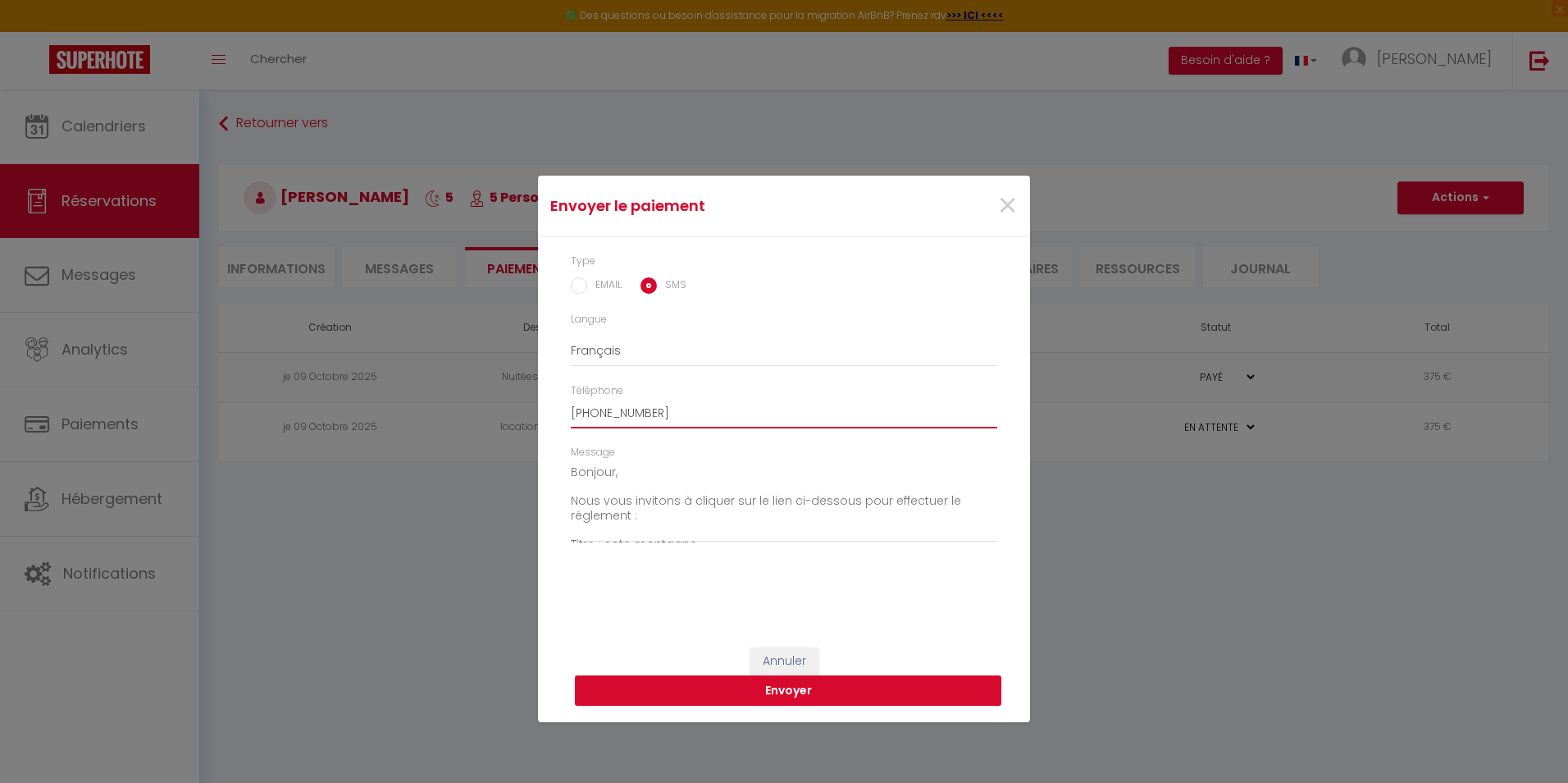
click at [638, 404] on input "[PHONE_NUMBER]" at bounding box center [784, 414] width 426 height 29
drag, startPoint x: 671, startPoint y: 409, endPoint x: 658, endPoint y: 417, distance: 15.3
click at [645, 415] on input "[PHONE_NUMBER]" at bounding box center [784, 414] width 426 height 29
click at [854, 399] on input "[PHONE_NUMBER]" at bounding box center [784, 414] width 426 height 29
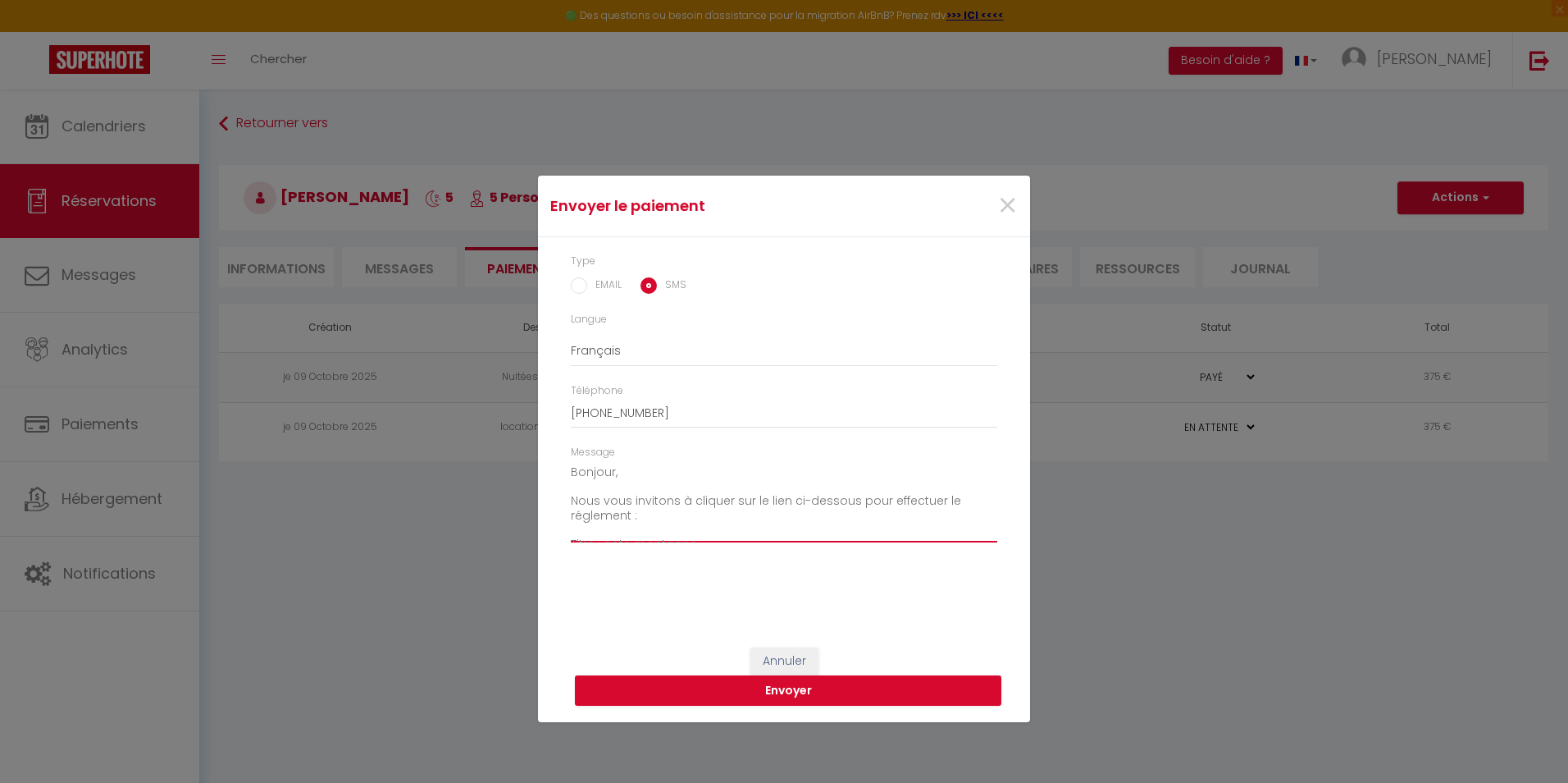
scroll to position [25, 0]
click at [844, 506] on textarea "Bonjour, Nous vous invitons à cliquer sur le lien ci-dessous pour effectuer le …" at bounding box center [784, 501] width 426 height 83
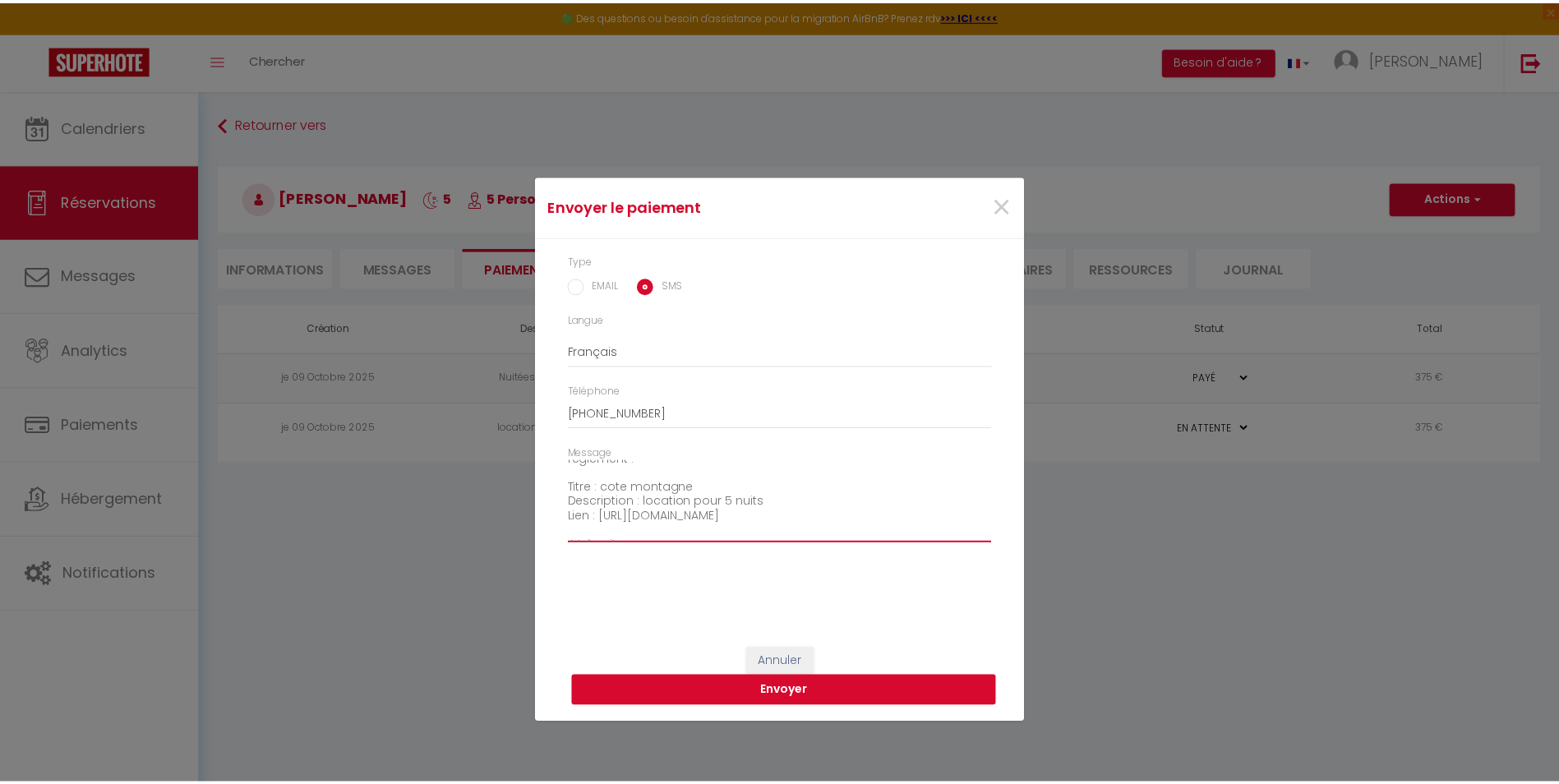
scroll to position [0, 0]
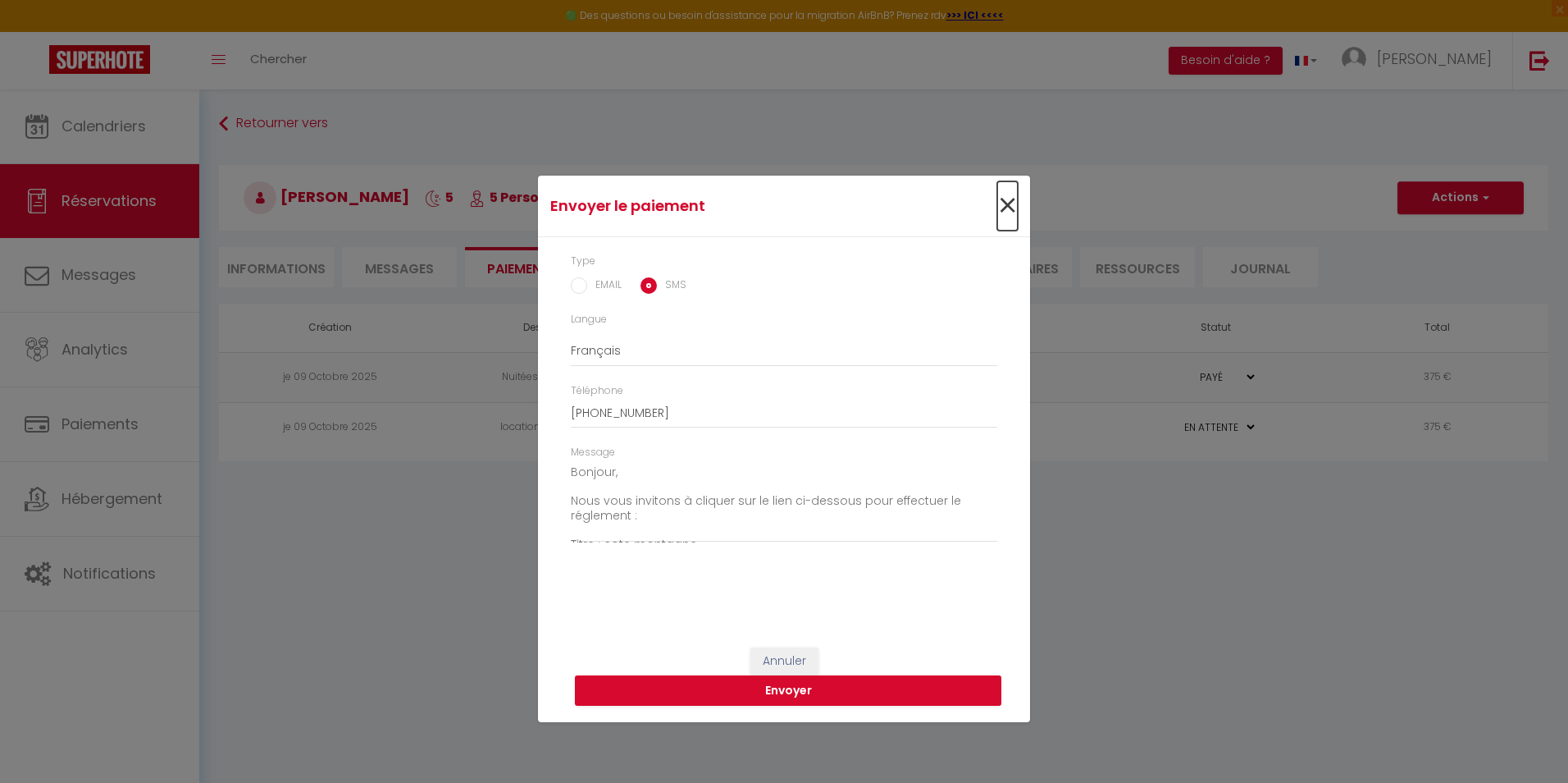
click at [1010, 204] on span "×" at bounding box center [1007, 205] width 20 height 49
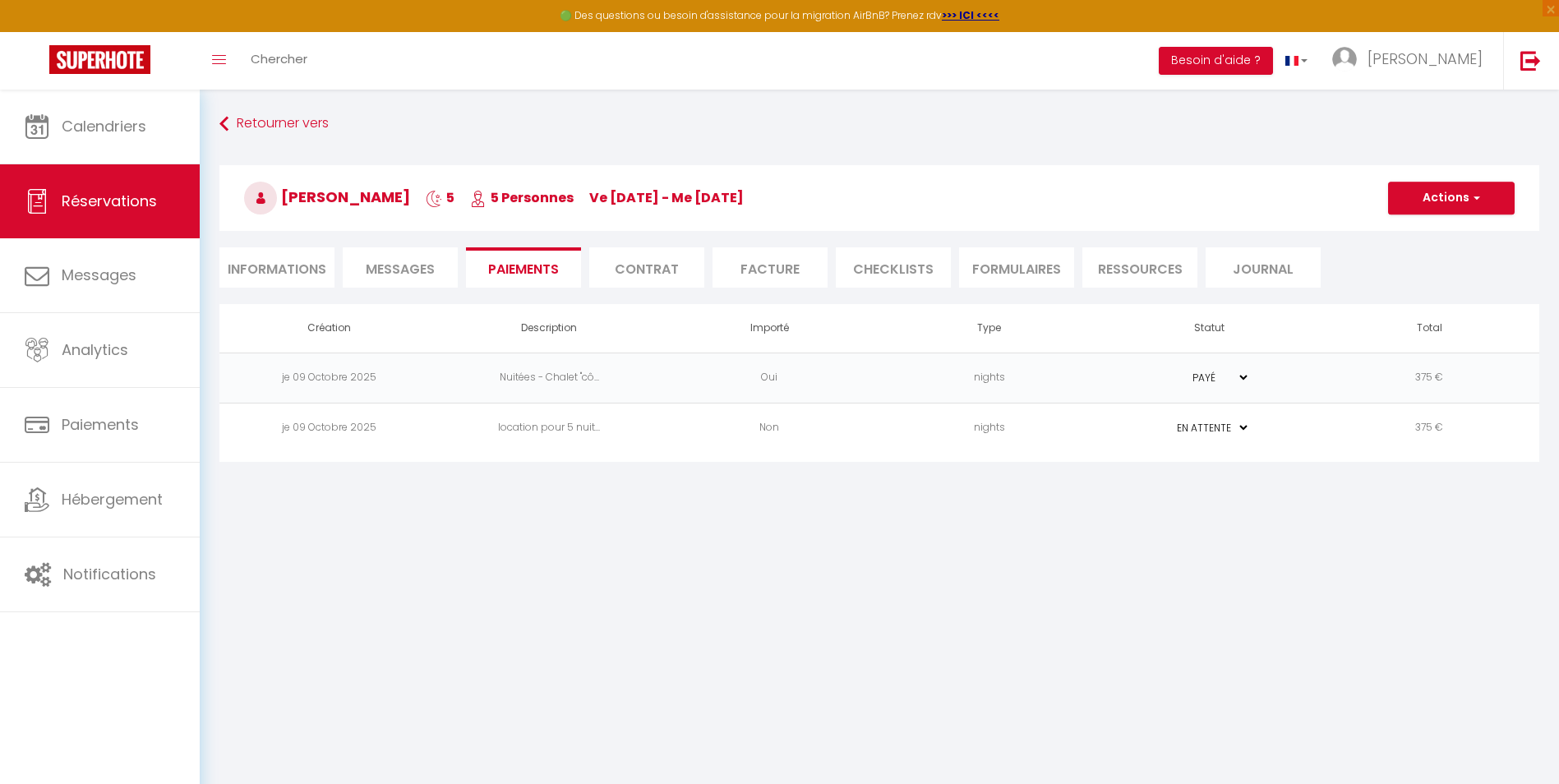
click at [557, 427] on td "location pour 5 nuit..." at bounding box center [549, 428] width 220 height 50
